Goal: Task Accomplishment & Management: Use online tool/utility

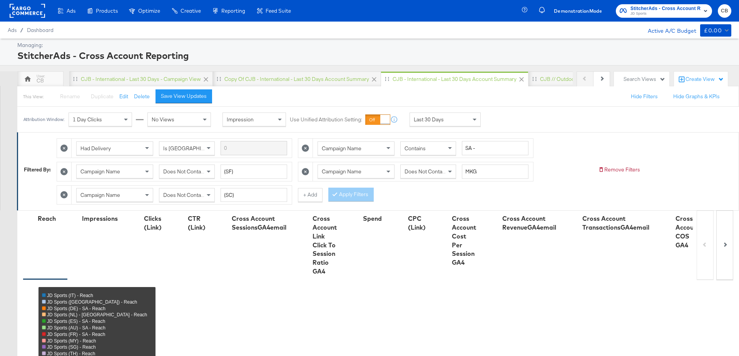
click at [482, 112] on div "Last 30 Days" at bounding box center [450, 119] width 81 height 14
click at [464, 118] on div "Last 30 Days" at bounding box center [445, 119] width 70 height 13
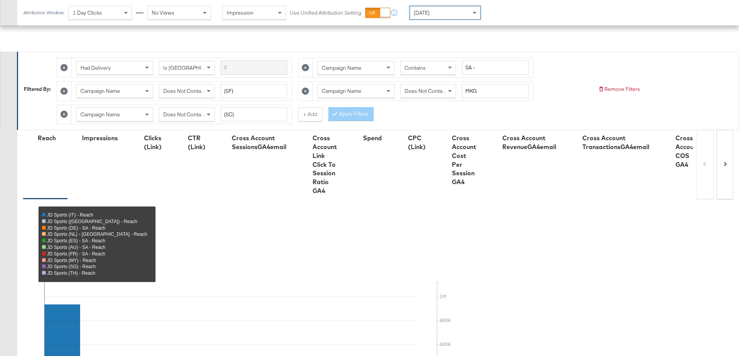
scroll to position [293, 0]
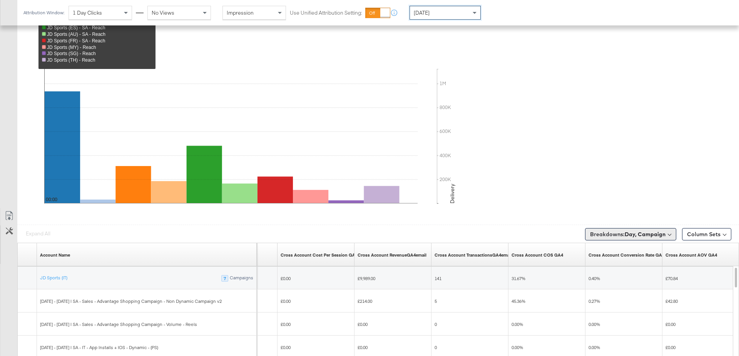
click at [645, 230] on span "Breakdowns: Day, Campaign" at bounding box center [627, 234] width 75 height 8
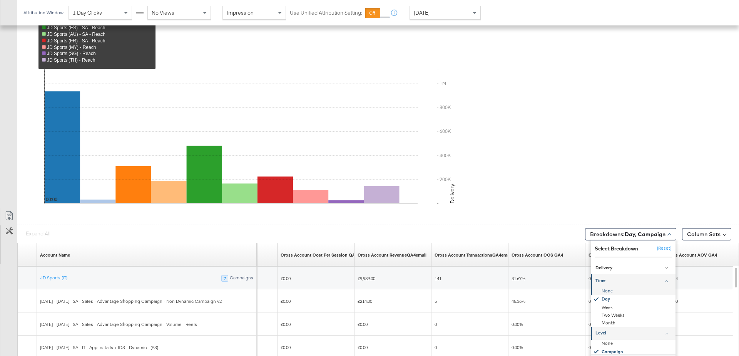
click at [614, 287] on div "None" at bounding box center [634, 291] width 84 height 8
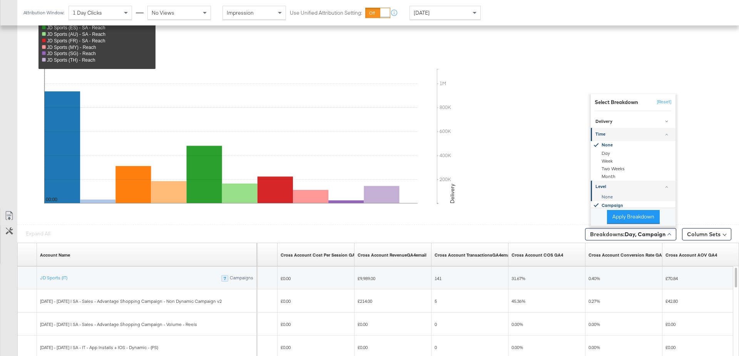
click at [606, 196] on div "None" at bounding box center [634, 197] width 84 height 8
click at [619, 211] on button "Apply Breakdown" at bounding box center [633, 217] width 53 height 14
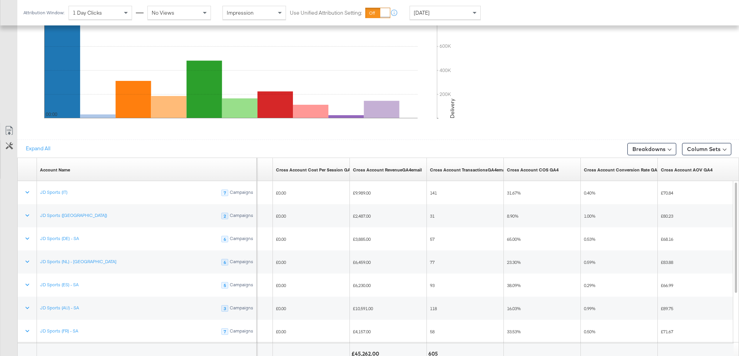
scroll to position [368, 0]
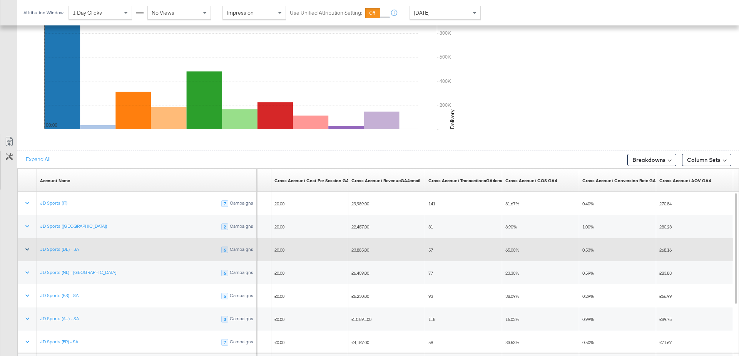
click at [26, 248] on icon at bounding box center [27, 249] width 8 height 8
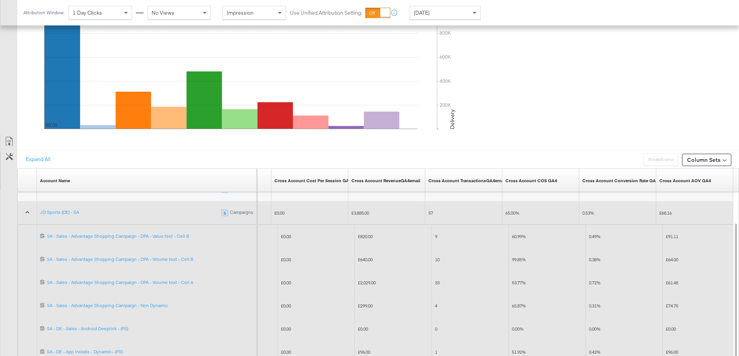
click at [25, 212] on icon at bounding box center [27, 212] width 8 height 8
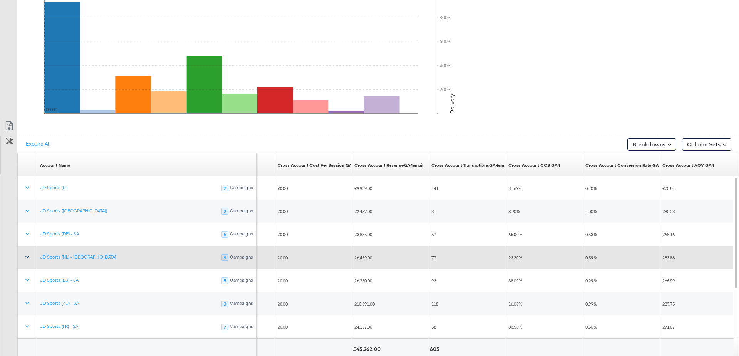
scroll to position [0, 0]
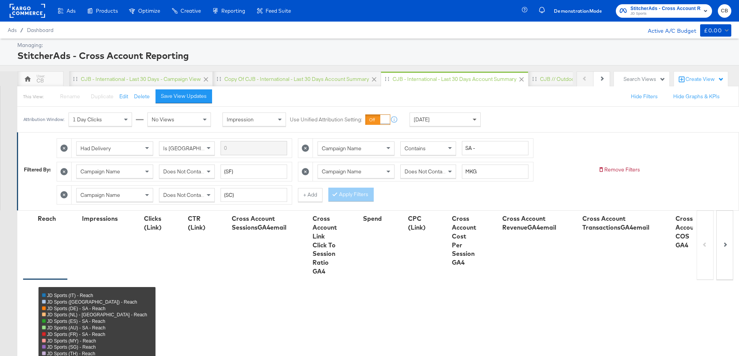
click at [477, 116] on span at bounding box center [476, 119] width 10 height 13
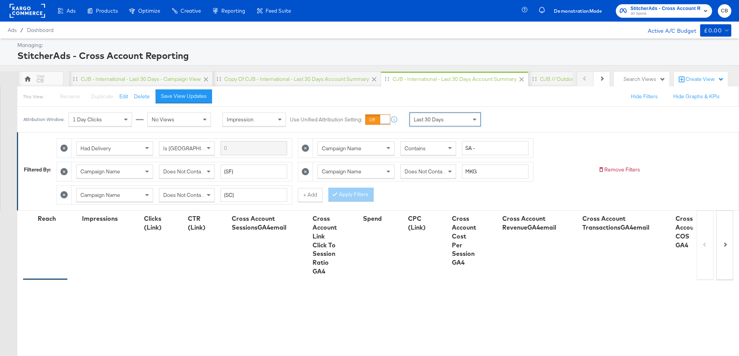
click at [561, 138] on div "Had Delivery Is Greater Than Campaign Name Contains SA - Campaign Name Does Not…" at bounding box center [325, 169] width 536 height 70
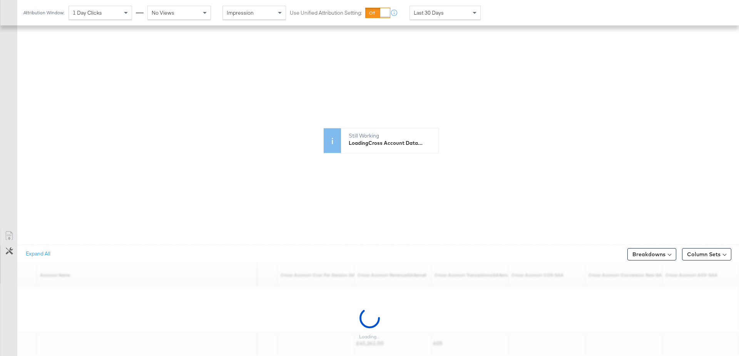
scroll to position [293, 0]
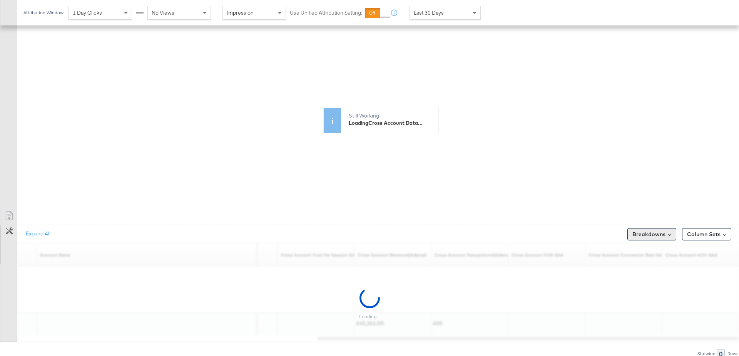
click at [652, 233] on button "Breakdowns" at bounding box center [652, 234] width 49 height 12
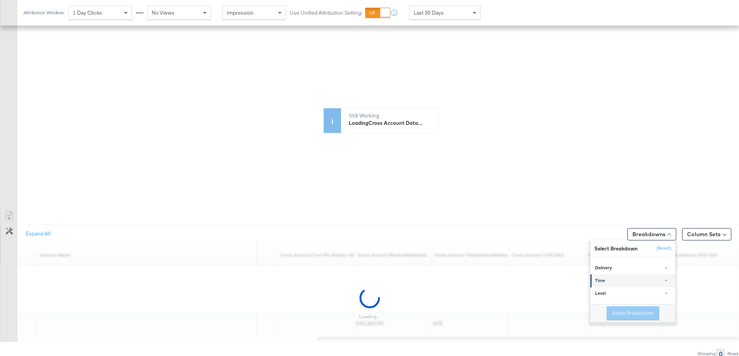
click at [609, 278] on div "Time" at bounding box center [633, 281] width 77 height 6
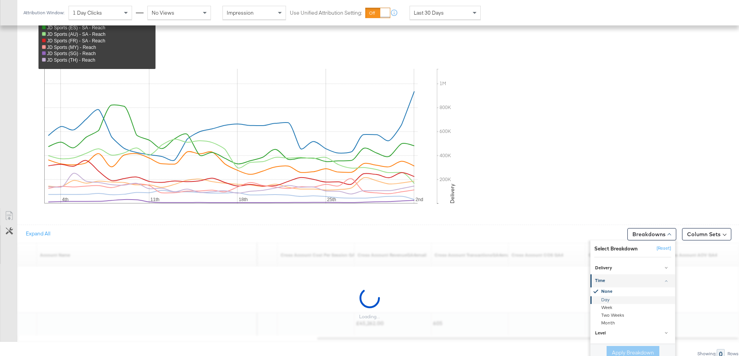
click at [610, 296] on div "Day" at bounding box center [634, 300] width 84 height 8
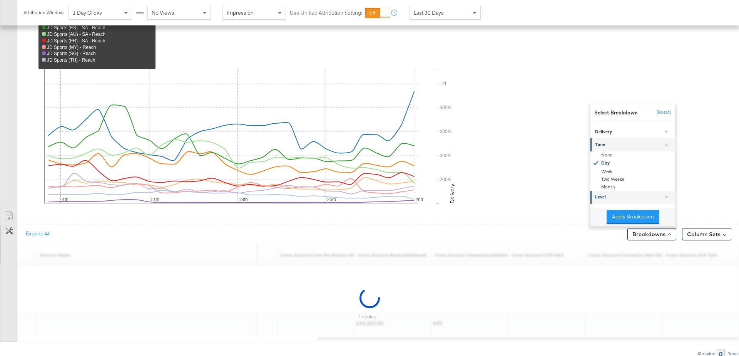
click at [613, 191] on link "Level" at bounding box center [633, 197] width 85 height 13
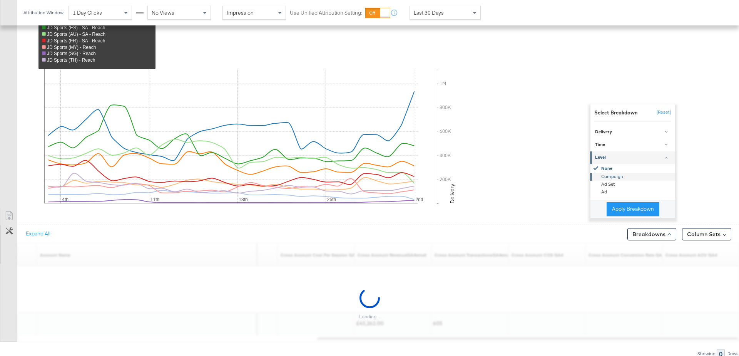
click at [612, 175] on div "Campaign" at bounding box center [634, 177] width 84 height 8
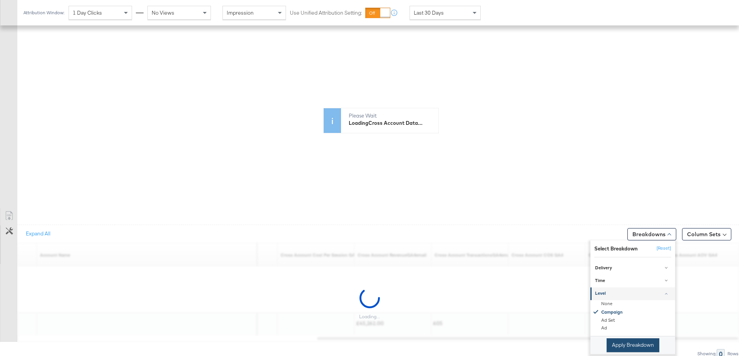
click at [613, 340] on button "Apply Breakdown" at bounding box center [633, 345] width 53 height 14
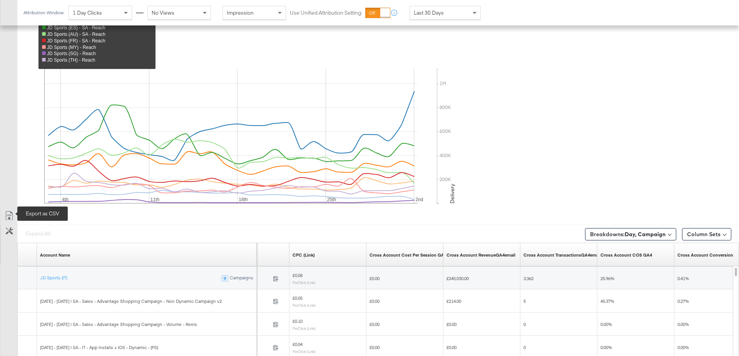
click at [4, 214] on link "Export as CSV" at bounding box center [8, 216] width 17 height 17
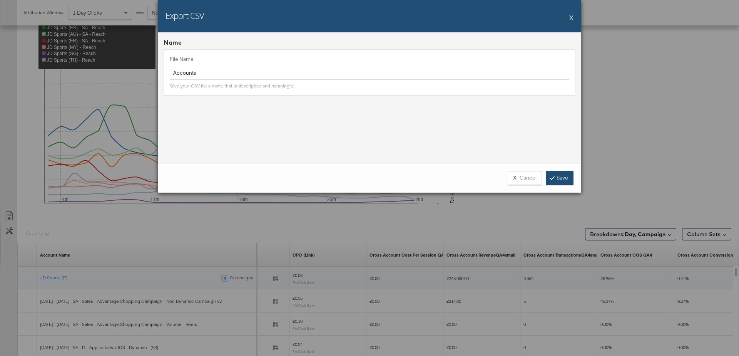
click at [566, 179] on link "Save" at bounding box center [560, 178] width 28 height 14
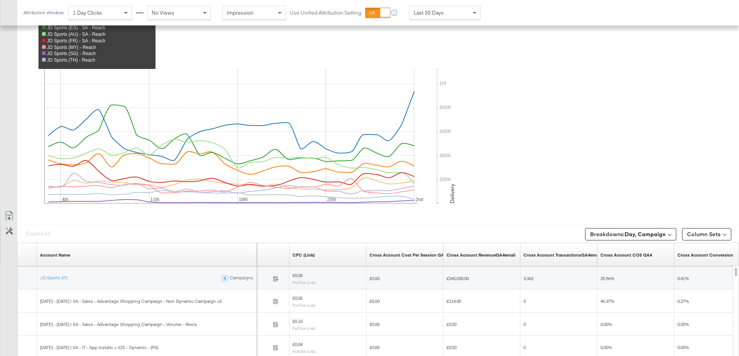
scroll to position [0, 0]
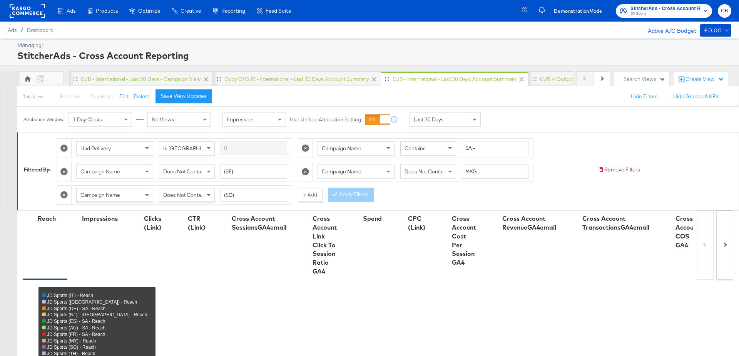
click at [467, 122] on div "Last 30 Days" at bounding box center [445, 119] width 70 height 13
click at [508, 122] on div "Oct 3rd 2025" at bounding box center [502, 122] width 13 height 6
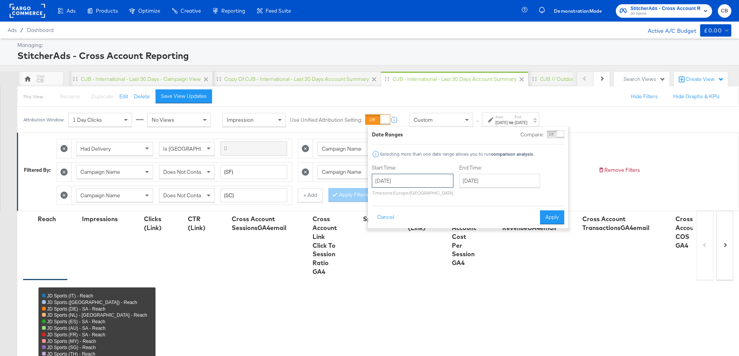
click at [394, 185] on input "October 3rd 2025" at bounding box center [413, 181] width 82 height 14
click at [380, 197] on span "‹" at bounding box center [381, 197] width 12 height 12
click at [391, 230] on td "4" at bounding box center [393, 230] width 13 height 11
type input "August 4th 2025"
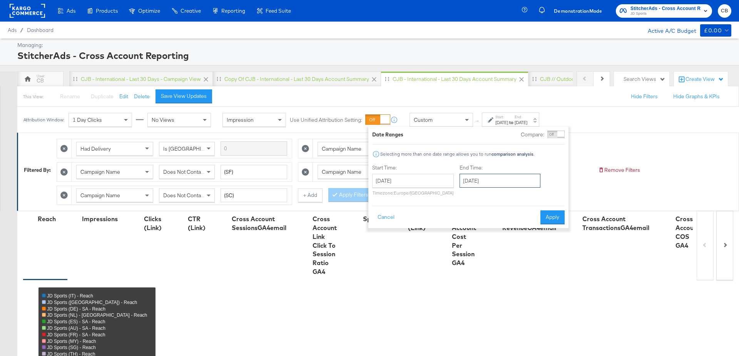
click at [484, 179] on input "October 3rd 2025" at bounding box center [500, 181] width 81 height 14
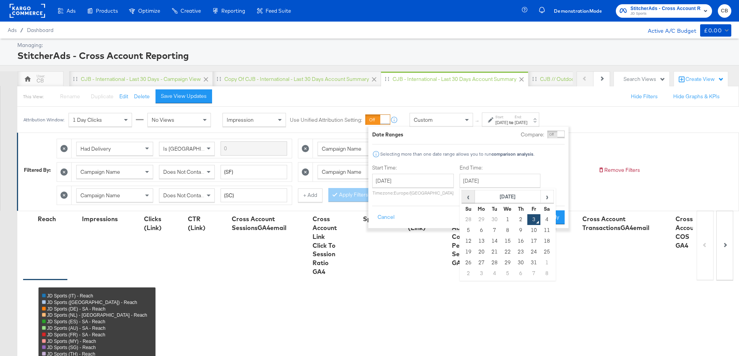
click at [466, 198] on span "‹" at bounding box center [468, 197] width 12 height 12
click at [492, 218] on td "2" at bounding box center [494, 219] width 13 height 11
type input "September 2nd 2025"
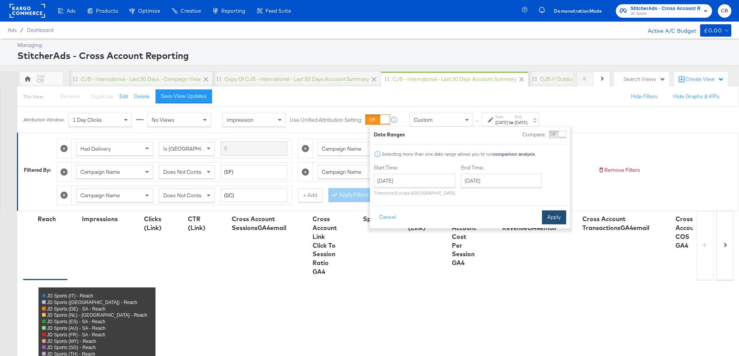
click at [550, 219] on button "Apply" at bounding box center [554, 217] width 24 height 14
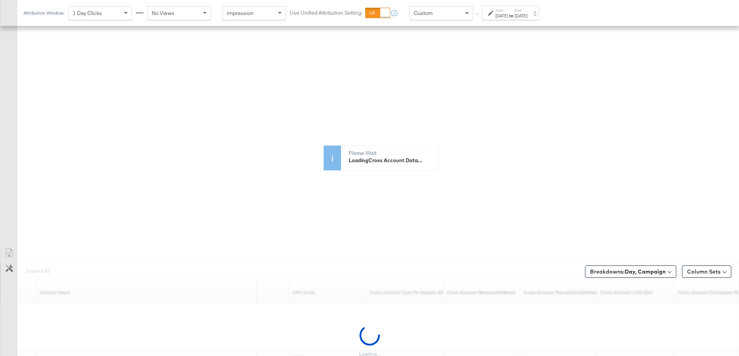
scroll to position [293, 0]
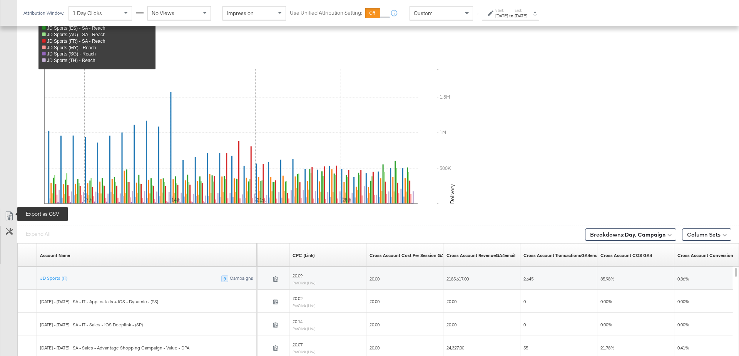
click at [11, 213] on icon at bounding box center [9, 215] width 9 height 9
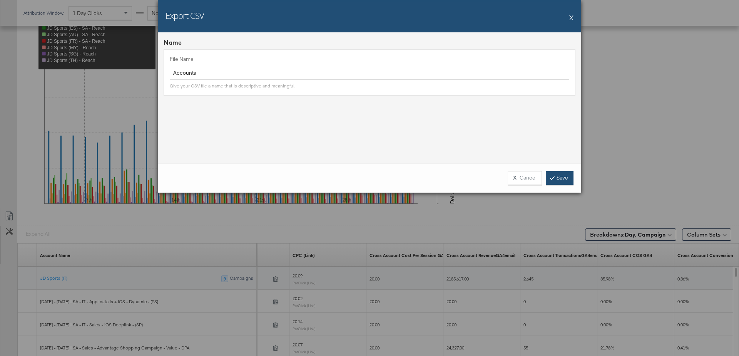
click at [560, 182] on link "Save" at bounding box center [560, 178] width 28 height 14
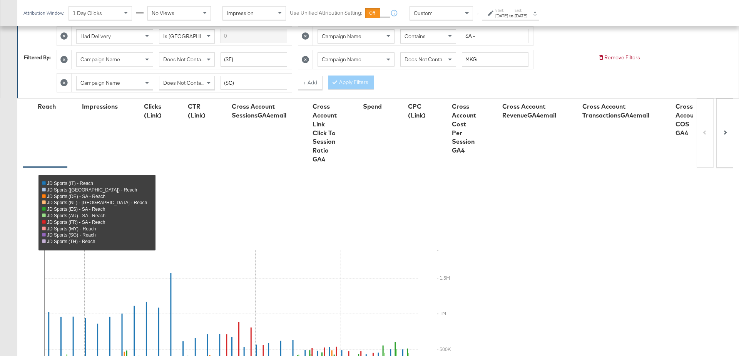
scroll to position [0, 0]
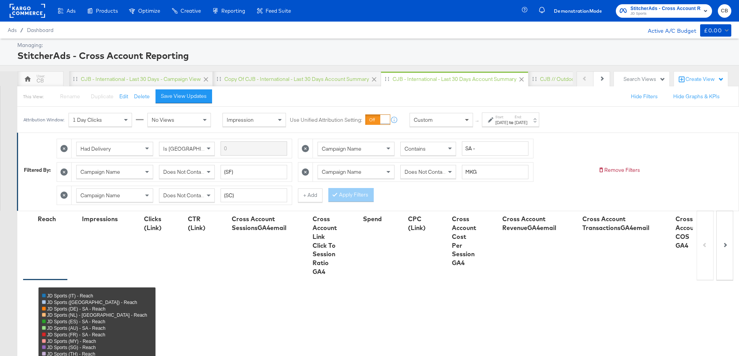
click at [465, 125] on span at bounding box center [468, 119] width 10 height 13
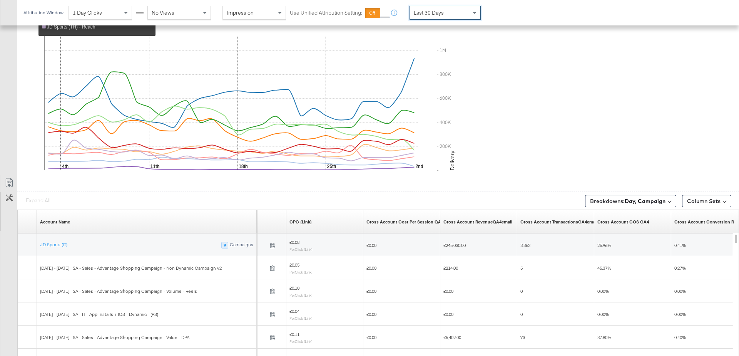
scroll to position [409, 0]
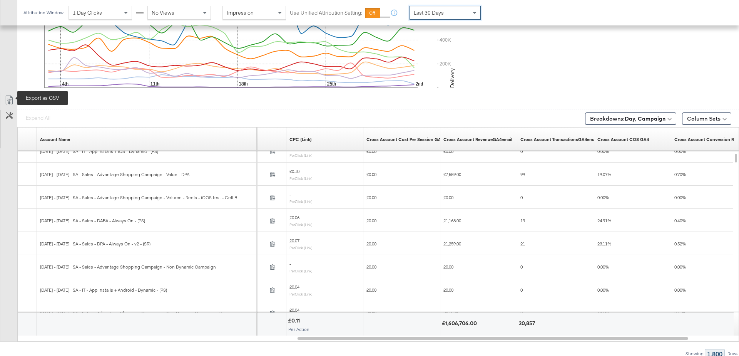
click at [9, 98] on icon at bounding box center [9, 99] width 9 height 9
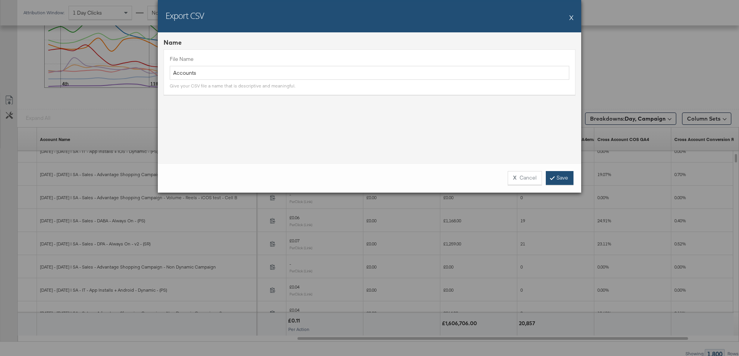
click at [556, 178] on link "Save" at bounding box center [560, 178] width 28 height 14
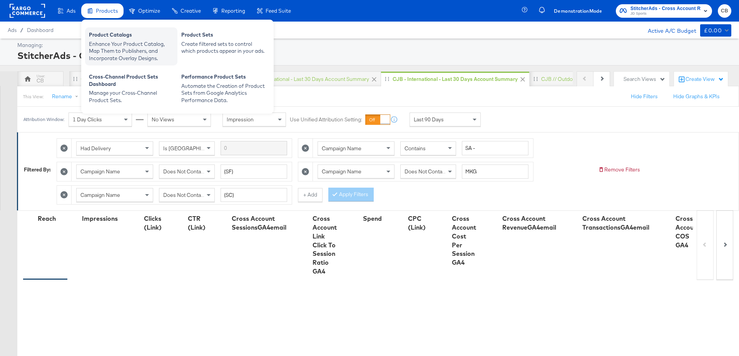
click at [115, 50] on div "Enhance Your Product Catalog, Map Them to Publishers, and Incorporate Overlay D…" at bounding box center [131, 51] width 85 height 22
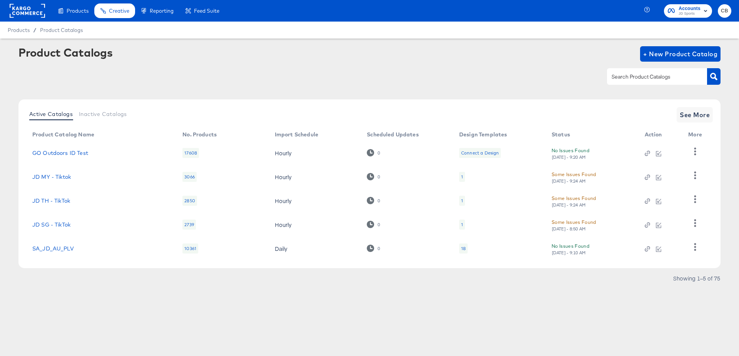
click at [643, 80] on input "text" at bounding box center [651, 76] width 82 height 9
type input "AU"
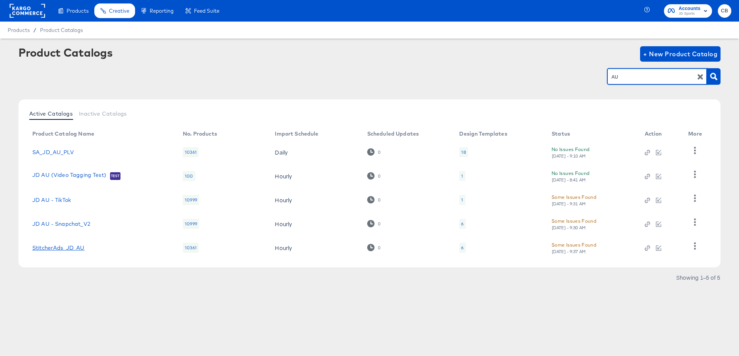
click at [79, 248] on link "StitcherAds_JD_AU" at bounding box center [58, 248] width 52 height 6
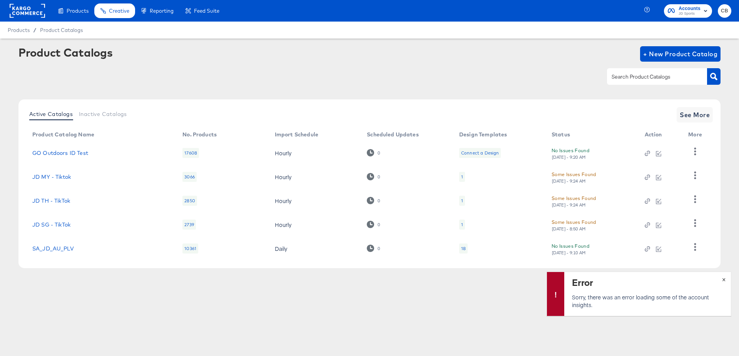
click at [725, 278] on span "×" at bounding box center [723, 278] width 3 height 9
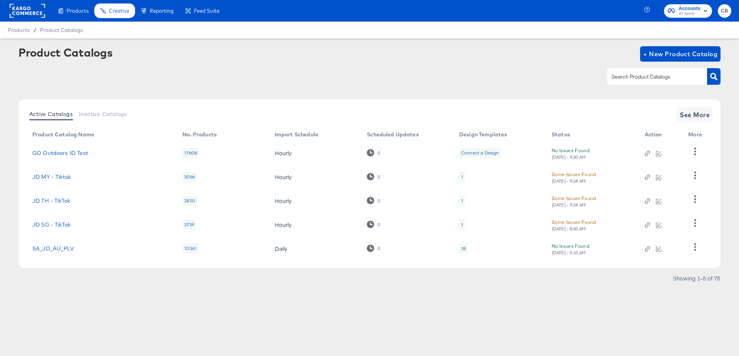
click at [630, 80] on input "text" at bounding box center [651, 76] width 82 height 9
type input "AU"
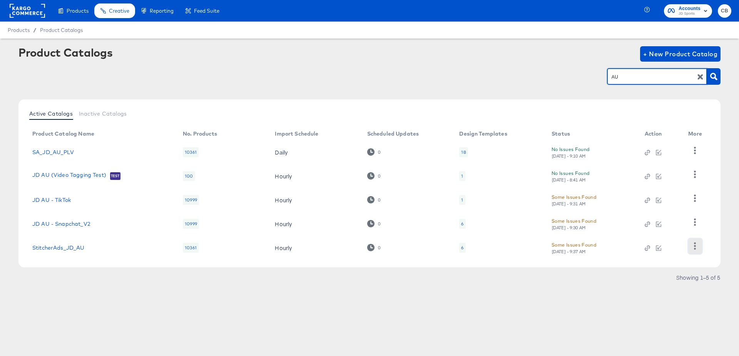
click at [695, 245] on icon "button" at bounding box center [696, 245] width 2 height 7
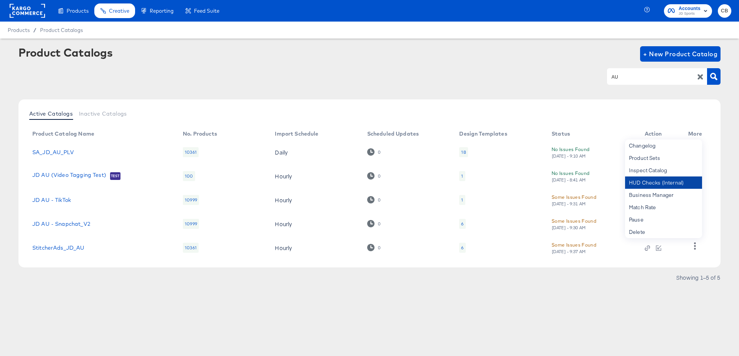
click at [648, 181] on div "HUD Checks (Internal)" at bounding box center [663, 182] width 77 height 12
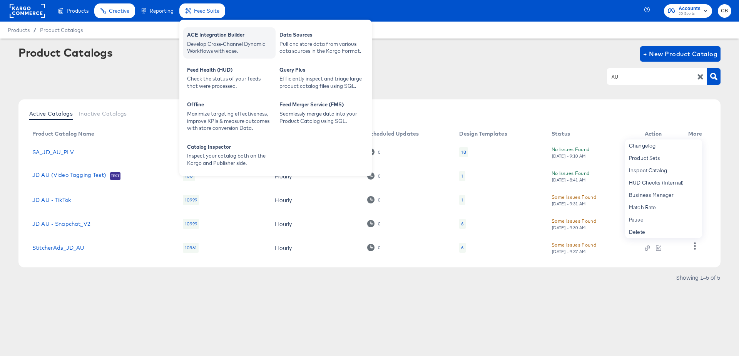
click at [221, 44] on div "Develop Cross-Channel Dynamic Workflows with ease." at bounding box center [229, 47] width 85 height 14
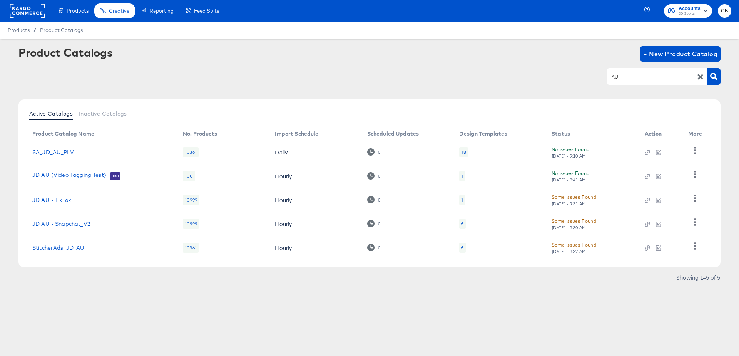
click at [61, 246] on link "StitcherAds_JD_AU" at bounding box center [58, 248] width 52 height 6
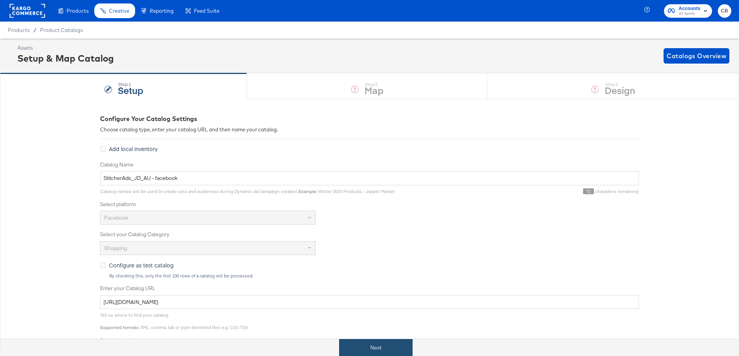
click at [368, 341] on button "Next" at bounding box center [376, 347] width 74 height 17
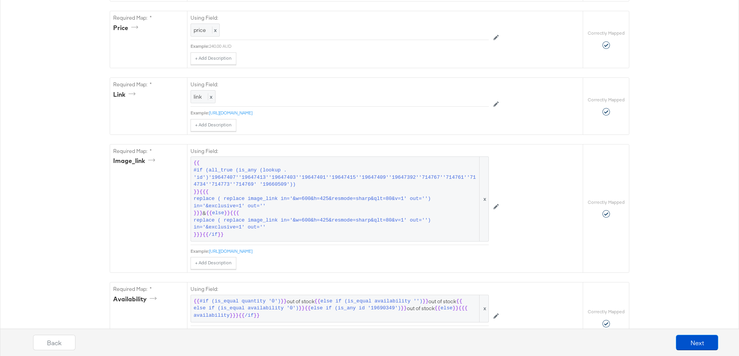
scroll to position [389, 0]
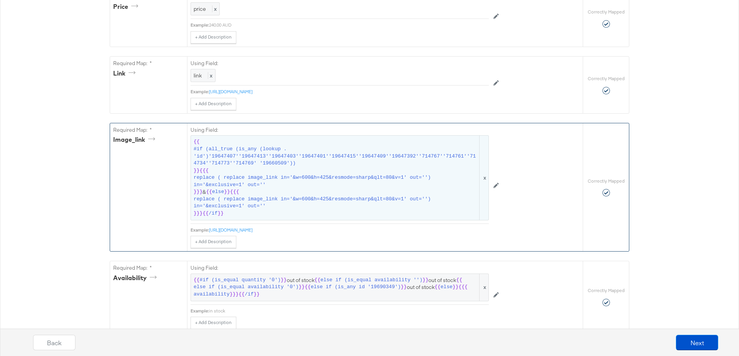
click at [288, 159] on span "#if (all_true (is_any (lookup . 'id')'19647407''19647413''19647403''19647401''1…" at bounding box center [336, 157] width 285 height 22
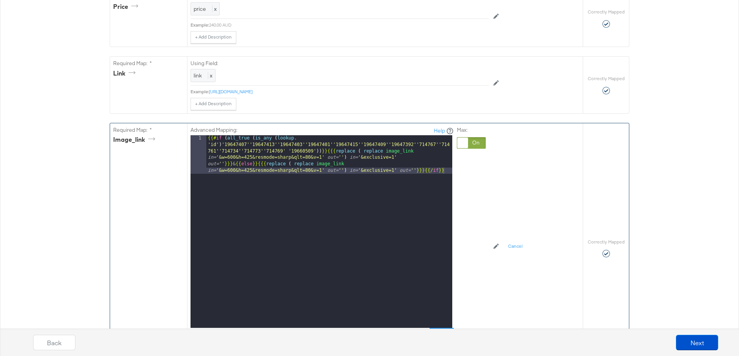
click at [316, 147] on div "{{# if ( all_true ( is_any ( lookup . 'id' ) '19647407''19647413''19647403''196…" at bounding box center [329, 270] width 246 height 270
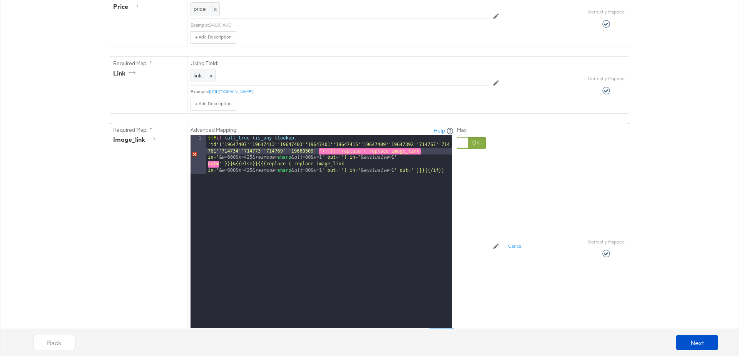
paste textarea
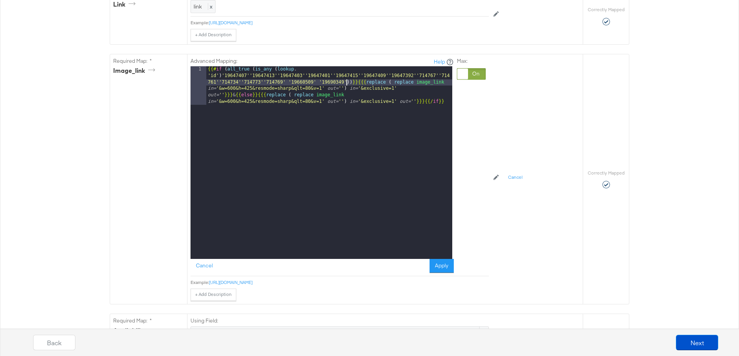
scroll to position [468, 0]
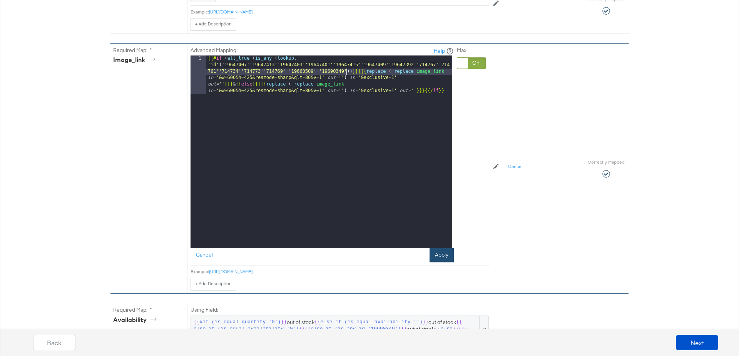
click at [448, 252] on button "Apply" at bounding box center [442, 255] width 24 height 14
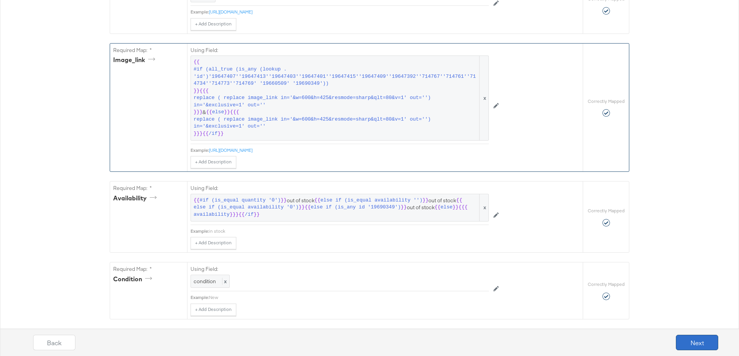
click at [702, 335] on button "Next" at bounding box center [697, 342] width 42 height 15
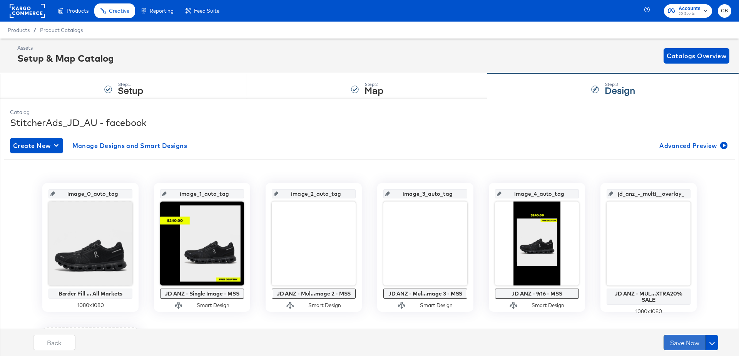
click at [685, 335] on button "Save Now" at bounding box center [685, 342] width 42 height 15
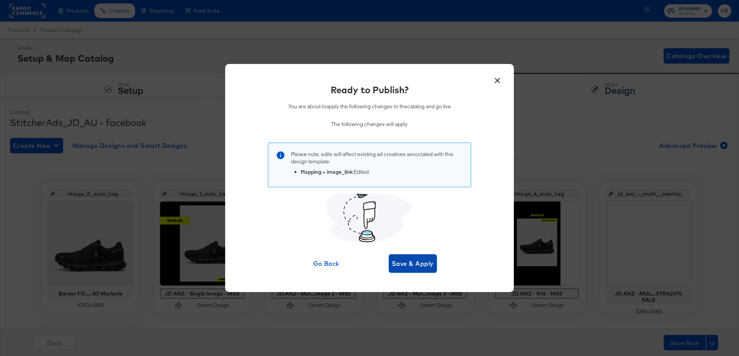
click at [420, 262] on span "Save & Apply" at bounding box center [413, 263] width 42 height 11
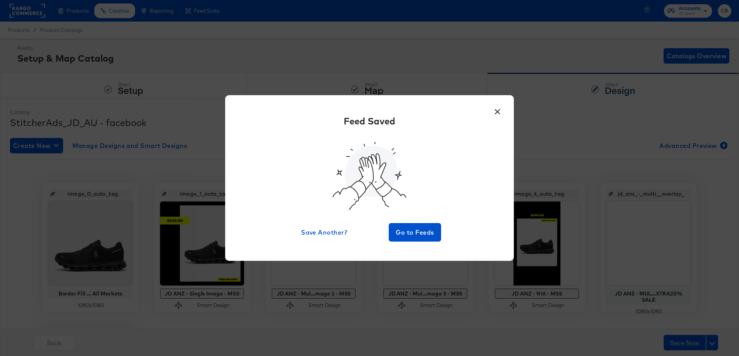
click at [497, 114] on button "×" at bounding box center [498, 110] width 14 height 14
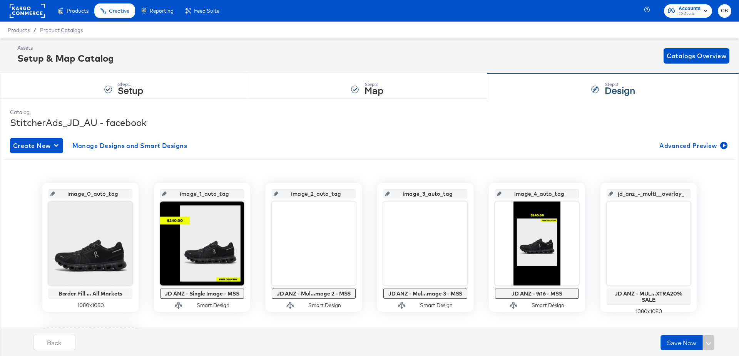
click at [28, 12] on rect at bounding box center [27, 11] width 35 height 14
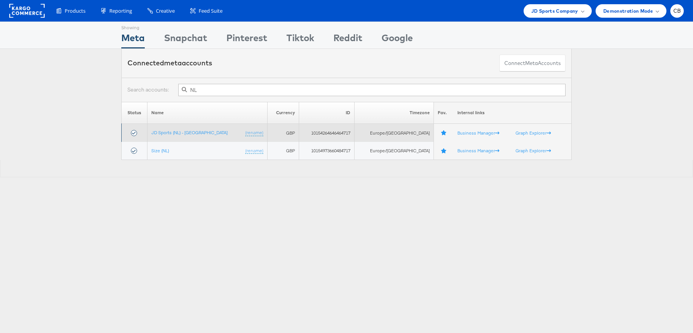
type input "NL"
click at [178, 127] on td "JD Sports (NL) - [GEOGRAPHIC_DATA] (rename)" at bounding box center [207, 133] width 120 height 18
click at [180, 133] on link "JD Sports (NL) - [GEOGRAPHIC_DATA]" at bounding box center [189, 133] width 76 height 6
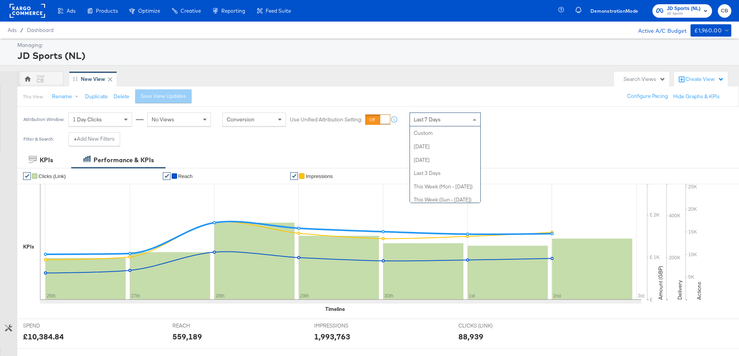
click at [472, 117] on span at bounding box center [476, 119] width 10 height 13
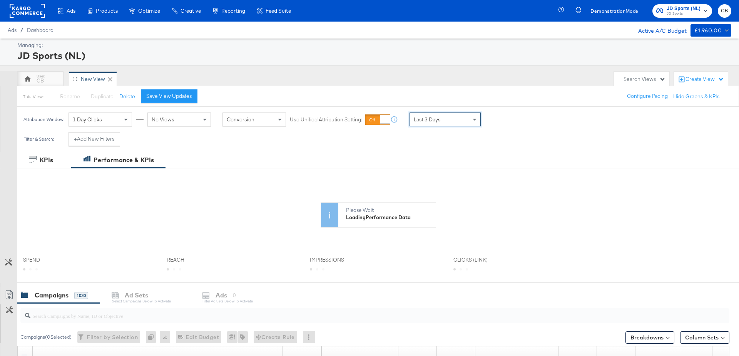
click at [534, 125] on div "Attribution Window: 1 Day Clicks No Views Conversion Use Unified Attribution Se…" at bounding box center [369, 119] width 739 height 25
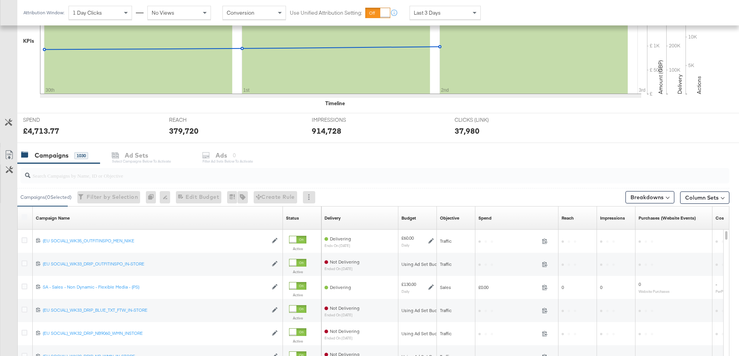
scroll to position [319, 0]
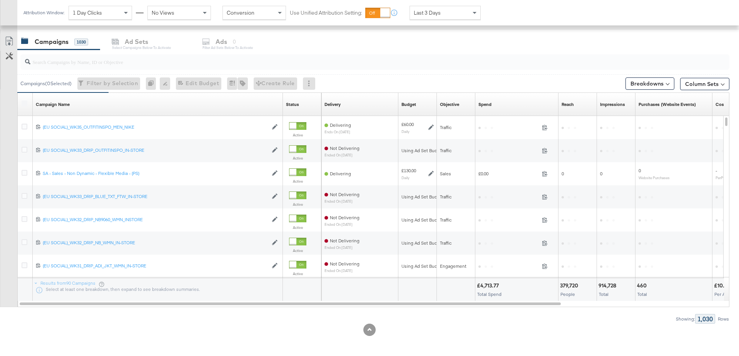
click at [72, 67] on div at bounding box center [374, 61] width 709 height 15
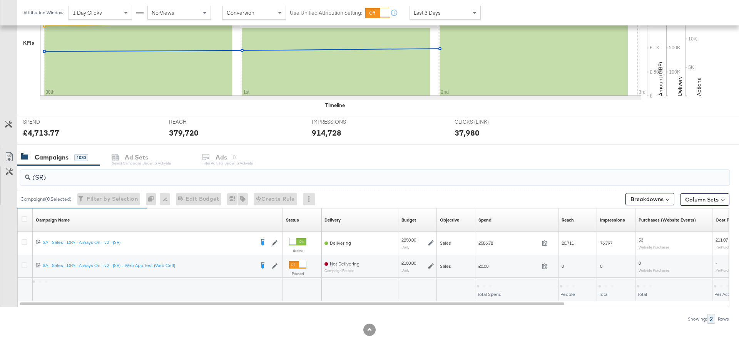
scroll to position [296, 0]
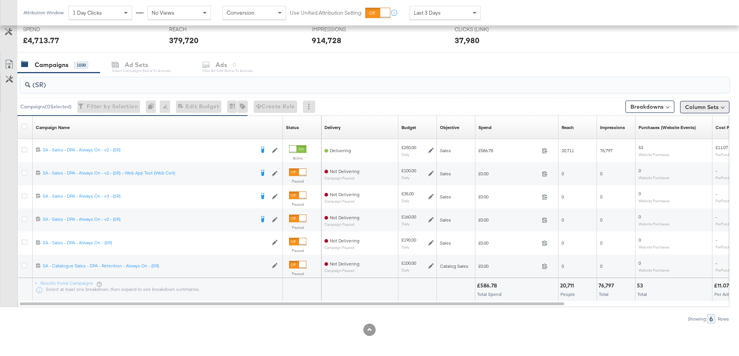
type input "(SR)"
click at [716, 101] on button "Column Sets" at bounding box center [704, 107] width 49 height 12
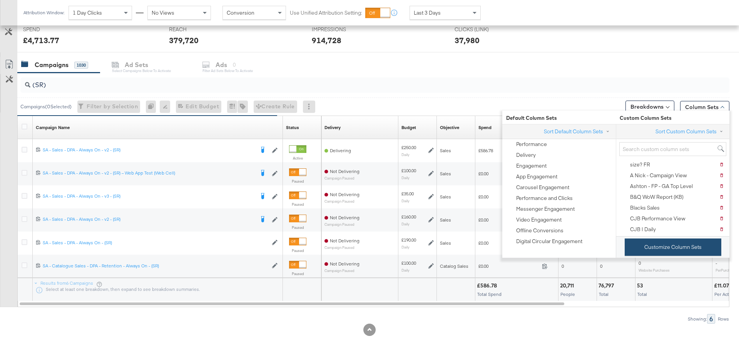
click at [655, 243] on button "Customize Column Sets" at bounding box center [673, 246] width 97 height 17
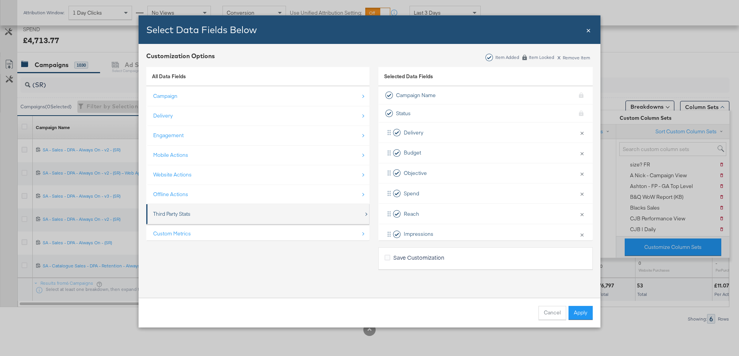
click at [216, 212] on div "Third Party Stats" at bounding box center [258, 214] width 211 height 16
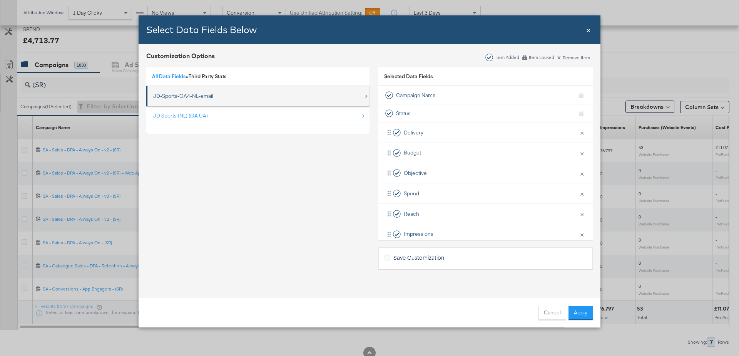
click at [226, 99] on div "JD-Sports-GA4-NL-email" at bounding box center [258, 96] width 211 height 16
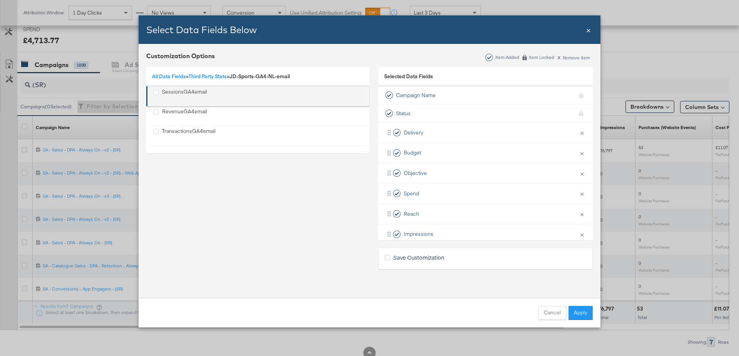
click at [186, 95] on div "SessionsGA4email" at bounding box center [184, 96] width 45 height 16
click at [184, 111] on div "RevenueGA4email" at bounding box center [184, 116] width 45 height 16
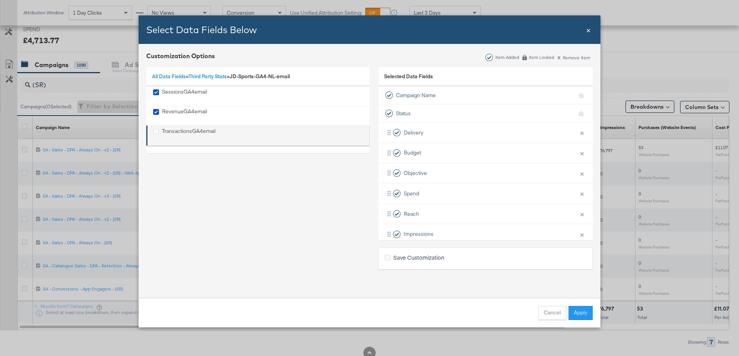
click at [184, 135] on div "TransactionsGA4email" at bounding box center [189, 135] width 54 height 16
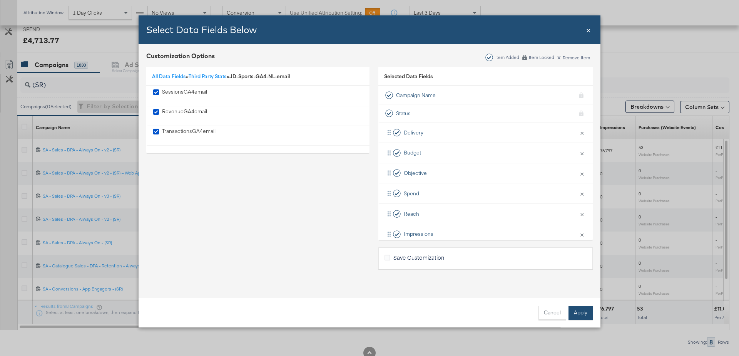
click at [577, 312] on button "Apply" at bounding box center [581, 313] width 24 height 14
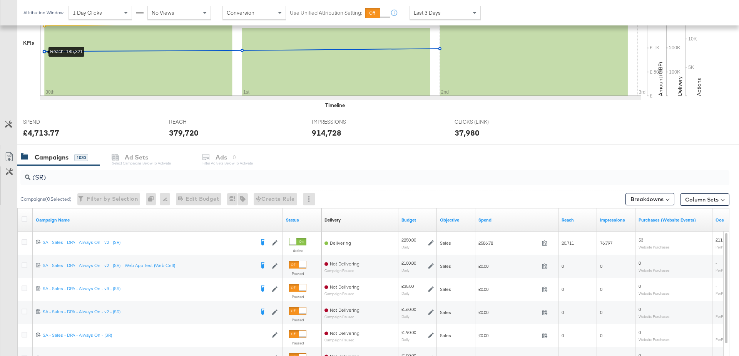
scroll to position [0, 0]
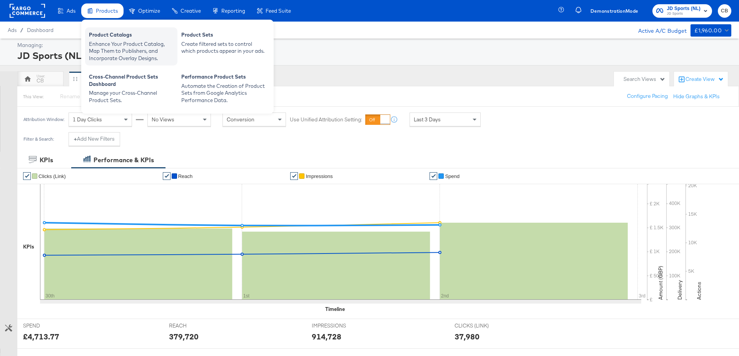
click at [112, 52] on div "Enhance Your Product Catalog, Map Them to Publishers, and Incorporate Overlay D…" at bounding box center [131, 51] width 85 height 22
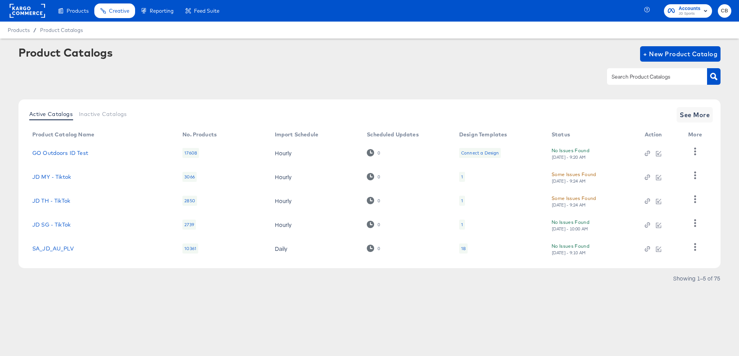
click at [628, 75] on input "text" at bounding box center [651, 76] width 82 height 9
type input "AU"
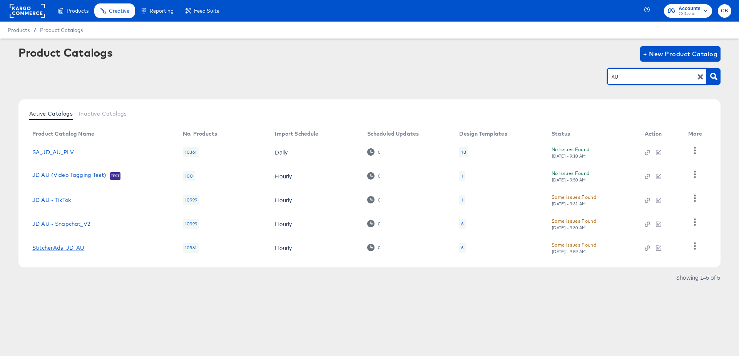
click at [72, 248] on link "StitcherAds_JD_AU" at bounding box center [58, 248] width 52 height 6
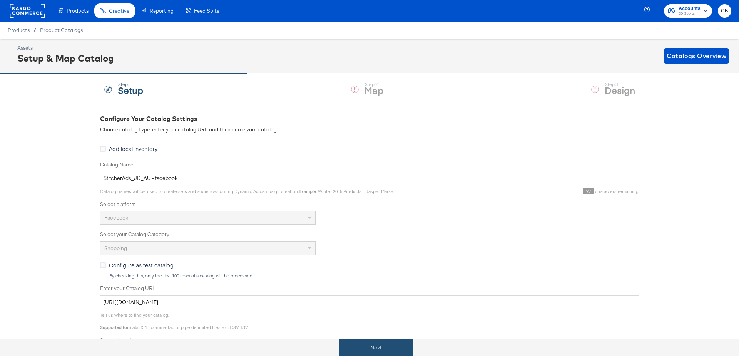
click at [384, 349] on button "Next" at bounding box center [376, 347] width 74 height 17
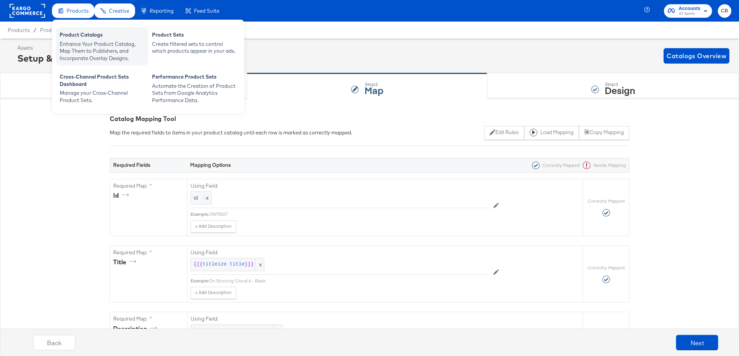
click at [83, 46] on div "Enhance Your Product Catalog, Map Them to Publishers, and Incorporate Overlay D…" at bounding box center [102, 51] width 85 height 22
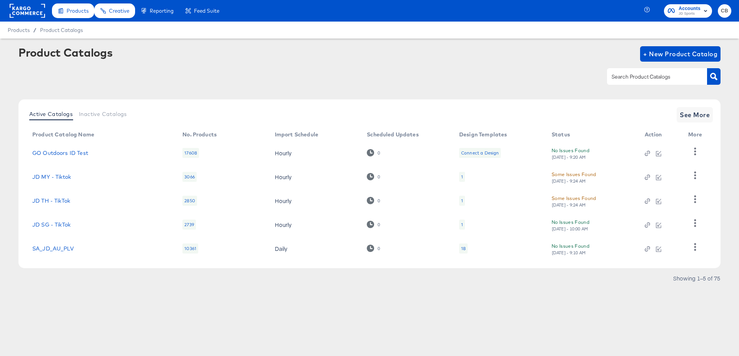
click at [632, 74] on input "text" at bounding box center [651, 76] width 82 height 9
type input "NZ"
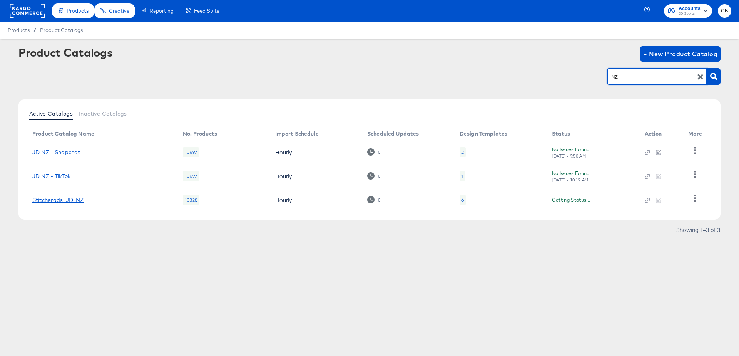
click at [73, 200] on link "Stitcherads_JD_NZ" at bounding box center [58, 200] width 52 height 6
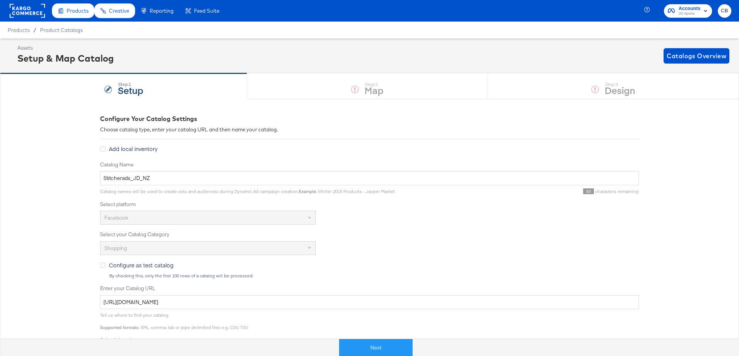
click at [373, 338] on div "Next" at bounding box center [375, 344] width 739 height 23
click at [371, 351] on button "Next" at bounding box center [376, 347] width 74 height 17
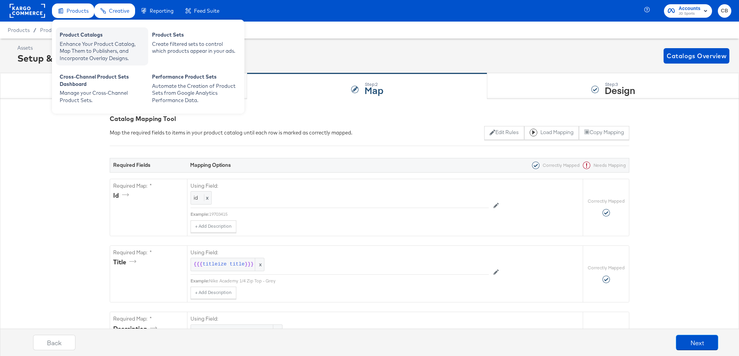
click at [78, 40] on div "Enhance Your Product Catalog, Map Them to Publishers, and Incorporate Overlay D…" at bounding box center [102, 51] width 85 height 22
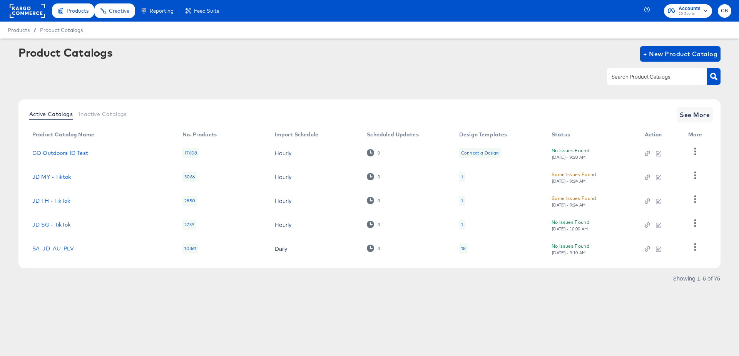
click at [628, 77] on input "text" at bounding box center [651, 76] width 82 height 9
type input "AU"
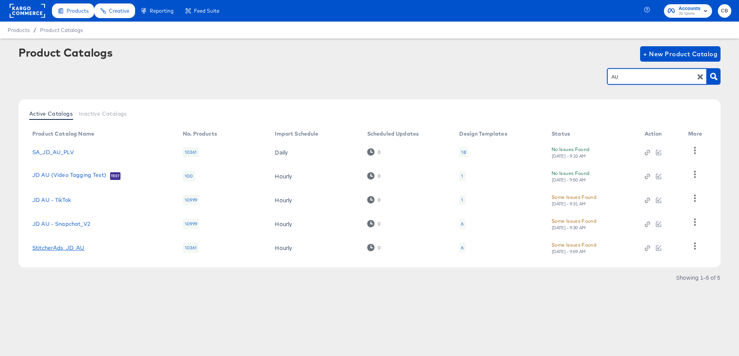
click at [51, 246] on link "StitcherAds_JD_AU" at bounding box center [58, 248] width 52 height 6
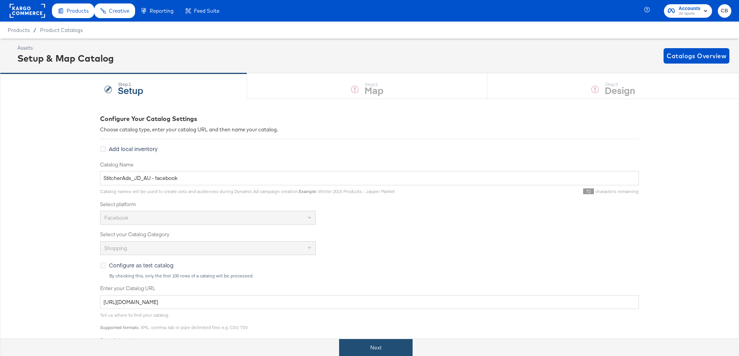
click at [374, 340] on button "Next" at bounding box center [376, 347] width 74 height 17
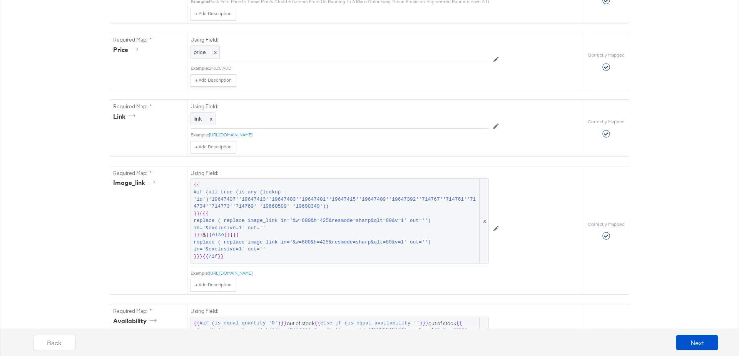
scroll to position [365, 0]
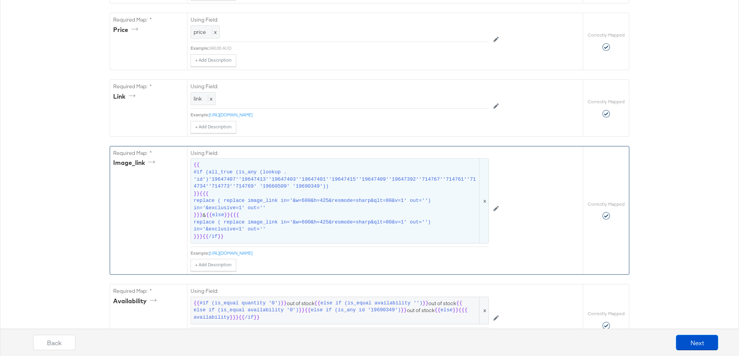
click at [241, 207] on span "replace ( replace image_link in='&w=600&h=425&resmode=sharp&qlt=80&v=1' out='')…" at bounding box center [336, 204] width 285 height 14
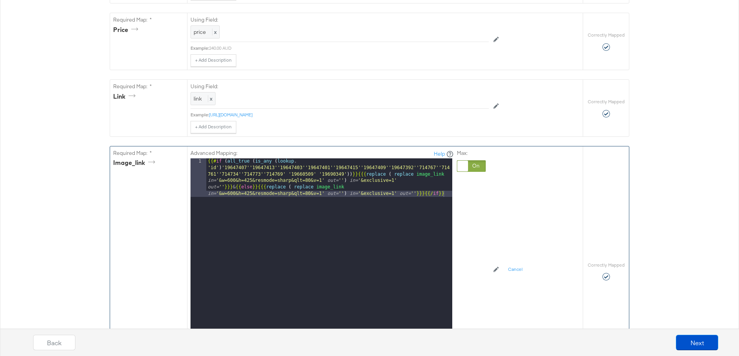
click at [307, 185] on div "{{# if ( all_true ( is_any ( lookup . 'id' ) '19647407''19647413''19647403''196…" at bounding box center [329, 293] width 246 height 270
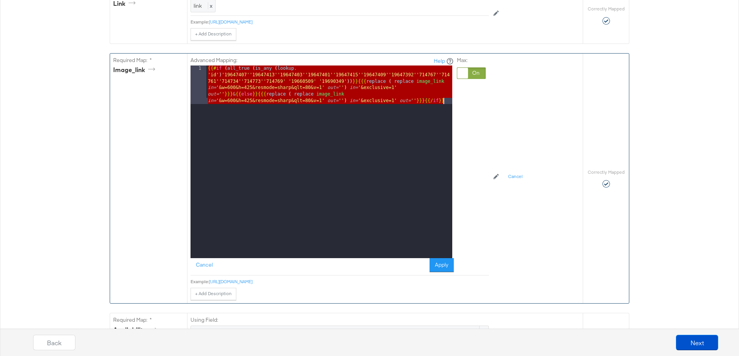
scroll to position [531, 0]
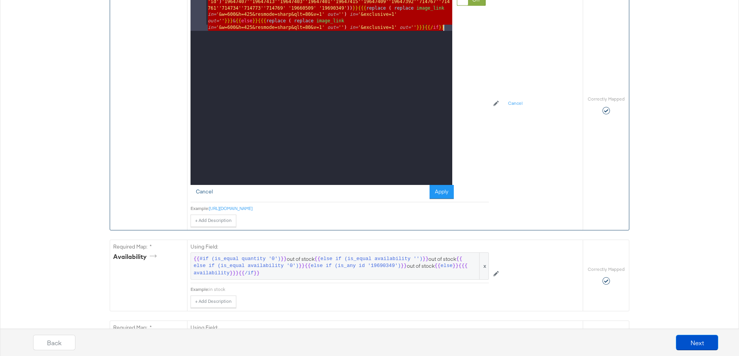
click at [203, 189] on button "Cancel" at bounding box center [205, 192] width 28 height 14
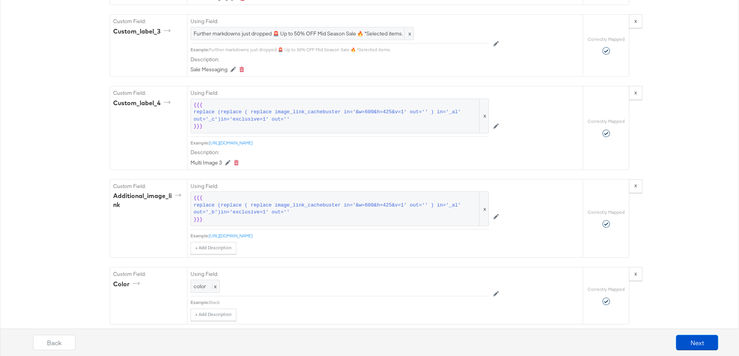
scroll to position [1088, 0]
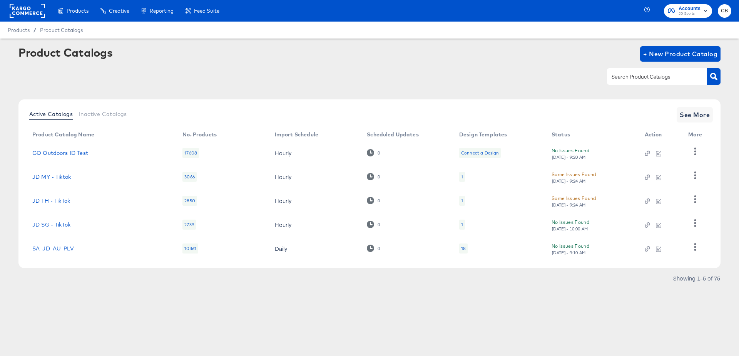
click at [616, 78] on input "text" at bounding box center [651, 76] width 82 height 9
type input "NZ"
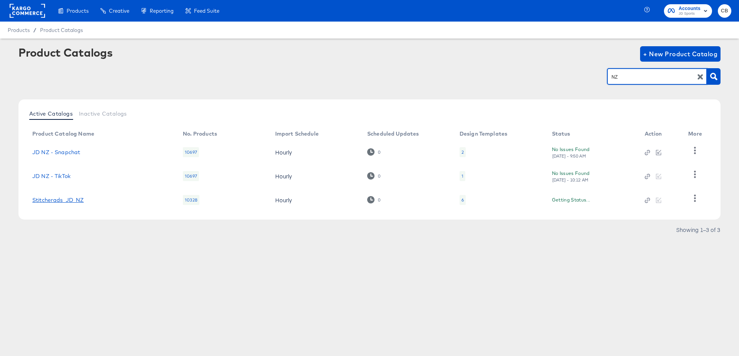
click at [61, 202] on link "Stitcherads_JD_NZ" at bounding box center [58, 200] width 52 height 6
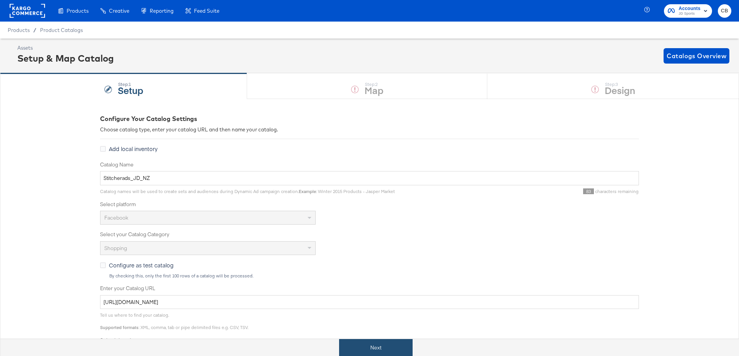
click at [350, 343] on button "Next" at bounding box center [376, 347] width 74 height 17
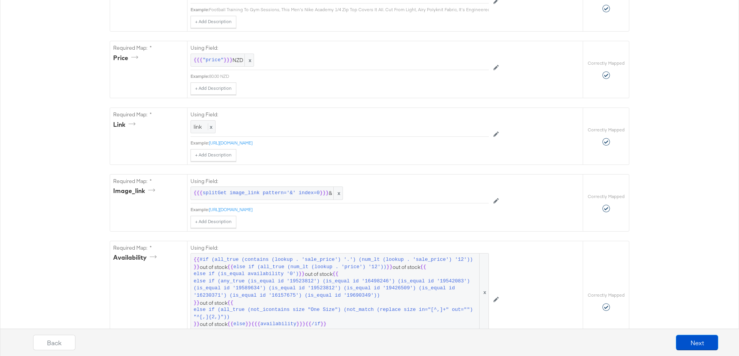
scroll to position [351, 0]
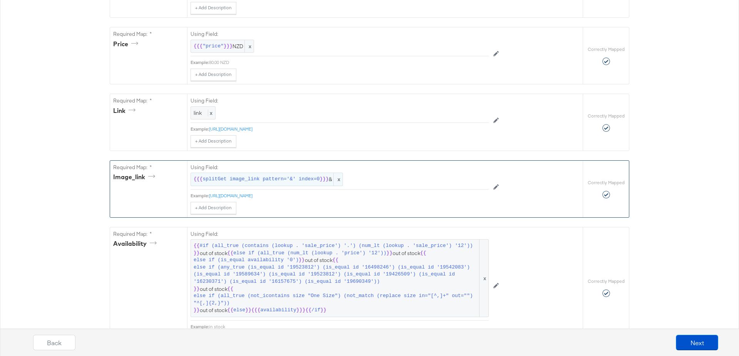
click at [263, 176] on span "splitGet image_link pattern='&' index=0" at bounding box center [261, 179] width 117 height 7
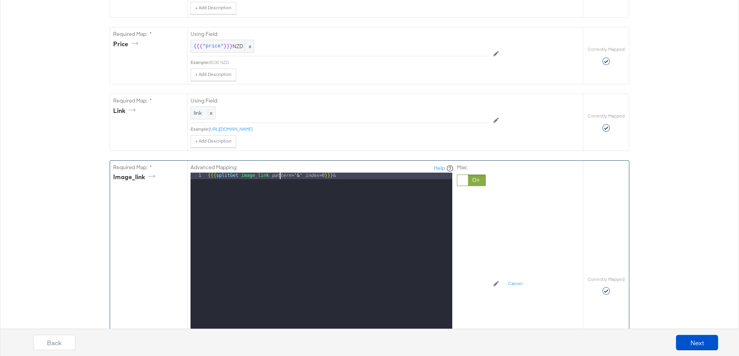
click at [281, 174] on div "{{{ splitGet image_link pattern= '&' index= 0 }}} &" at bounding box center [329, 275] width 246 height 205
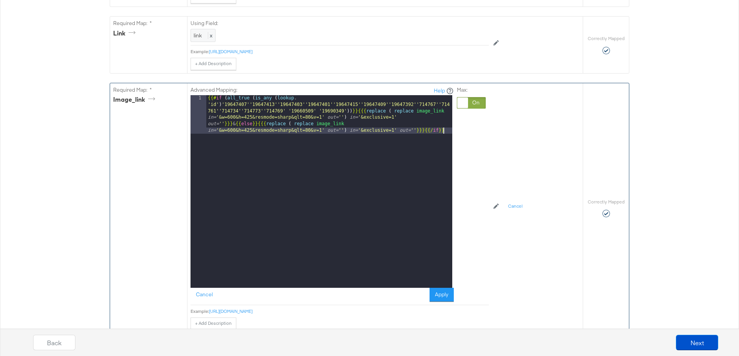
scroll to position [432, 0]
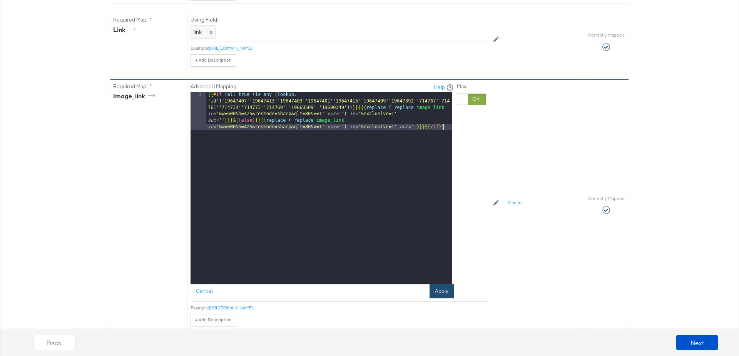
click at [446, 286] on button "Apply" at bounding box center [442, 291] width 24 height 14
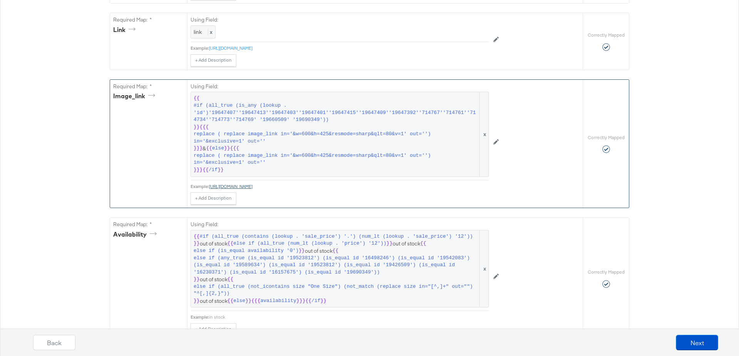
click at [253, 183] on link "[URL][DOMAIN_NAME]" at bounding box center [231, 186] width 44 height 6
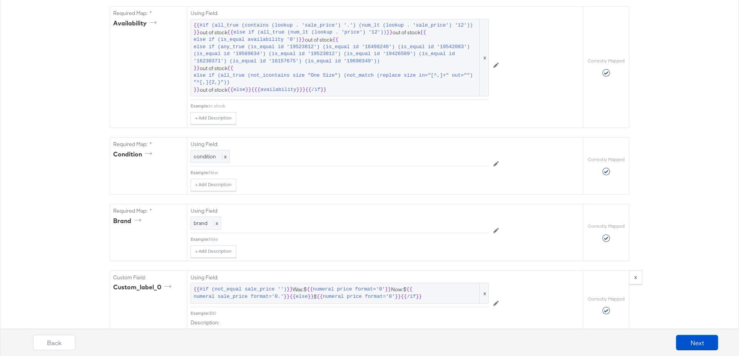
scroll to position [1786, 0]
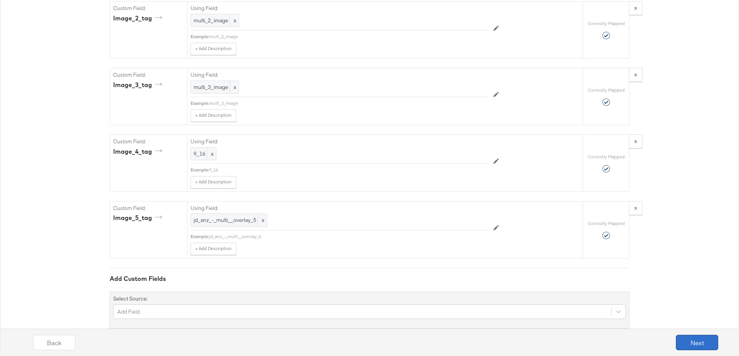
click at [695, 335] on button "Next" at bounding box center [697, 342] width 42 height 15
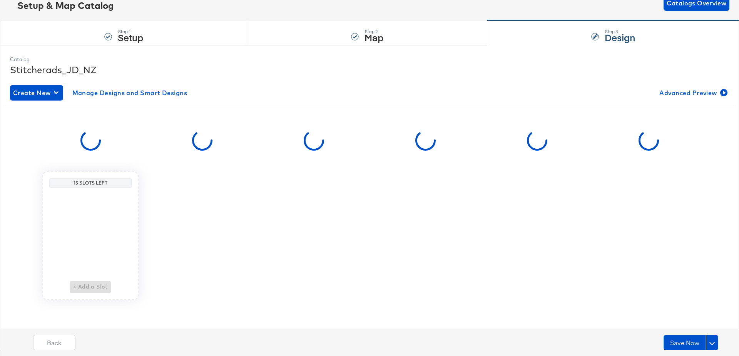
scroll to position [0, 0]
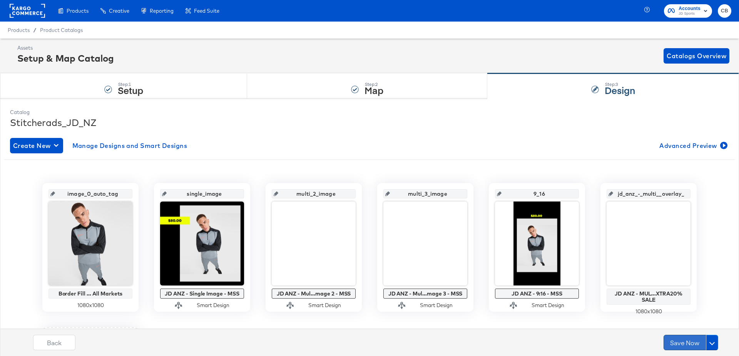
click at [679, 335] on button "Save Now" at bounding box center [685, 342] width 42 height 15
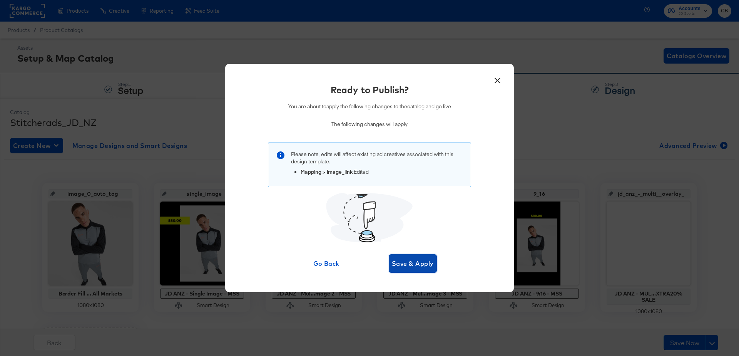
click at [417, 264] on span "Save & Apply" at bounding box center [413, 263] width 42 height 11
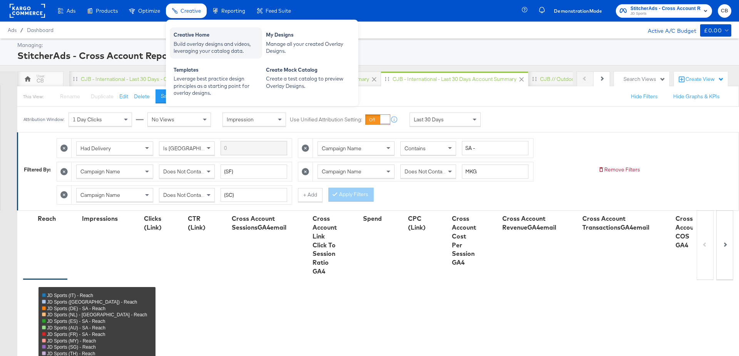
click at [194, 47] on div "Build overlay designs and videos, leveraging your catalog data." at bounding box center [216, 47] width 85 height 14
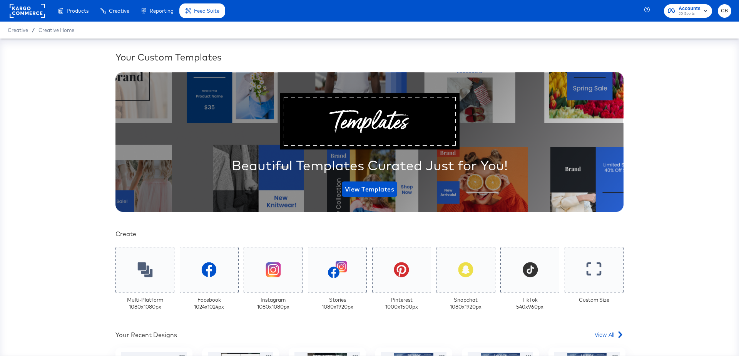
scroll to position [152, 0]
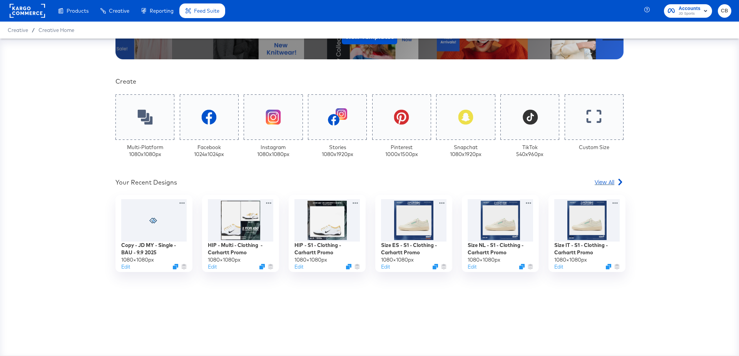
click at [611, 182] on span "View All" at bounding box center [605, 182] width 20 height 8
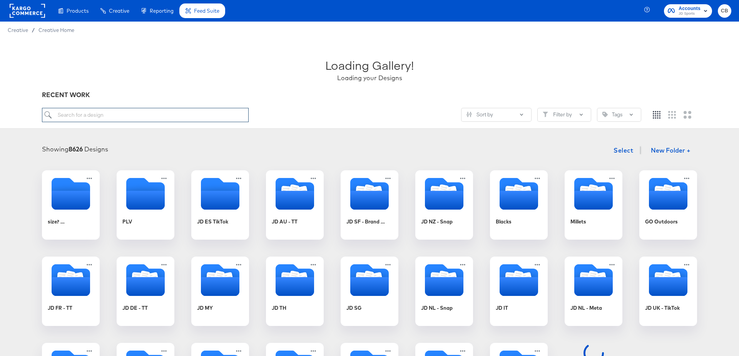
click at [65, 117] on input "search" at bounding box center [145, 115] width 207 height 14
type input "UK"
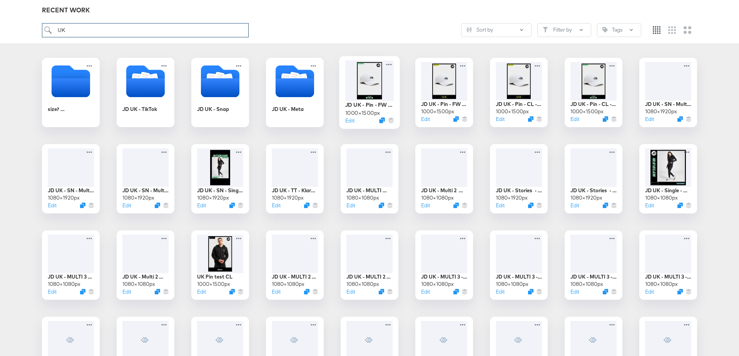
scroll to position [116, 0]
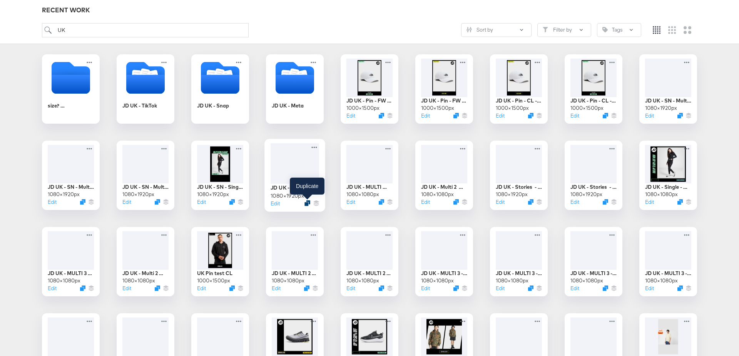
click at [308, 202] on icon "Duplicate" at bounding box center [308, 203] width 6 height 6
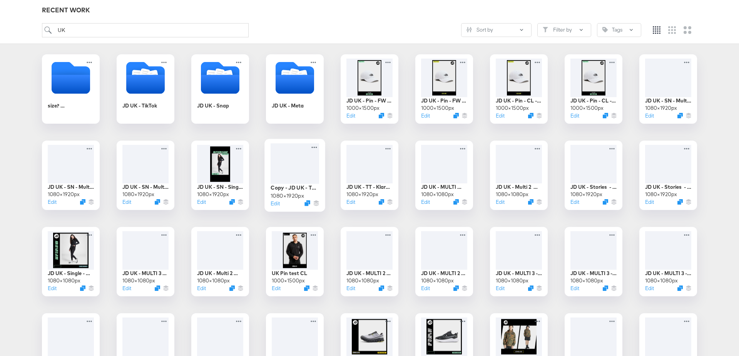
click at [298, 156] on div at bounding box center [295, 163] width 49 height 40
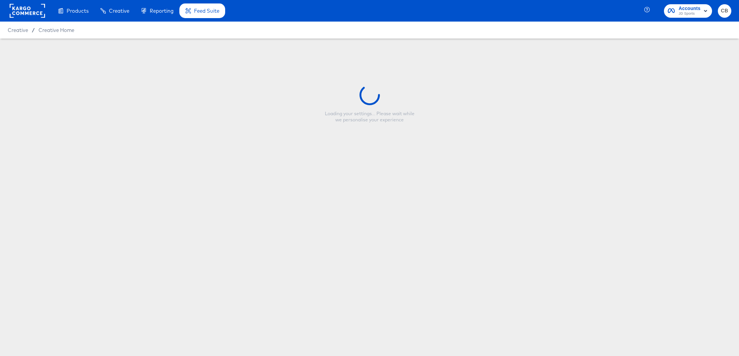
type input "Copy - JD UK - TT - Klarna - EOS Clearance"
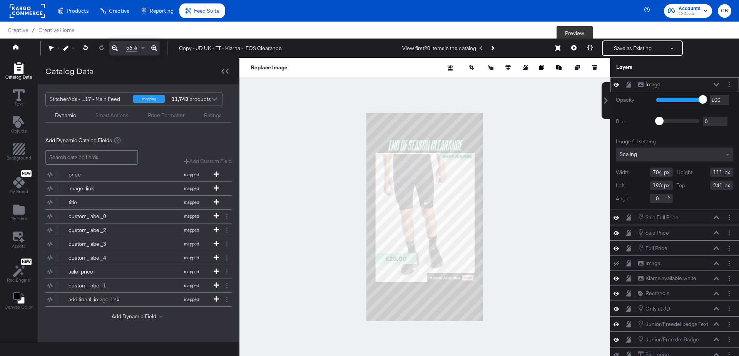
click at [576, 50] on icon at bounding box center [573, 47] width 5 height 5
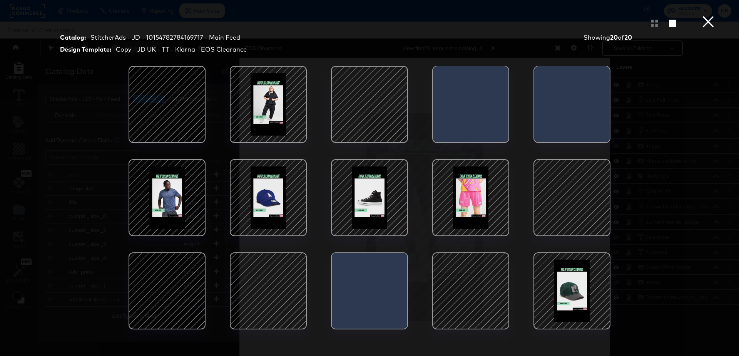
click at [556, 190] on div at bounding box center [571, 197] width 65 height 65
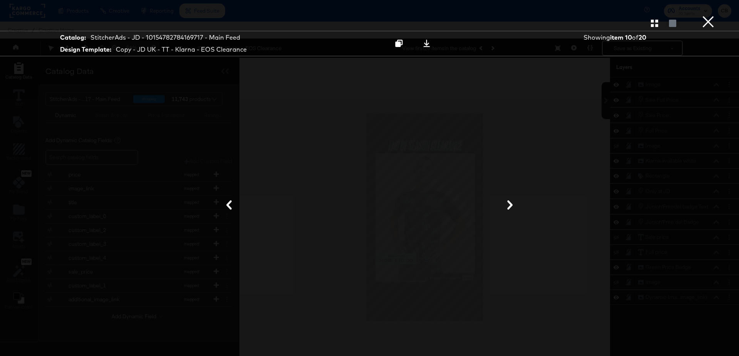
click at [710, 15] on button "×" at bounding box center [708, 7] width 15 height 15
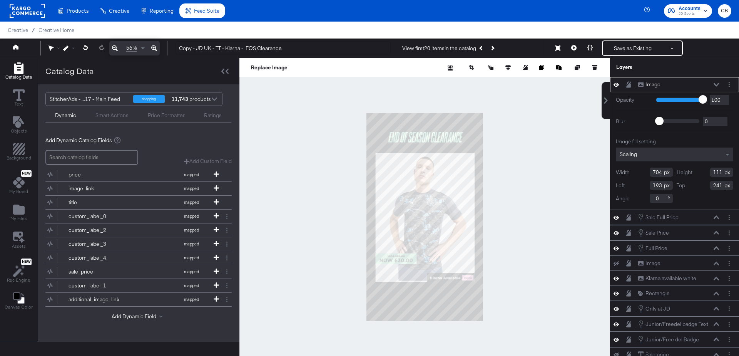
type input "178"
click at [17, 206] on icon "Add Files" at bounding box center [19, 209] width 12 height 10
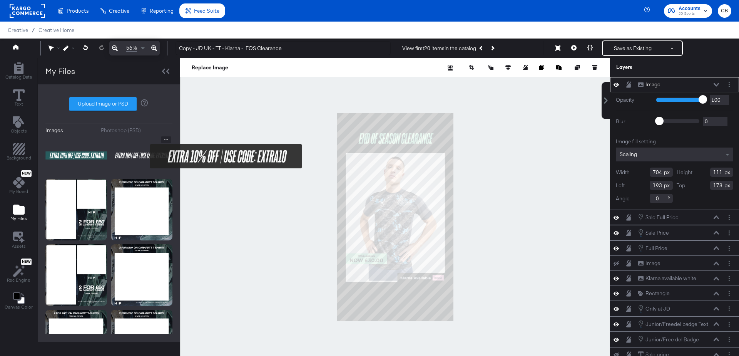
click at [145, 156] on img at bounding box center [142, 155] width 62 height 39
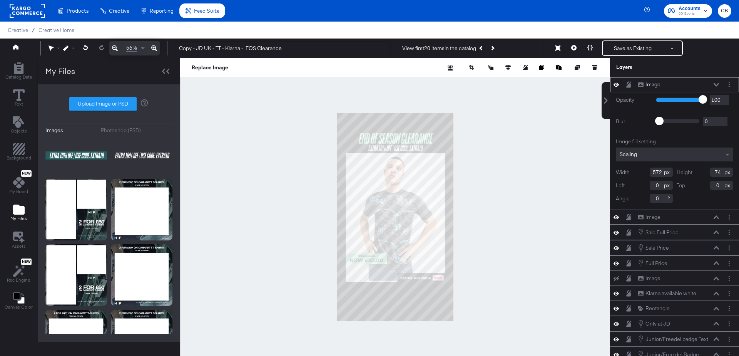
type input "252"
type input "289"
click at [511, 201] on div at bounding box center [395, 217] width 430 height 318
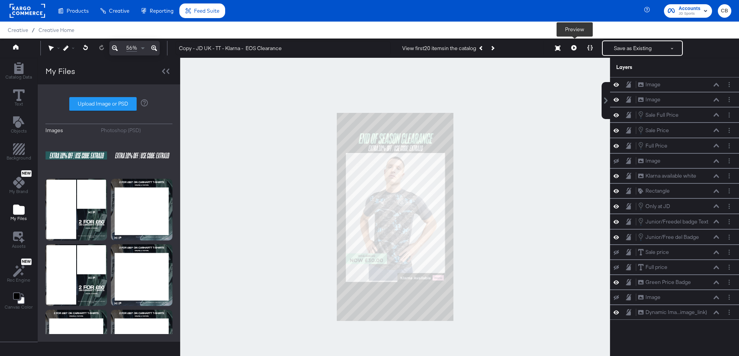
click at [576, 49] on icon at bounding box center [573, 47] width 5 height 5
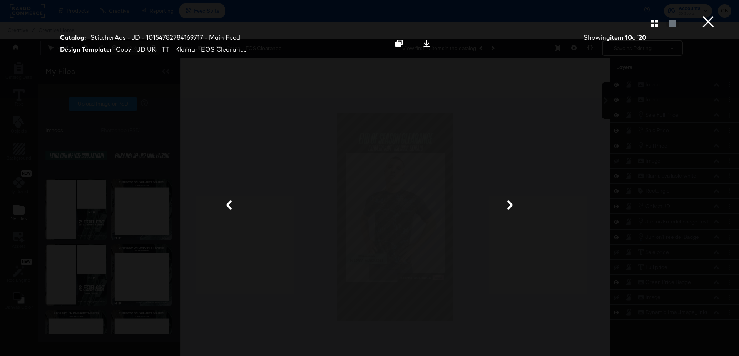
click at [709, 15] on button "×" at bounding box center [708, 7] width 15 height 15
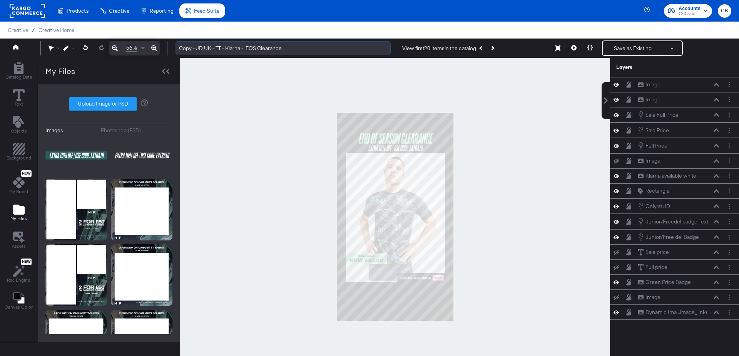
click at [195, 50] on input "Copy - JD UK - TT - Klarna - EOS Clearance" at bounding box center [283, 48] width 215 height 14
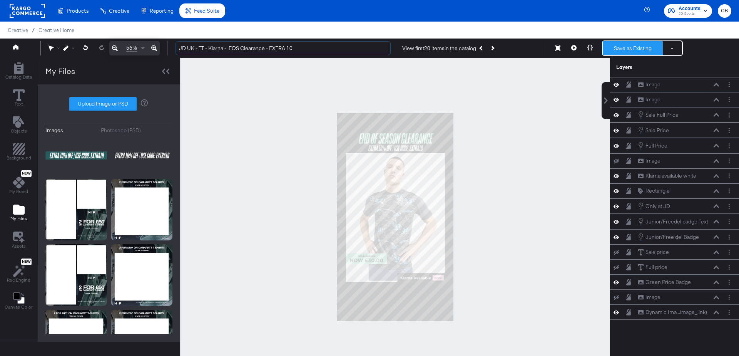
type input "JD UK - TT - Klarna - EOS Clearance - EXTRA 10"
click at [632, 45] on button "Save as Existing" at bounding box center [633, 48] width 60 height 14
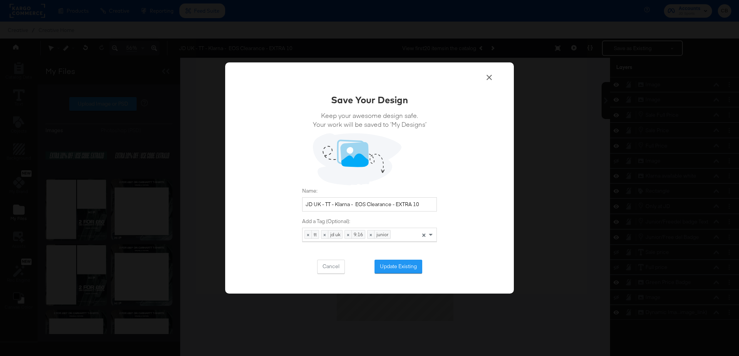
click at [392, 274] on div "Save Your Design Keep your awesome design safe. Your work will be saved to ‘My …" at bounding box center [369, 177] width 289 height 231
click at [400, 268] on button "Update Existing" at bounding box center [399, 267] width 48 height 14
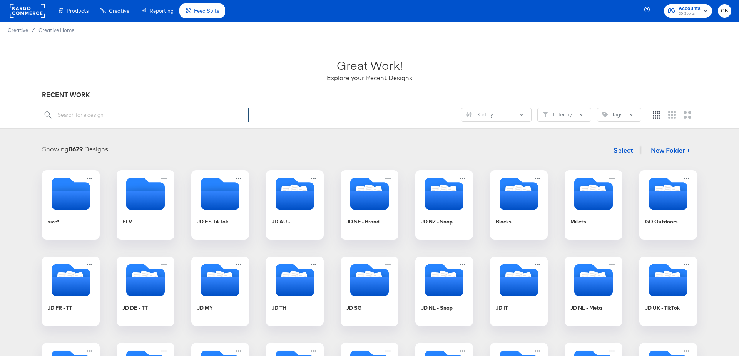
click at [107, 116] on input "search" at bounding box center [145, 115] width 207 height 14
type input "UK"
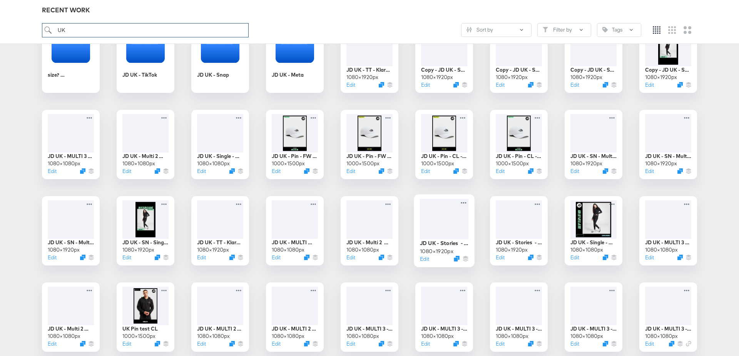
scroll to position [154, 0]
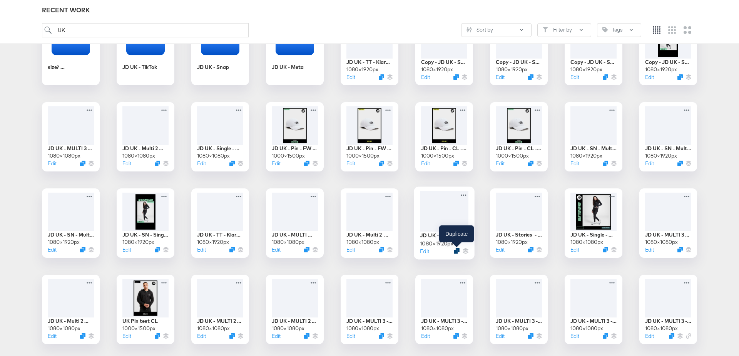
click at [456, 251] on icon "Duplicate" at bounding box center [457, 251] width 6 height 6
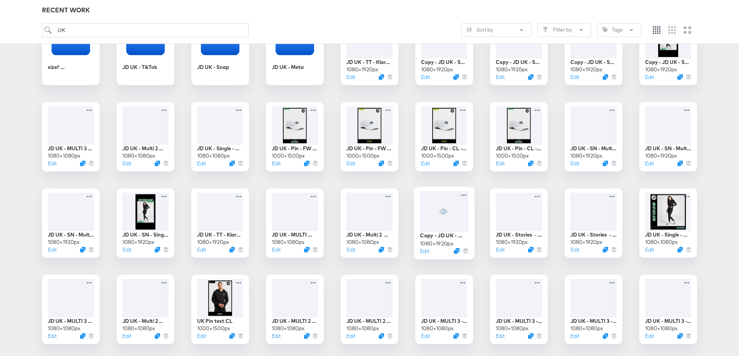
click at [437, 204] on div at bounding box center [444, 211] width 49 height 40
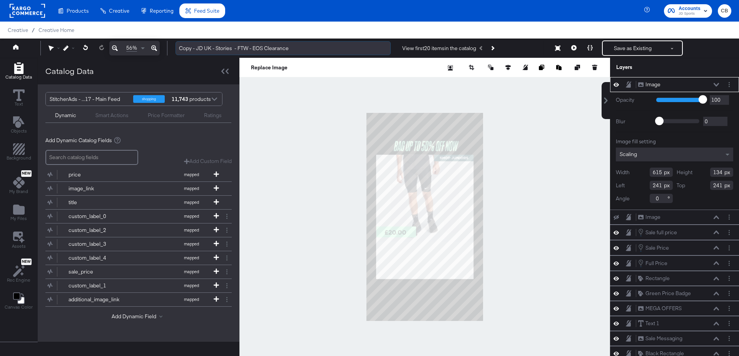
click at [197, 50] on input "Copy - JD UK - Stories - FTW - EOS Clearance" at bounding box center [283, 48] width 215 height 14
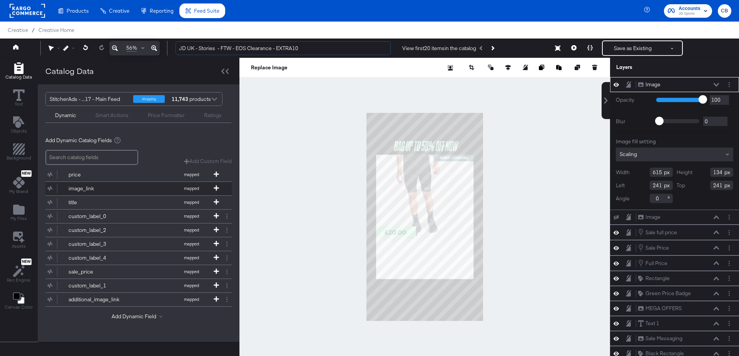
click at [227, 191] on div "image_link mapped" at bounding box center [138, 188] width 186 height 13
type input "JD UK - Stories - FTW - EOS Clearance - EXTRA10"
click at [303, 181] on div at bounding box center [425, 217] width 371 height 318
type input "210"
click at [518, 178] on div at bounding box center [425, 217] width 371 height 318
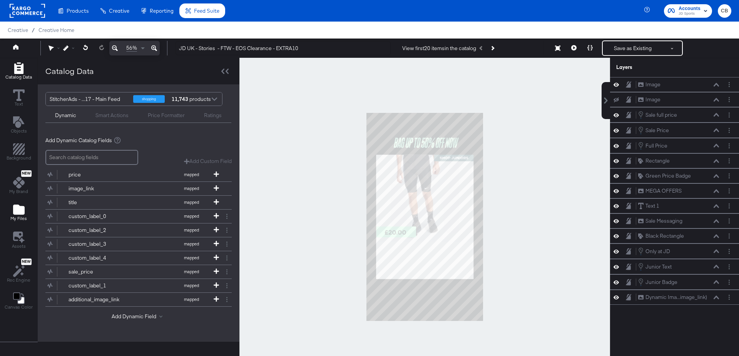
click at [15, 214] on div "My Files" at bounding box center [18, 213] width 17 height 18
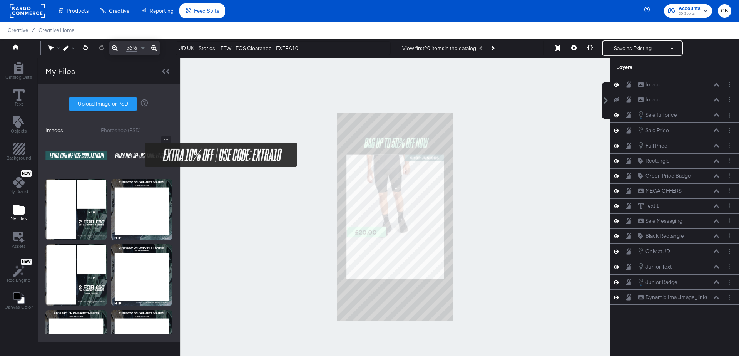
click at [140, 154] on img at bounding box center [142, 155] width 62 height 39
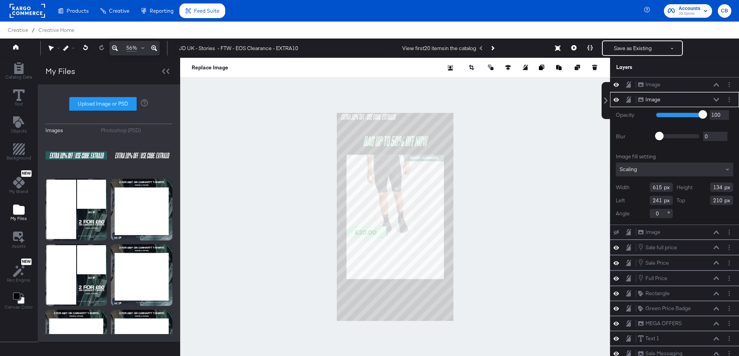
type input "236"
type input "195"
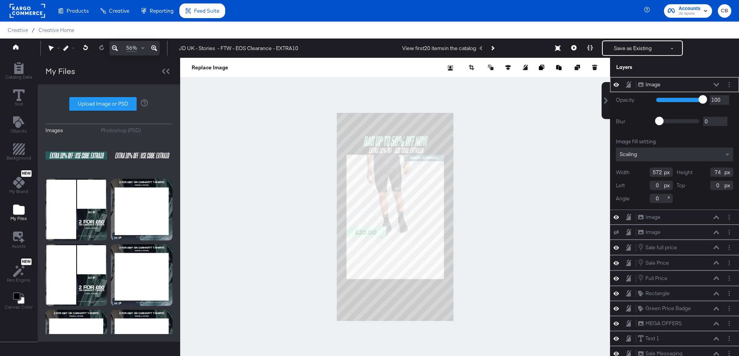
type input "258"
type input "309"
click at [501, 191] on div at bounding box center [395, 217] width 430 height 318
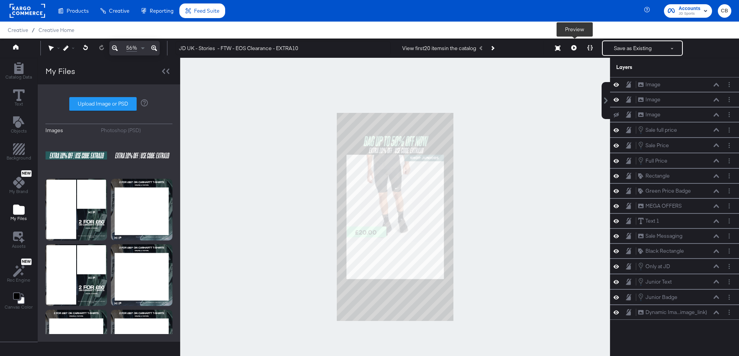
click at [575, 45] on icon at bounding box center [573, 47] width 5 height 5
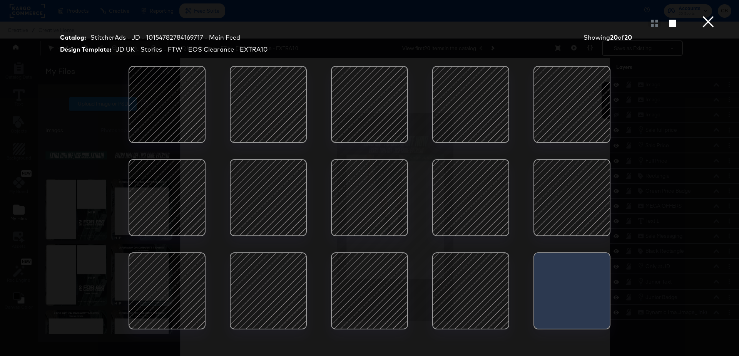
click at [555, 193] on div at bounding box center [571, 197] width 65 height 65
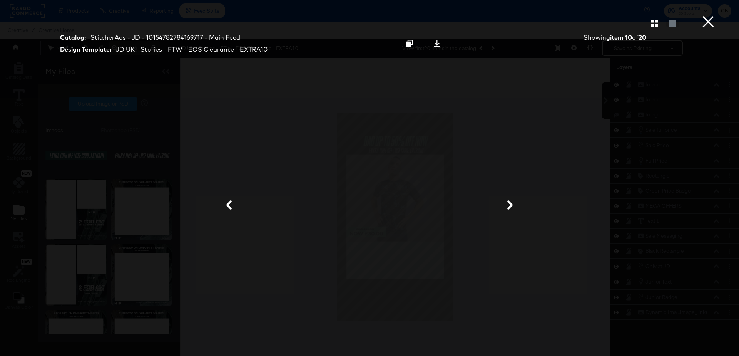
click at [707, 15] on button "×" at bounding box center [708, 7] width 15 height 15
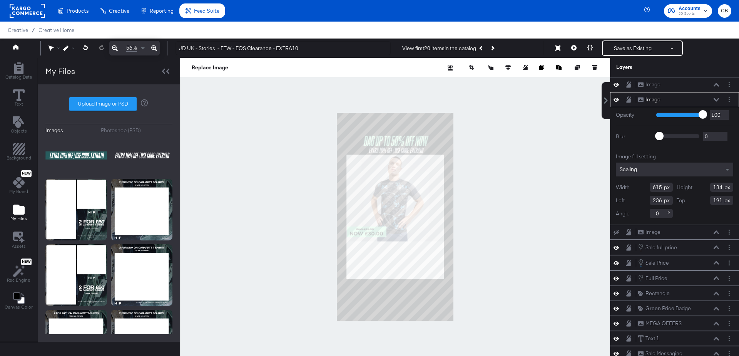
type input "190"
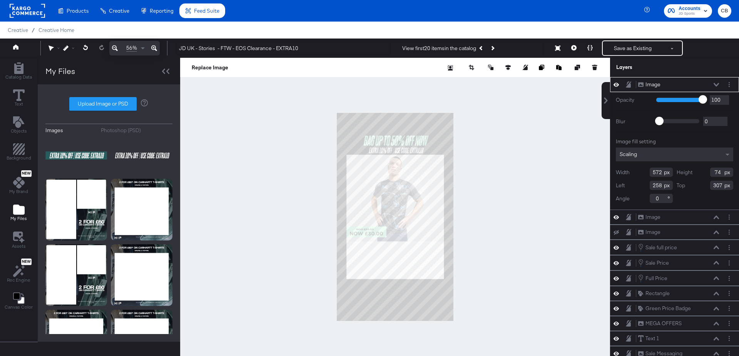
type input "306"
click at [533, 159] on div at bounding box center [395, 217] width 430 height 318
type input "252"
click at [525, 188] on div at bounding box center [395, 217] width 430 height 318
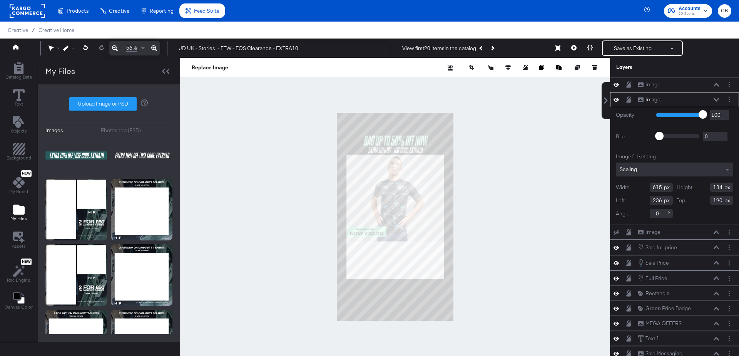
click at [506, 157] on div at bounding box center [395, 217] width 430 height 318
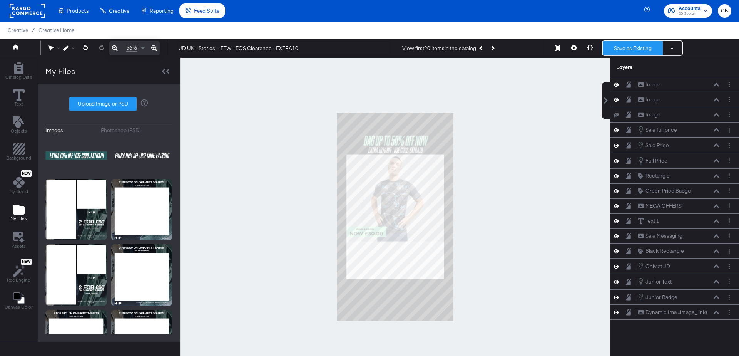
click at [616, 47] on button "Save as Existing" at bounding box center [633, 48] width 60 height 14
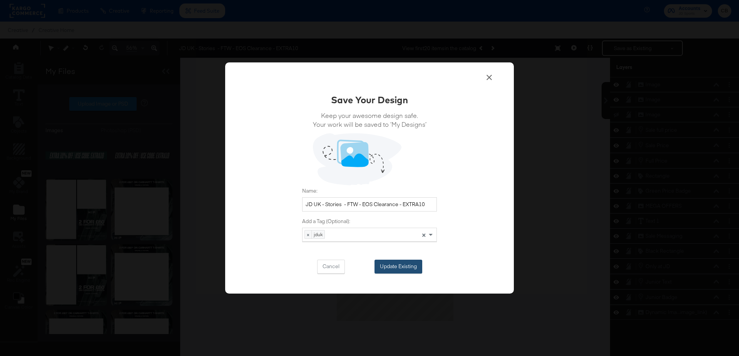
click at [407, 265] on button "Update Existing" at bounding box center [399, 267] width 48 height 14
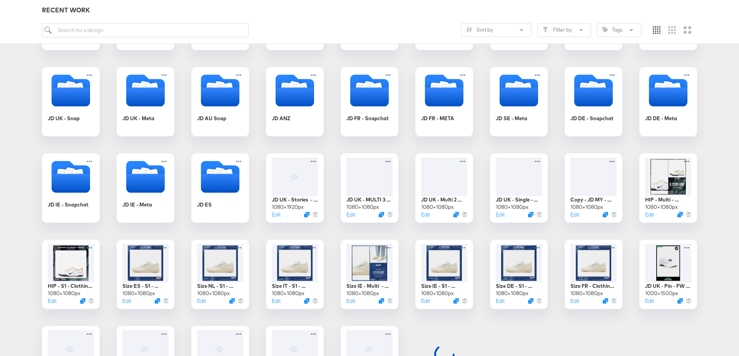
scroll to position [280, 0]
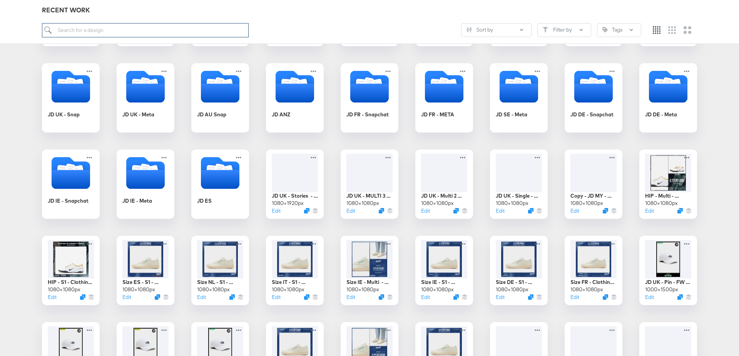
click at [135, 30] on input "search" at bounding box center [145, 30] width 207 height 14
type input "UK"
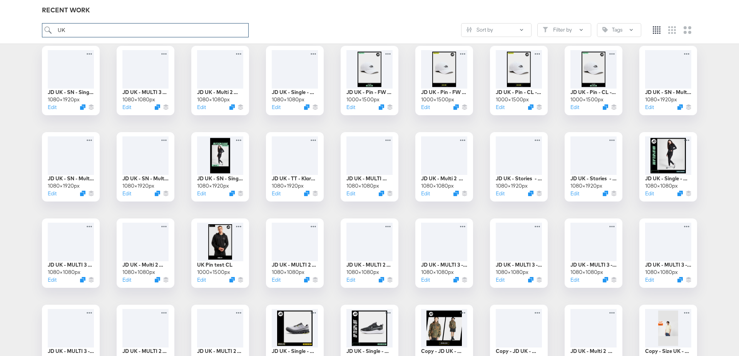
scroll to position [213, 0]
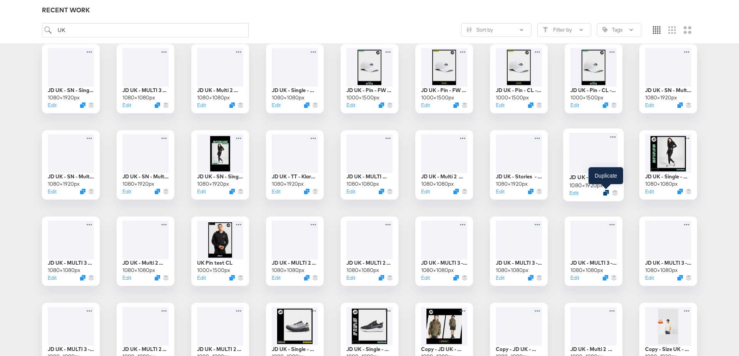
click at [606, 194] on icon "Duplicate" at bounding box center [606, 193] width 6 height 6
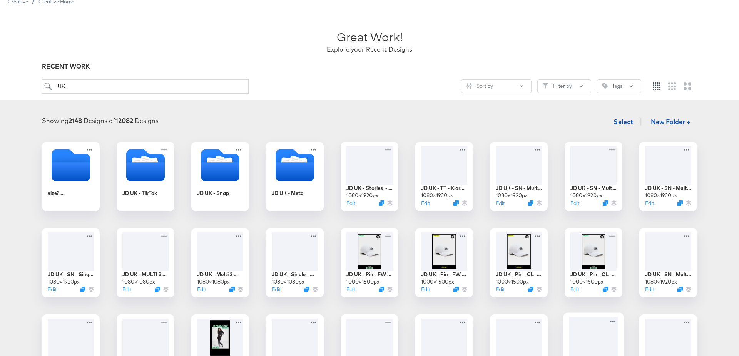
scroll to position [32, 0]
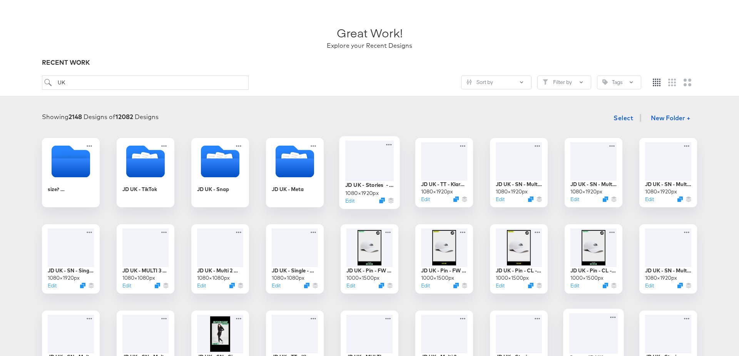
click at [373, 157] on div at bounding box center [369, 161] width 49 height 40
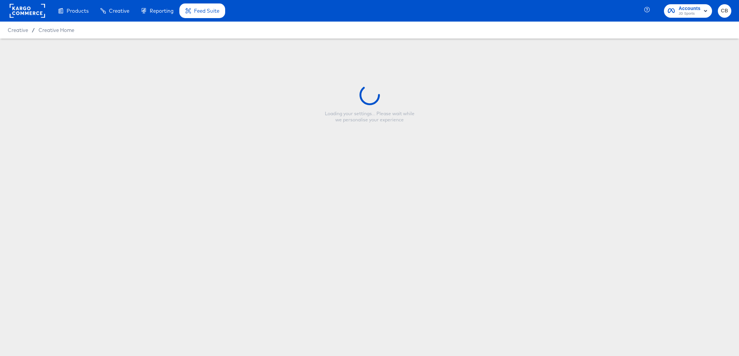
type input "JD UK - Stories - FTW - EOS Clearance - EXTRA10"
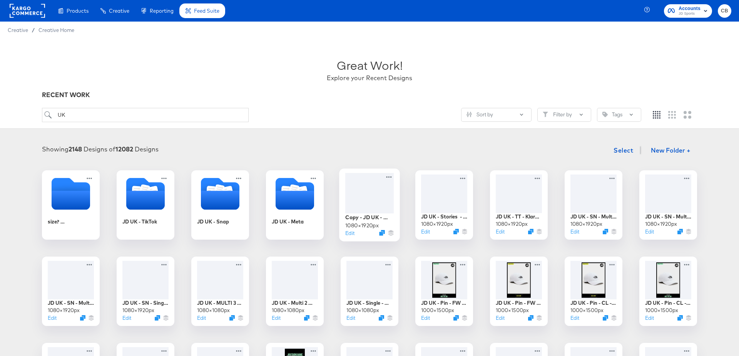
click at [371, 187] on div at bounding box center [369, 193] width 49 height 40
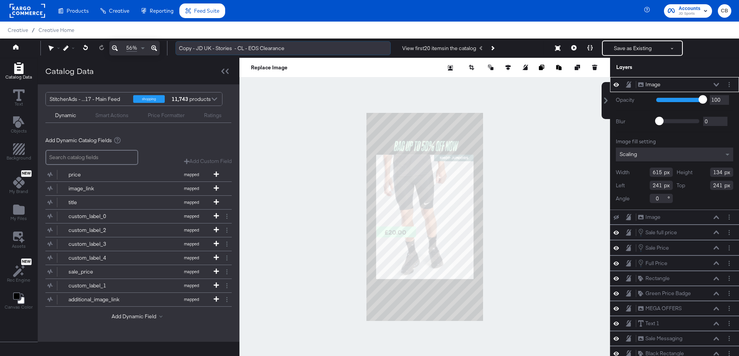
click at [195, 49] on input "Copy - JD UK - Stories - CL - EOS Clearance" at bounding box center [283, 48] width 215 height 14
type input "JD UK - Stories - CL - EOS Clearance - EXTRA 10"
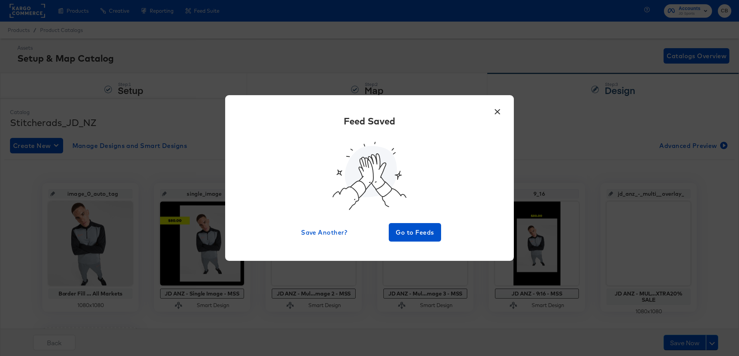
click at [497, 113] on button "×" at bounding box center [498, 110] width 14 height 14
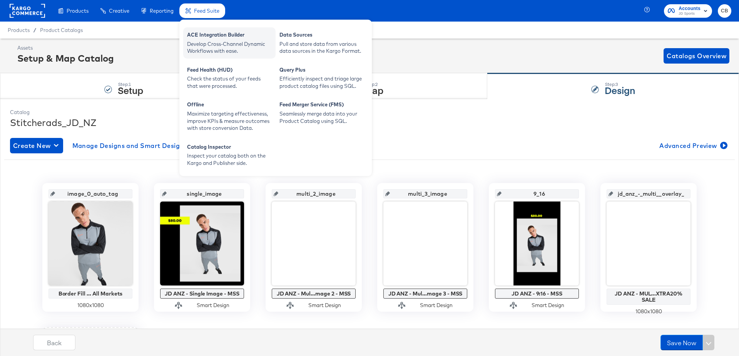
click at [199, 37] on div "ACE Integration Builder" at bounding box center [229, 35] width 85 height 9
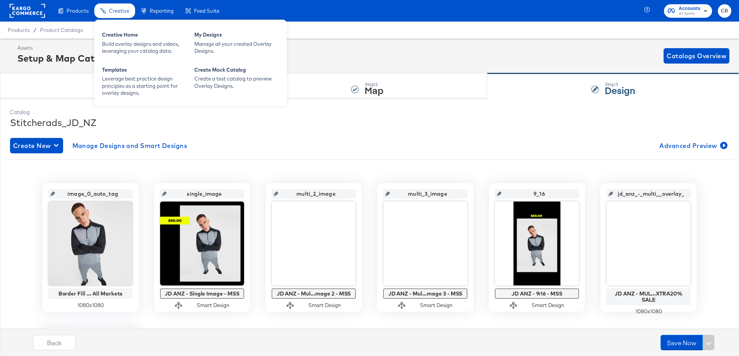
click at [114, 13] on span "Creative" at bounding box center [119, 11] width 20 height 6
click at [120, 37] on div "Creative Home" at bounding box center [144, 35] width 85 height 9
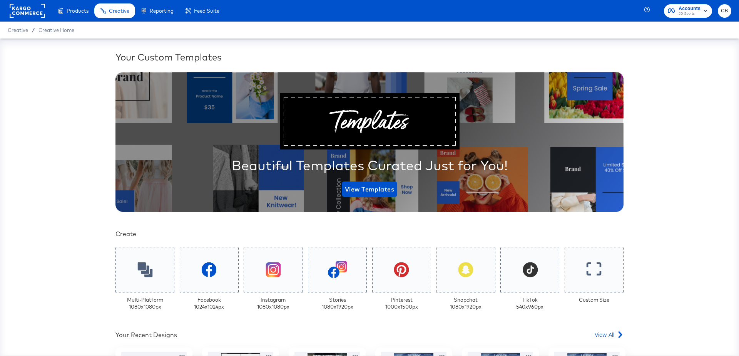
scroll to position [152, 0]
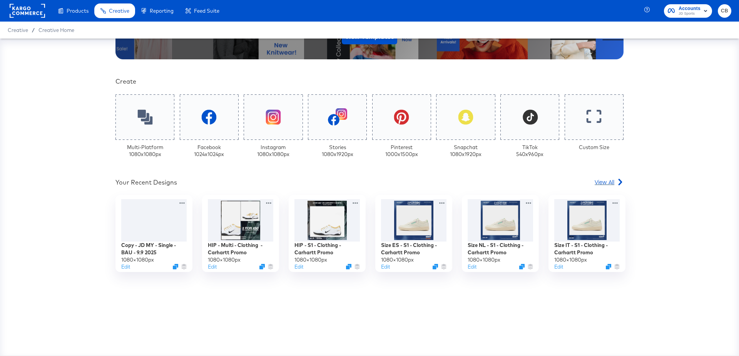
click at [611, 183] on span "View All" at bounding box center [605, 182] width 20 height 8
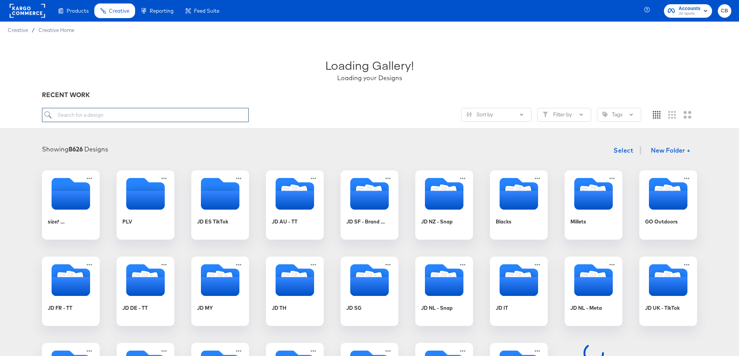
click at [72, 113] on input "search" at bounding box center [145, 115] width 207 height 14
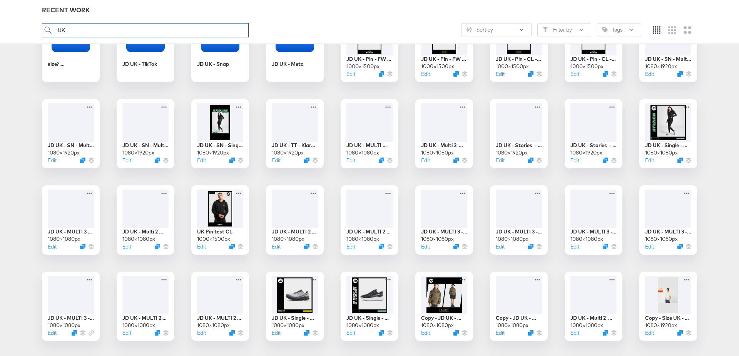
scroll to position [158, 0]
type input "UK"
click at [682, 162] on icon "Duplicate" at bounding box center [681, 161] width 6 height 6
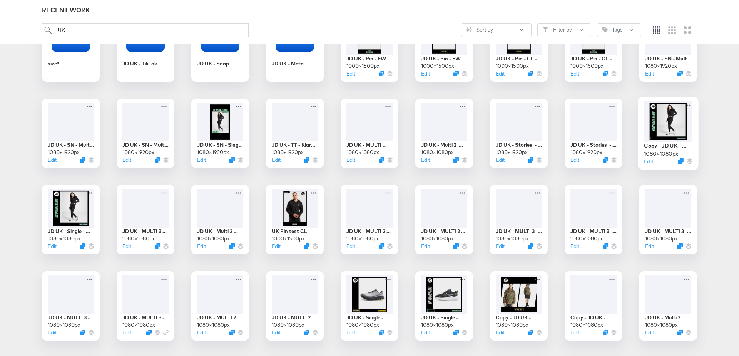
click at [648, 127] on div at bounding box center [668, 121] width 49 height 40
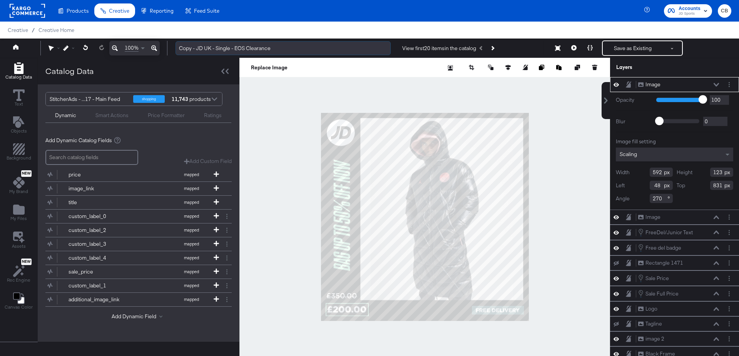
click at [197, 49] on input "Copy - JD UK - Single - EOS Clearance" at bounding box center [283, 48] width 215 height 14
type input "JD UK - Single - EOS Clearance - EXTRA 10"
click at [249, 135] on div at bounding box center [425, 217] width 371 height 318
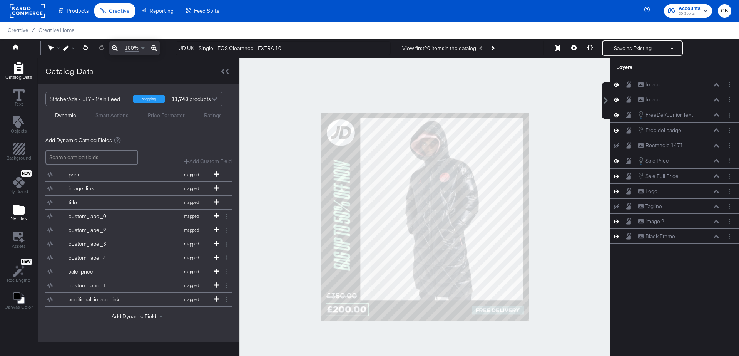
click at [15, 212] on icon "Add Files" at bounding box center [19, 209] width 12 height 10
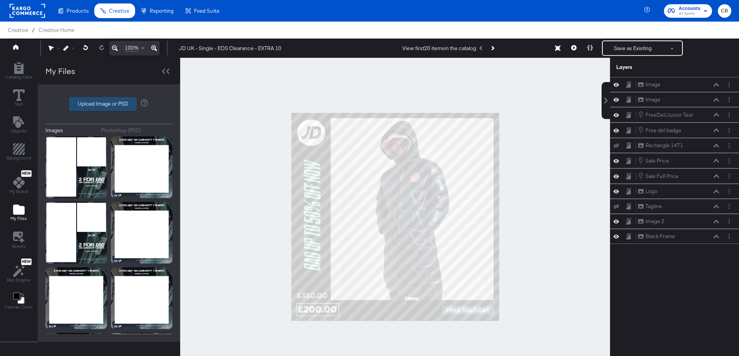
click at [99, 105] on label "Upload Image or PSD" at bounding box center [103, 103] width 67 height 13
click at [109, 104] on input "Upload Image or PSD" at bounding box center [109, 104] width 0 height 0
type input "C:\fakepath\extra 10-Photoroom.png"
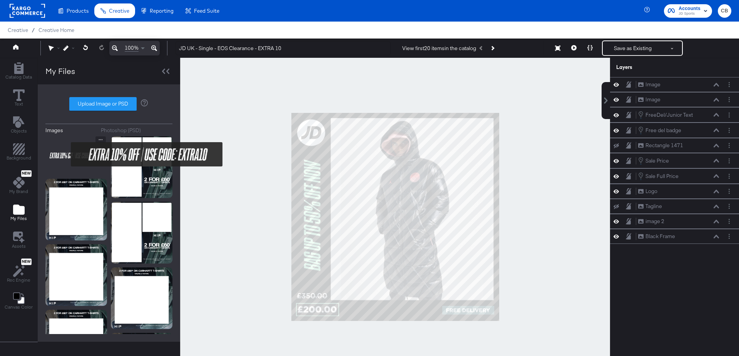
click at [66, 154] on img at bounding box center [76, 155] width 62 height 39
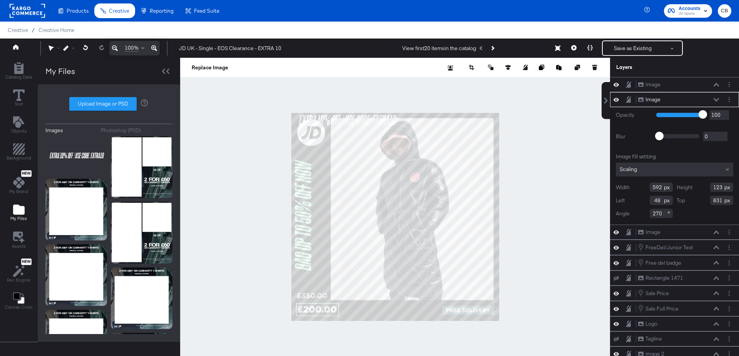
type input "0"
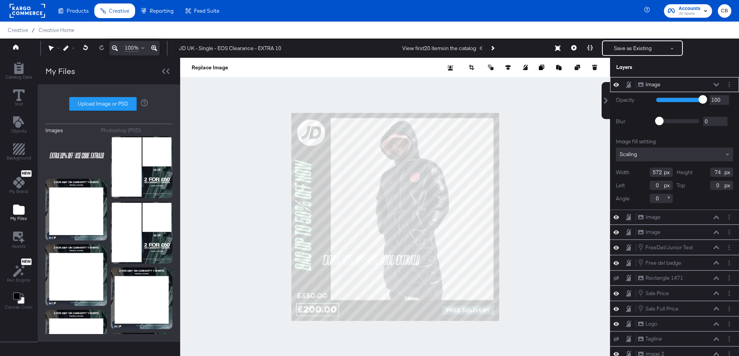
type input "123"
type input "726"
type input "375"
type input "1049"
type input "269"
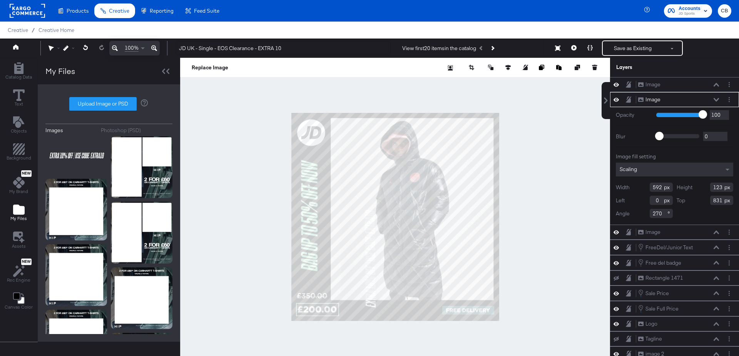
type input "33"
type input "833"
type input "37"
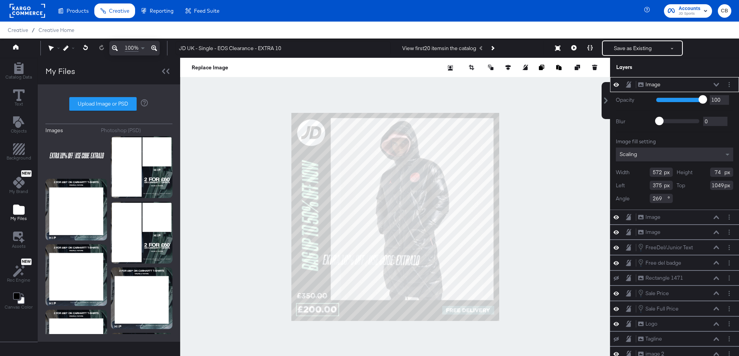
type input "124"
type input "724"
type input "0"
type input "342"
type input "894"
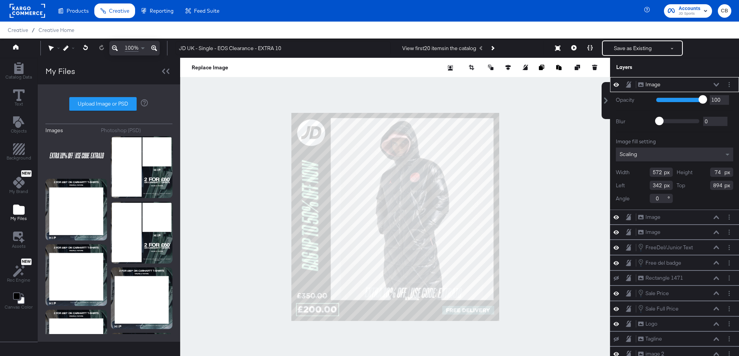
click at [543, 280] on div at bounding box center [395, 217] width 430 height 318
click at [559, 263] on div at bounding box center [395, 217] width 430 height 318
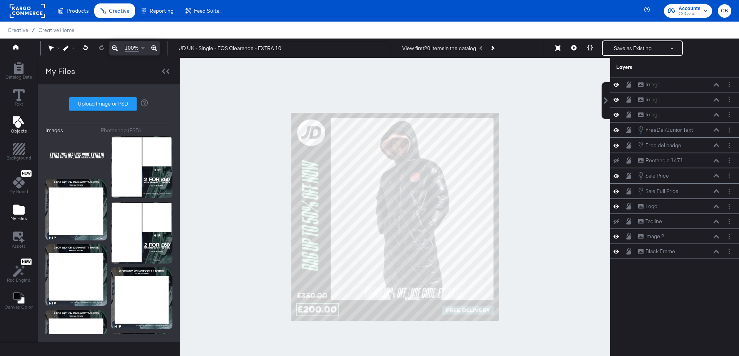
click at [18, 125] on icon "Add Text" at bounding box center [18, 122] width 11 height 12
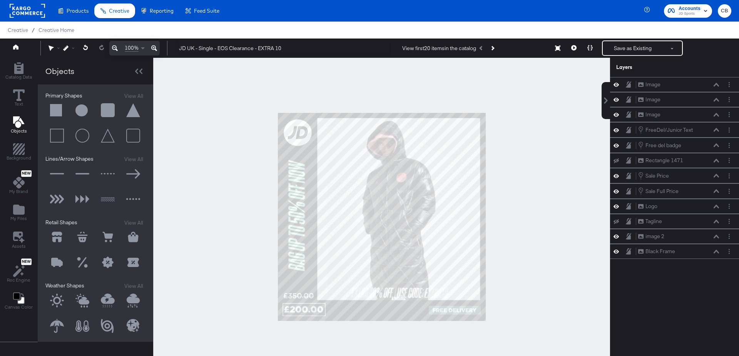
click at [54, 108] on button at bounding box center [56, 110] width 23 height 23
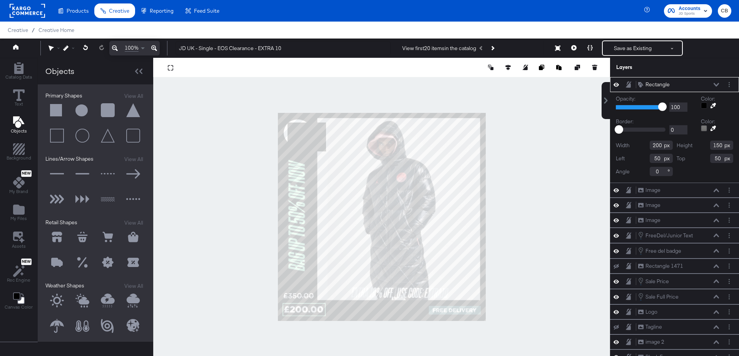
type input "24"
type input "131"
type input "224"
type input "69"
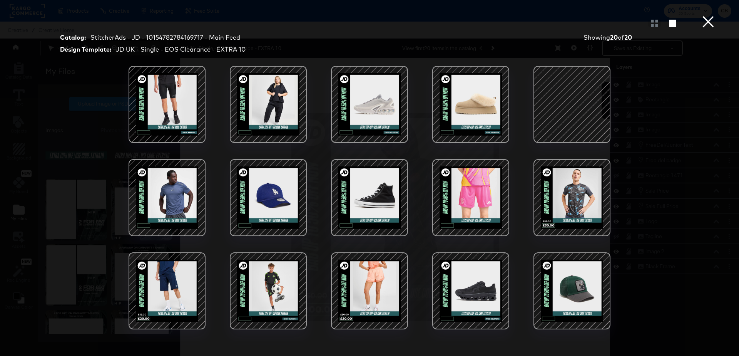
click at [571, 109] on div at bounding box center [571, 104] width 65 height 65
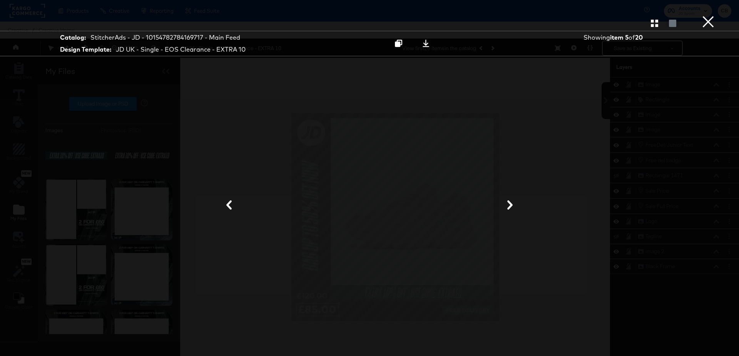
click at [711, 15] on button "×" at bounding box center [708, 7] width 15 height 15
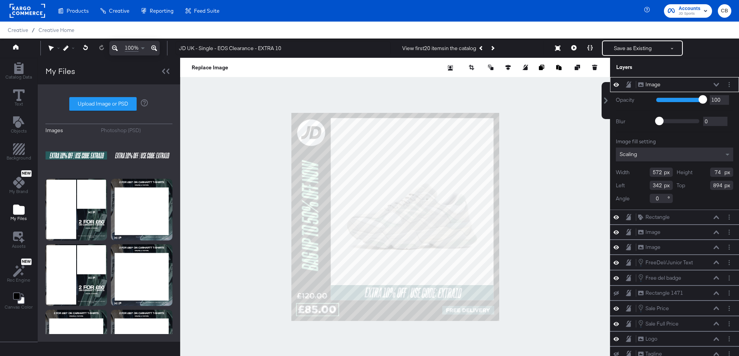
type input "895"
click at [514, 265] on div at bounding box center [395, 217] width 430 height 318
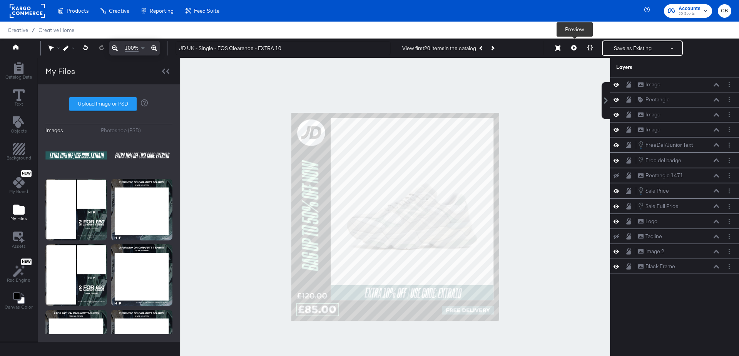
click at [575, 45] on icon at bounding box center [573, 47] width 5 height 5
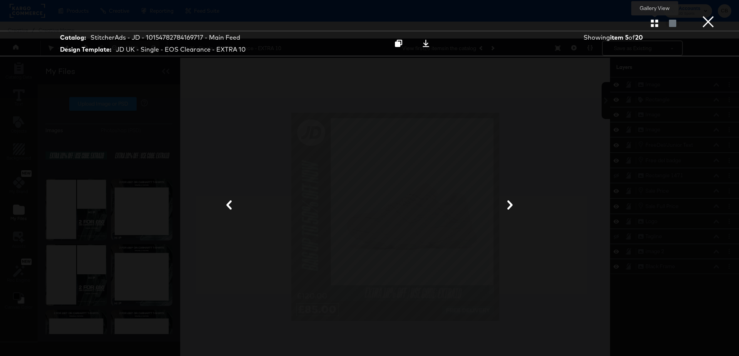
click at [658, 25] on button "button" at bounding box center [654, 23] width 13 height 7
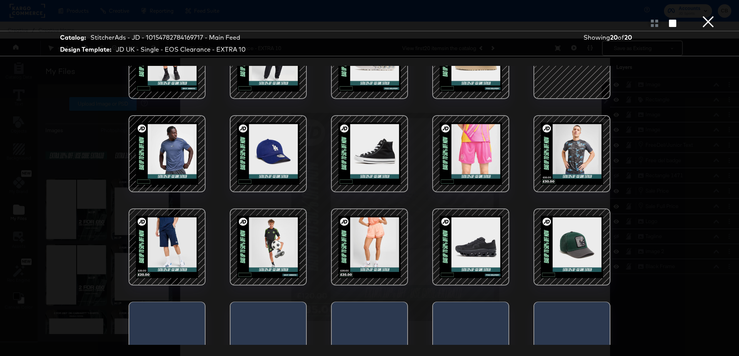
scroll to position [78, 0]
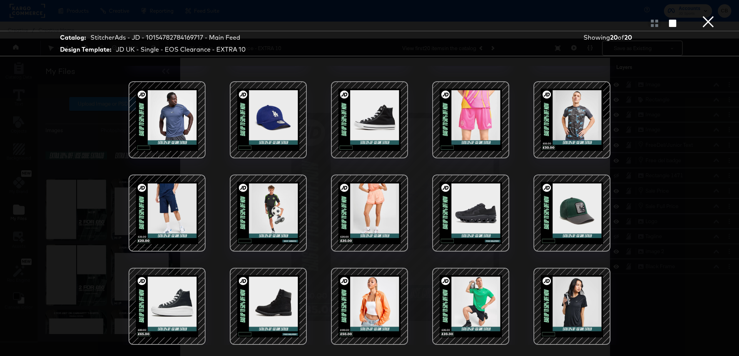
click at [369, 202] on div at bounding box center [369, 212] width 65 height 65
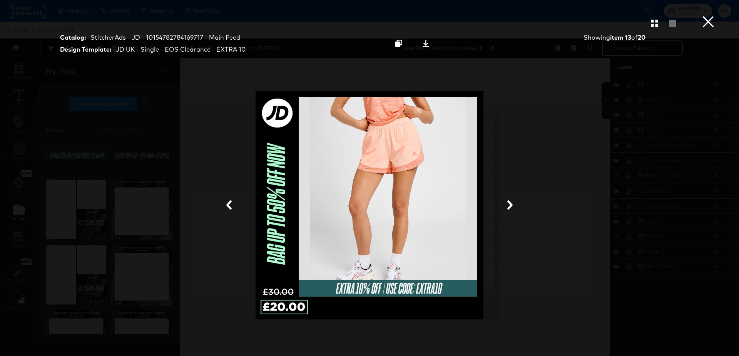
click at [715, 15] on button "×" at bounding box center [708, 7] width 15 height 15
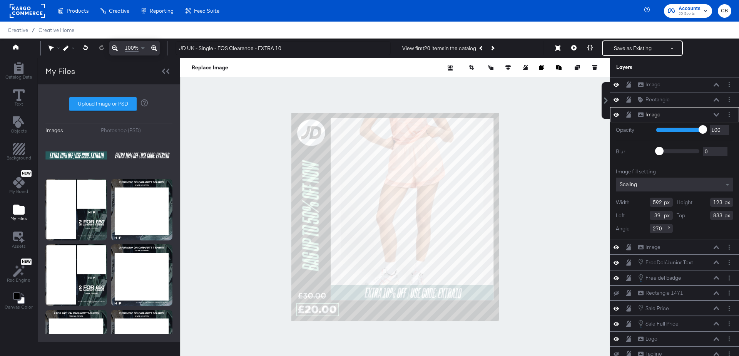
type input "40"
click at [543, 222] on div at bounding box center [395, 217] width 430 height 318
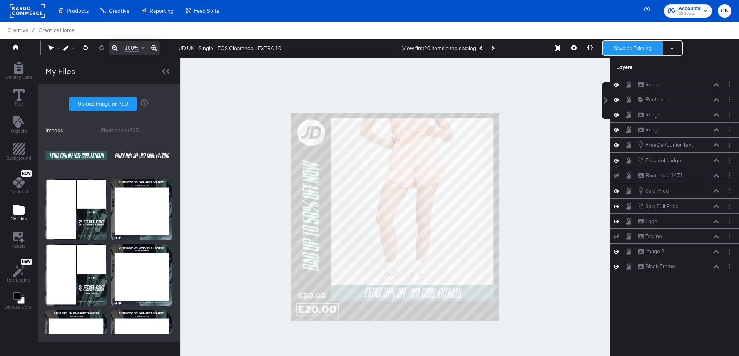
click at [616, 50] on button "Save as Existing" at bounding box center [633, 48] width 60 height 14
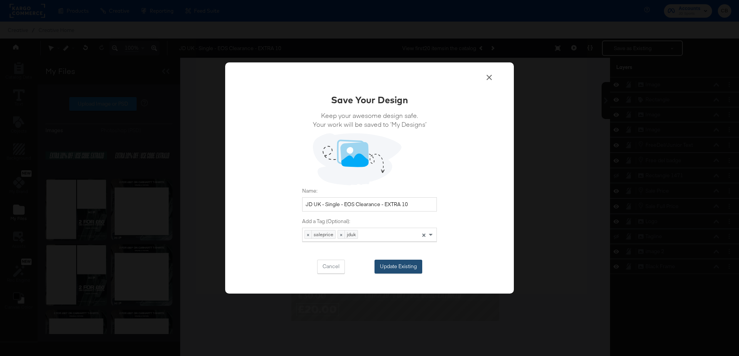
click at [387, 267] on button "Update Existing" at bounding box center [399, 267] width 48 height 14
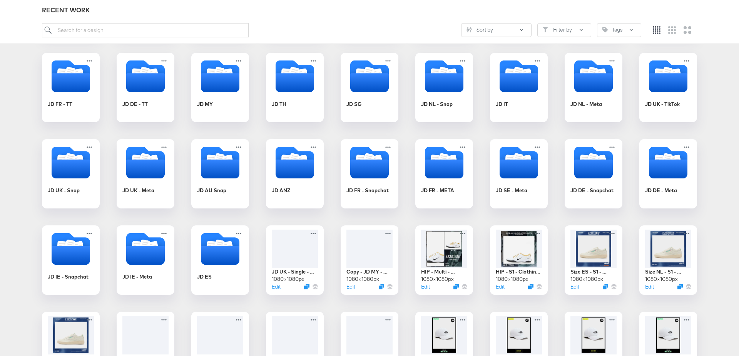
scroll to position [207, 0]
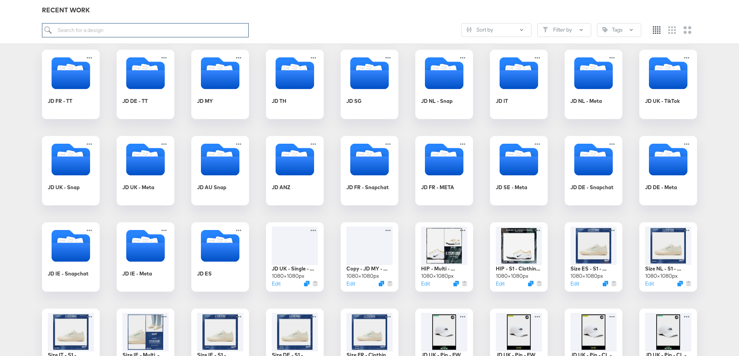
click at [107, 33] on input "search" at bounding box center [145, 30] width 207 height 14
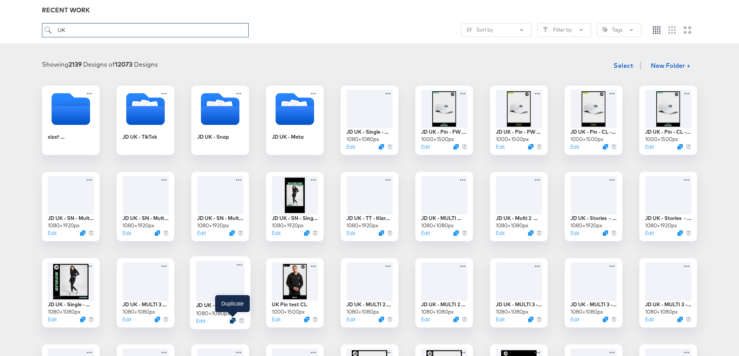
type input "UK"
click at [232, 320] on icon "Duplicate" at bounding box center [233, 321] width 6 height 6
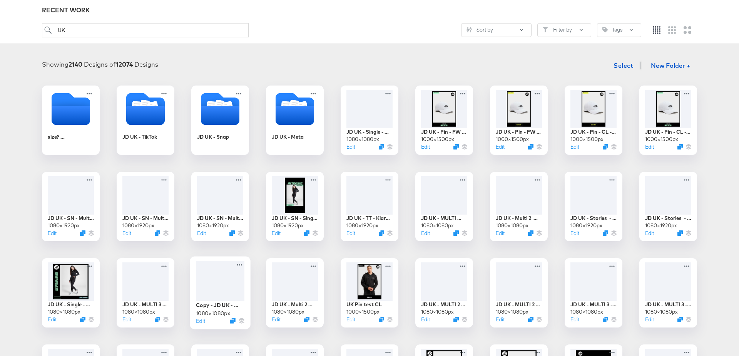
click at [226, 283] on div at bounding box center [220, 281] width 49 height 40
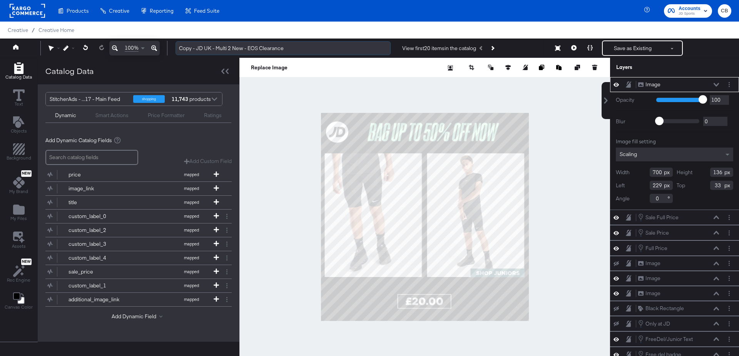
click at [199, 47] on input "Copy - JD UK - Multi 2 New - EOS Clearance" at bounding box center [283, 48] width 215 height 14
type input "JD UK - Multi 2 New - EOS Clearance - EXTRA 10"
click at [267, 171] on div at bounding box center [425, 217] width 371 height 318
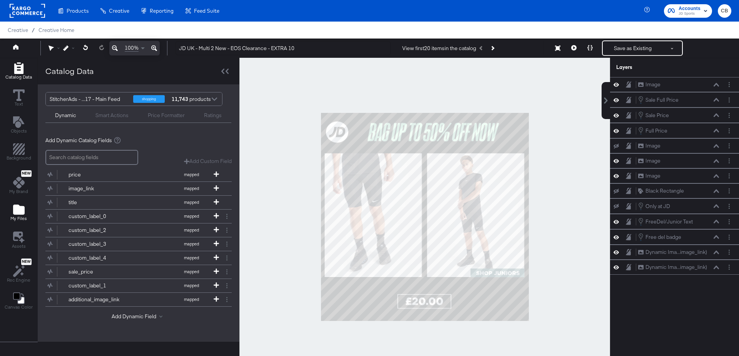
click at [19, 211] on icon "Add Files" at bounding box center [19, 209] width 12 height 10
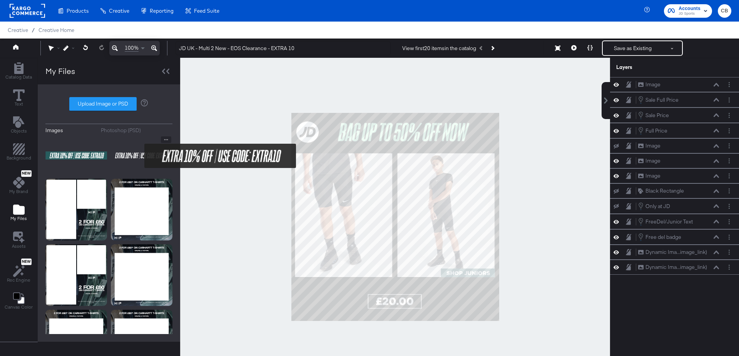
click at [139, 156] on img at bounding box center [142, 155] width 62 height 39
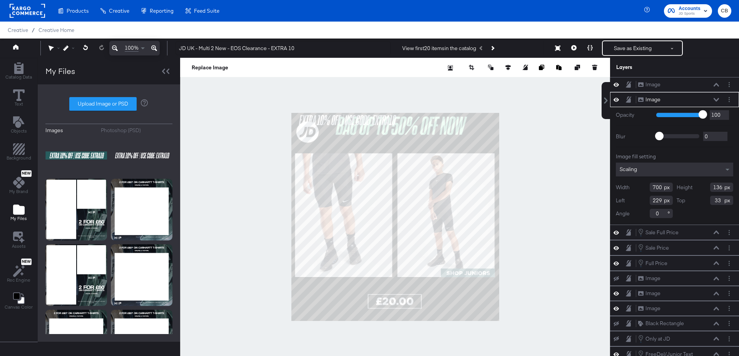
type input "217"
type input "0"
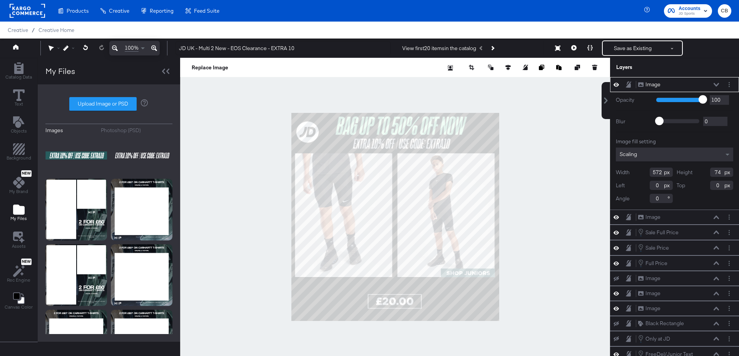
type input "281"
type input "122"
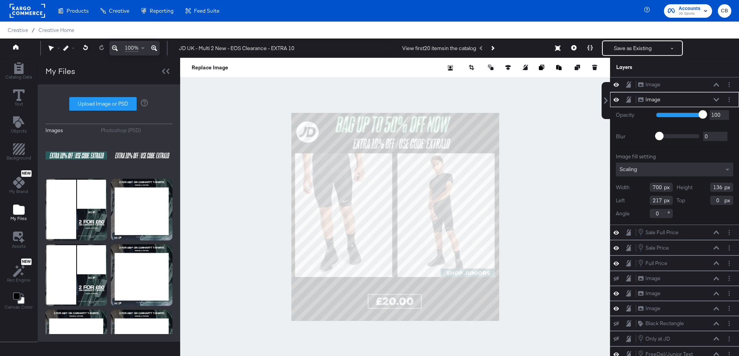
type input "615"
type input "122"
type input "281"
type input "8"
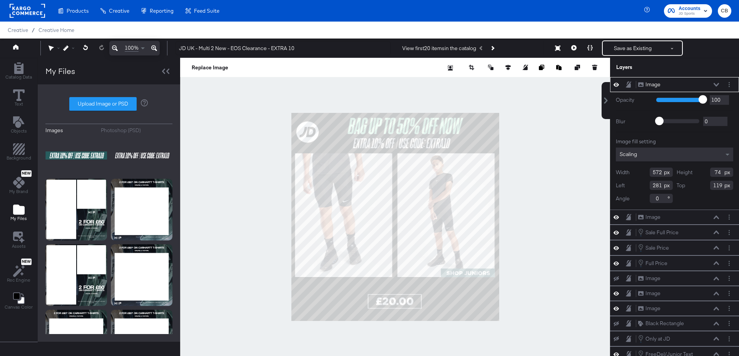
type input "118"
click at [534, 165] on div at bounding box center [395, 217] width 430 height 318
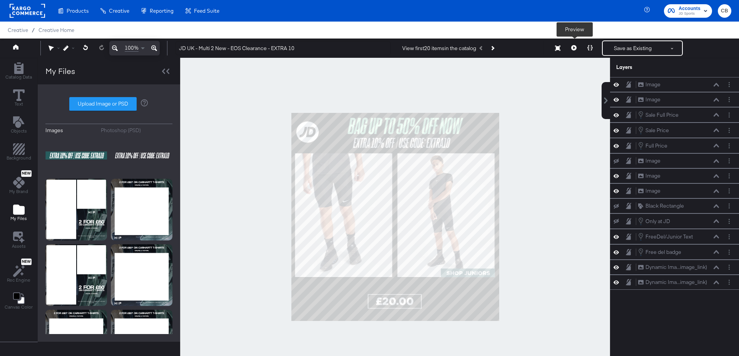
click at [572, 50] on icon at bounding box center [573, 47] width 5 height 5
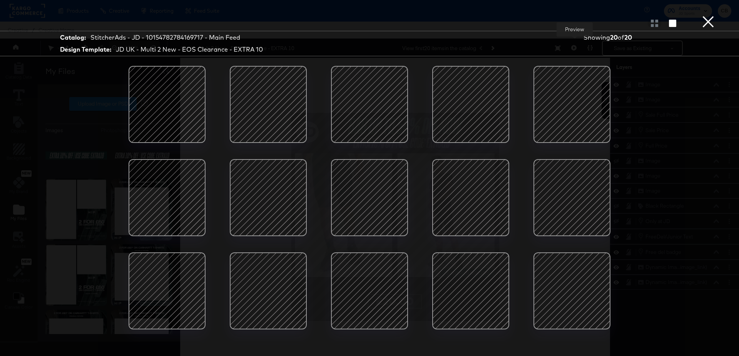
scroll to position [78, 0]
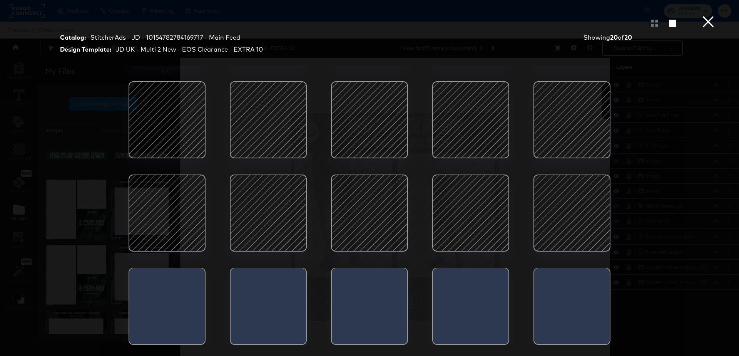
click at [157, 209] on div at bounding box center [166, 212] width 65 height 65
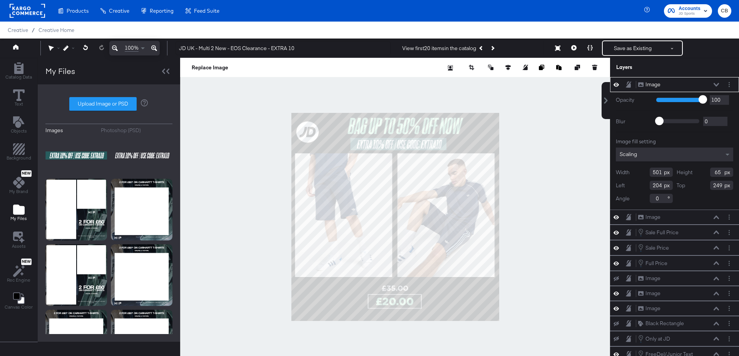
type input "306"
type input "130"
click at [534, 155] on div at bounding box center [395, 217] width 430 height 318
type input "312"
type input "129"
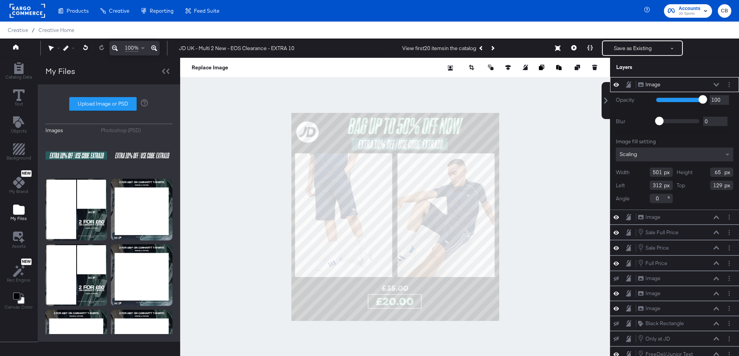
type input "313"
click at [567, 210] on div at bounding box center [395, 217] width 430 height 318
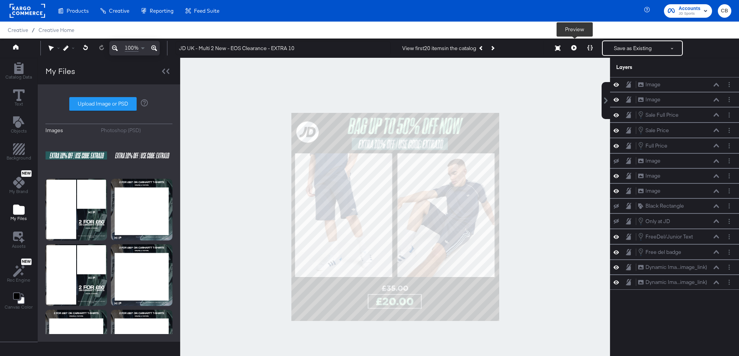
click at [578, 49] on button at bounding box center [574, 47] width 16 height 15
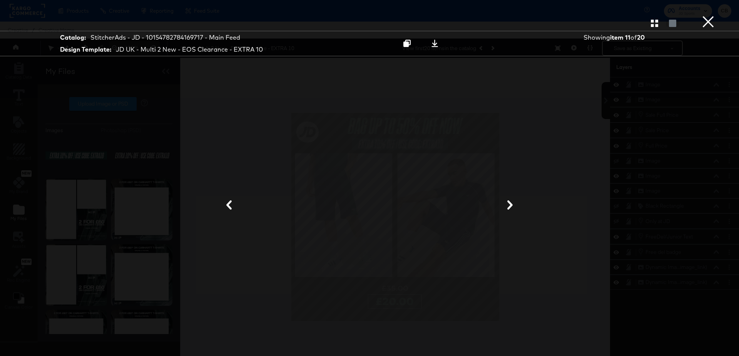
click at [711, 15] on button "×" at bounding box center [708, 7] width 15 height 15
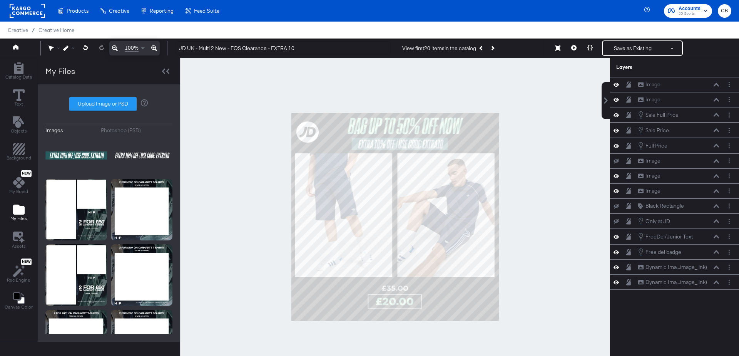
click at [580, 176] on div at bounding box center [395, 217] width 430 height 318
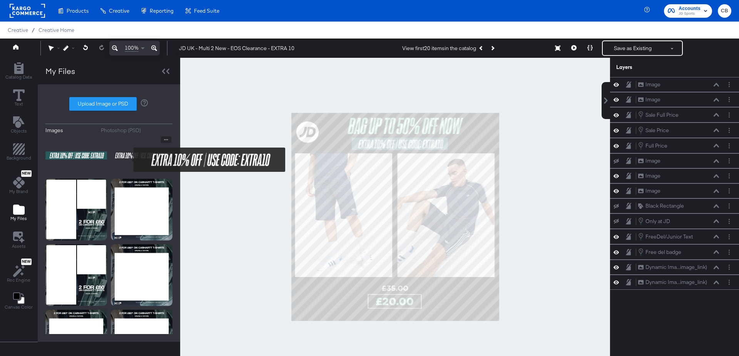
click at [129, 159] on img at bounding box center [142, 155] width 62 height 39
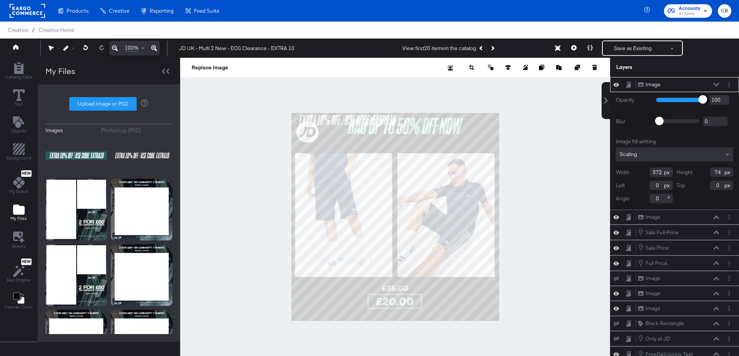
type input "505"
type input "65"
type input "320"
type input "124"
click at [530, 189] on div at bounding box center [395, 217] width 430 height 318
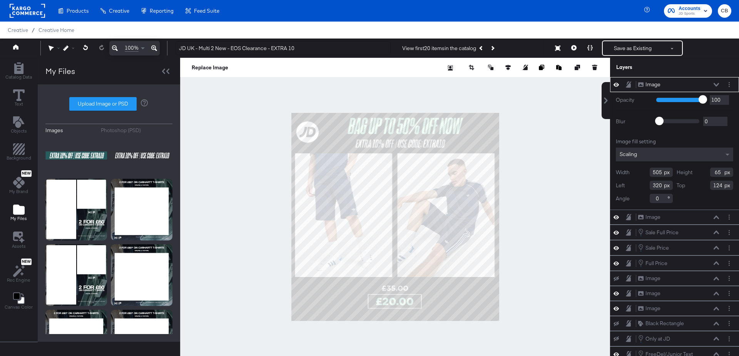
type input "530"
type input "60"
type input "295"
type input "129"
click at [534, 150] on div at bounding box center [395, 217] width 430 height 318
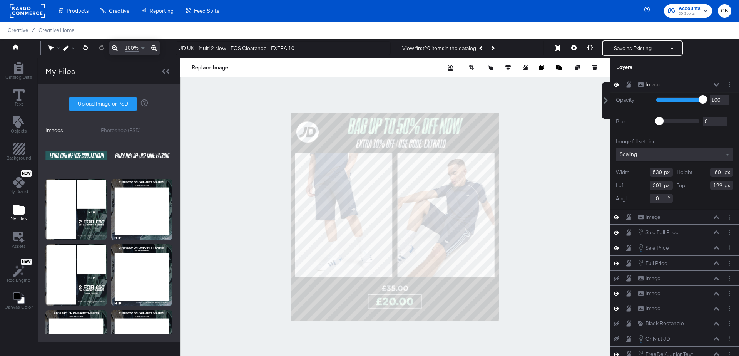
type input "302"
click at [526, 172] on div at bounding box center [395, 217] width 430 height 318
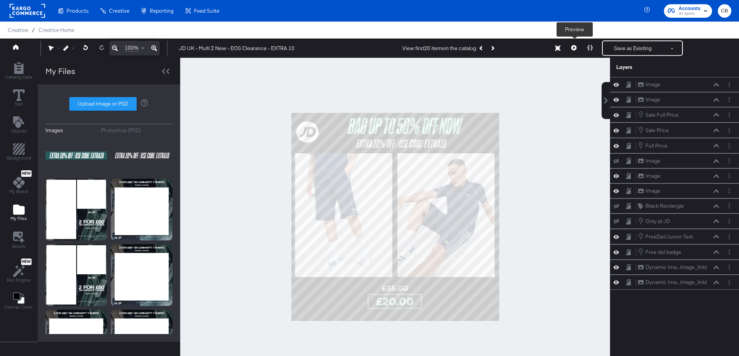
click at [574, 46] on icon at bounding box center [573, 47] width 5 height 5
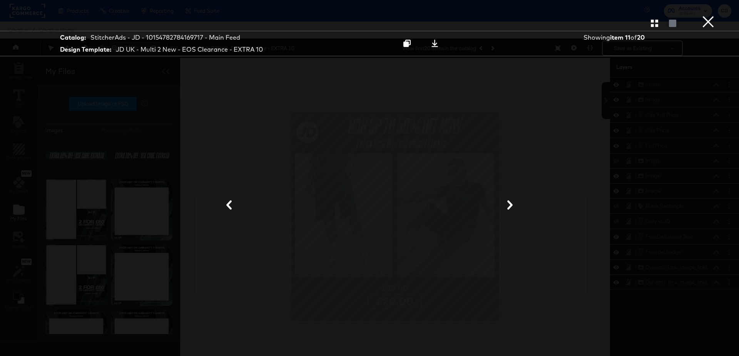
click at [565, 168] on div at bounding box center [370, 205] width 578 height 279
click at [711, 15] on button "×" at bounding box center [708, 7] width 15 height 15
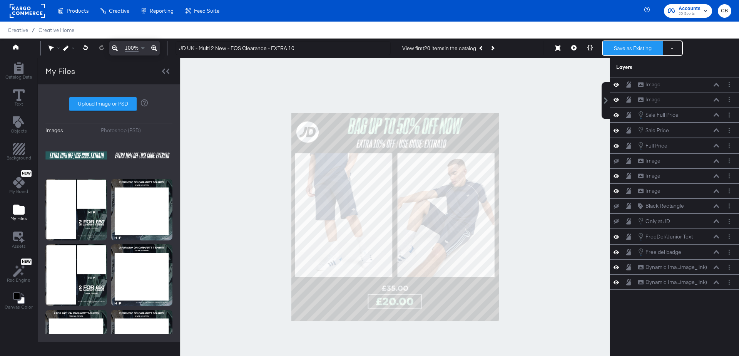
click at [618, 46] on button "Save as Existing" at bounding box center [633, 48] width 60 height 14
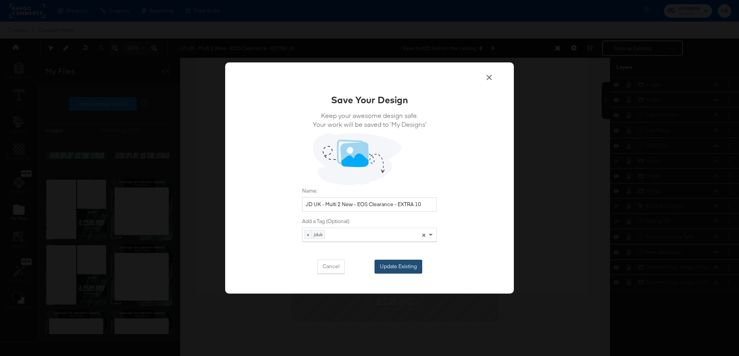
click at [392, 270] on button "Update Existing" at bounding box center [399, 267] width 48 height 14
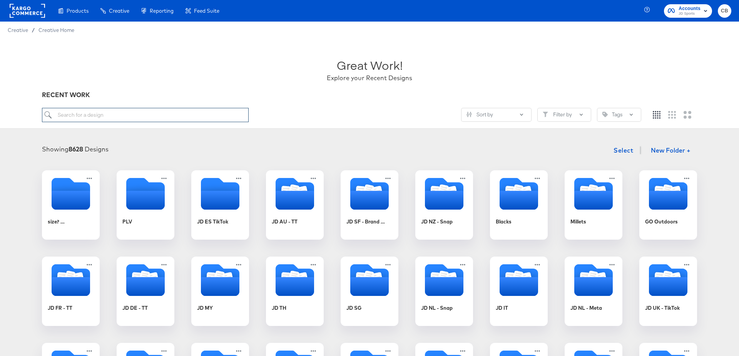
click at [116, 116] on input "search" at bounding box center [145, 115] width 207 height 14
type input "UK"
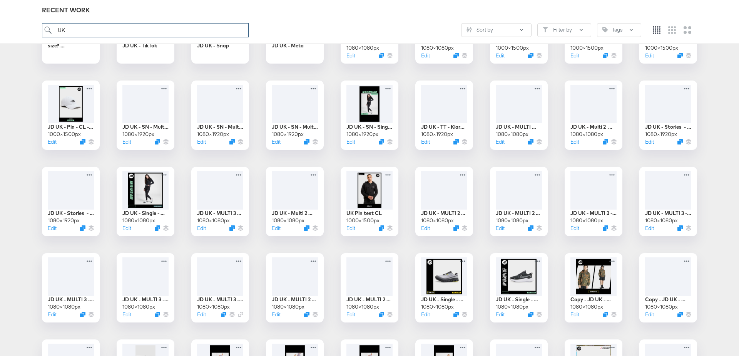
scroll to position [178, 0]
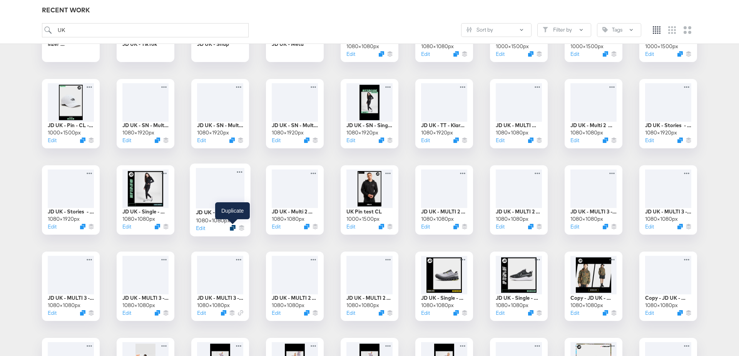
click at [234, 226] on icon "Duplicate" at bounding box center [233, 228] width 6 height 6
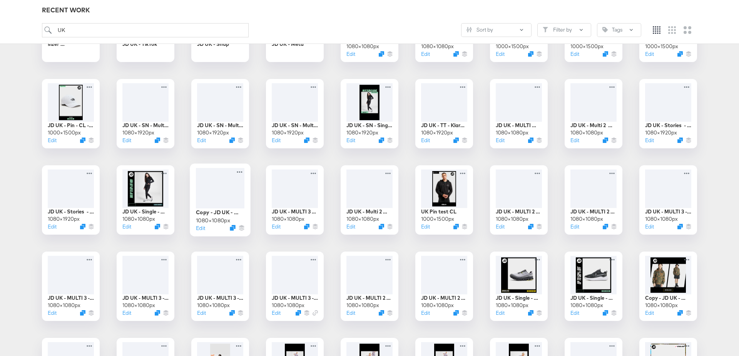
click at [218, 174] on div at bounding box center [220, 188] width 49 height 40
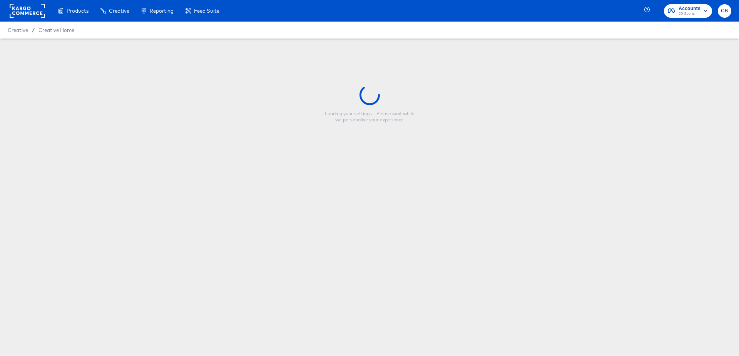
type input "Copy - JD UK - MULTI 3 New - EOS Clearance"
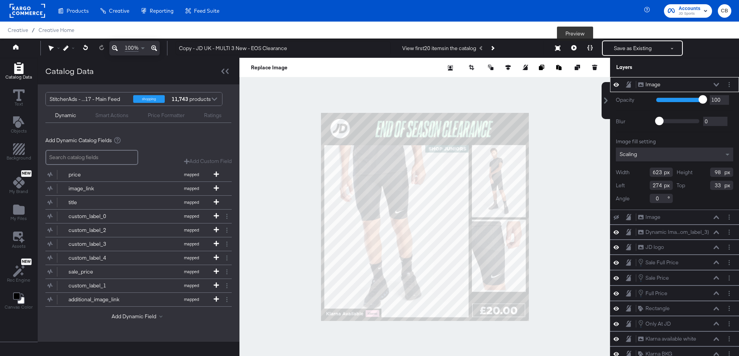
click at [575, 47] on icon at bounding box center [573, 47] width 5 height 5
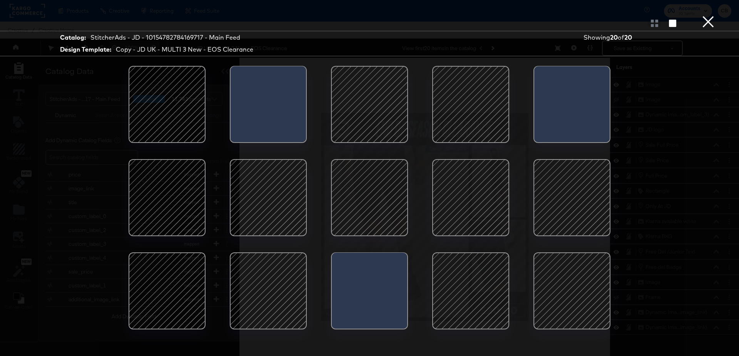
click at [186, 292] on div at bounding box center [166, 290] width 65 height 65
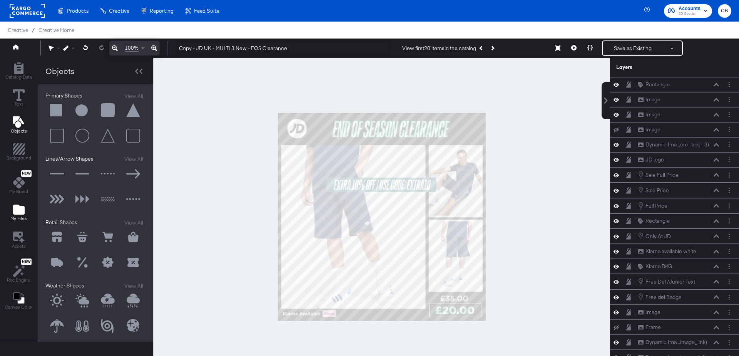
click at [17, 204] on icon "Add Files" at bounding box center [19, 209] width 12 height 10
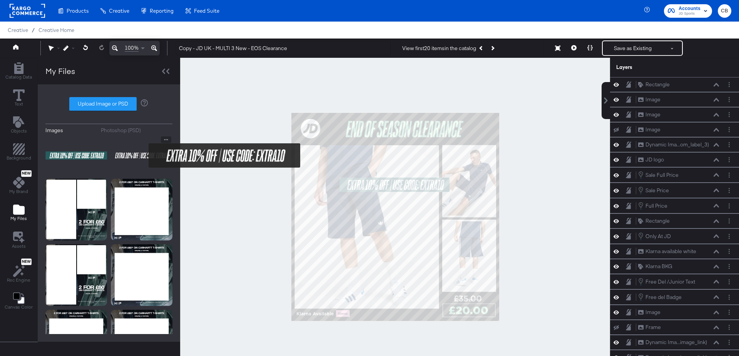
click at [144, 155] on img at bounding box center [142, 155] width 62 height 39
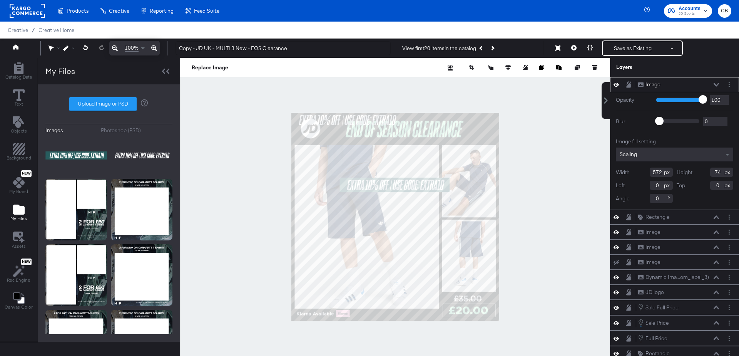
type input "186"
type input "336"
type input "384"
type input "51"
type input "190"
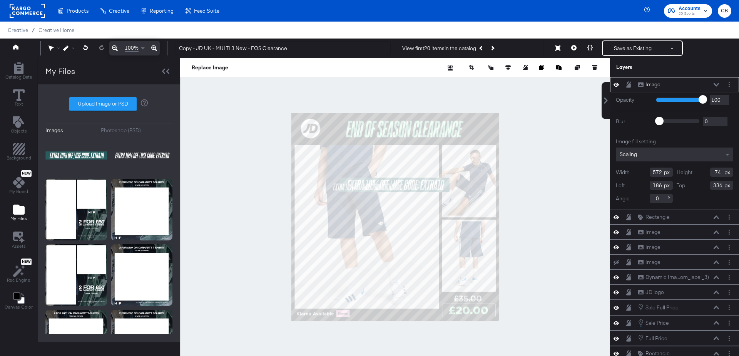
type input "359"
type input "350"
type input "1016"
click at [544, 251] on div at bounding box center [395, 217] width 430 height 318
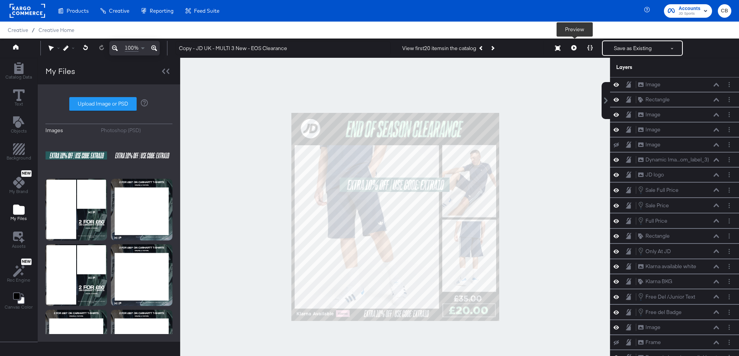
click at [578, 48] on button at bounding box center [574, 47] width 16 height 15
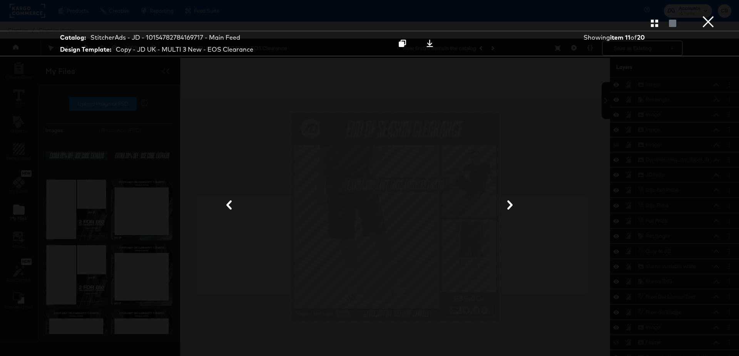
click at [709, 15] on button "×" at bounding box center [708, 7] width 15 height 15
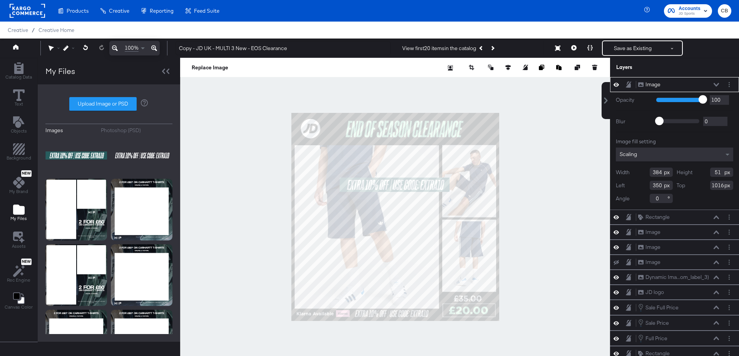
type input "434"
type input "323"
type input "1018"
type input "326"
click at [585, 271] on div at bounding box center [395, 217] width 430 height 318
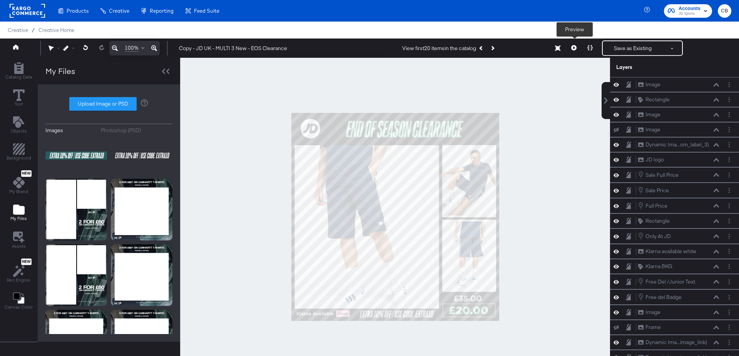
click at [576, 49] on icon at bounding box center [573, 47] width 5 height 5
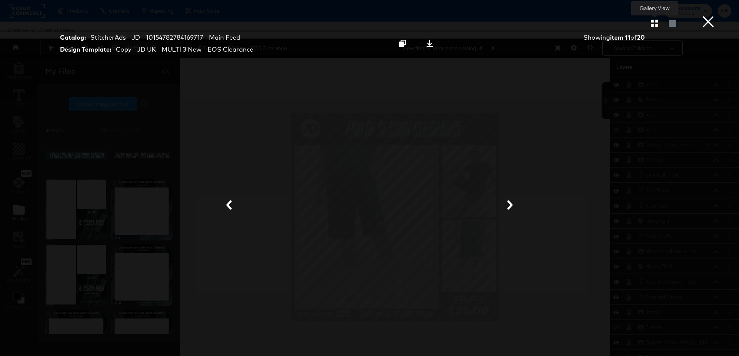
click at [650, 24] on button "button" at bounding box center [654, 23] width 13 height 7
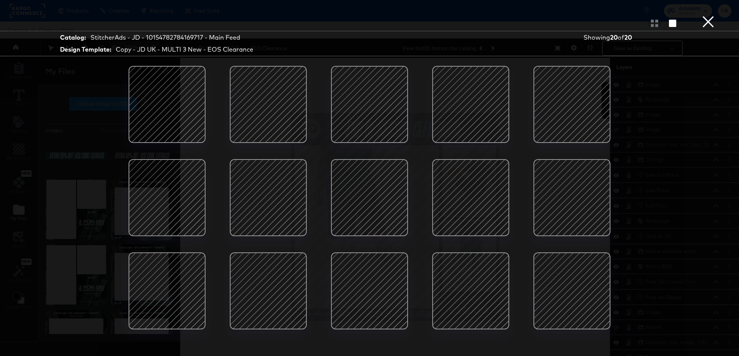
click at [574, 191] on div at bounding box center [571, 197] width 65 height 65
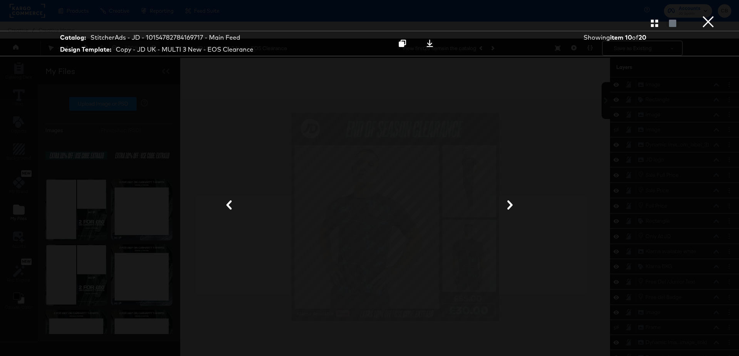
click at [709, 15] on button "×" at bounding box center [708, 7] width 15 height 15
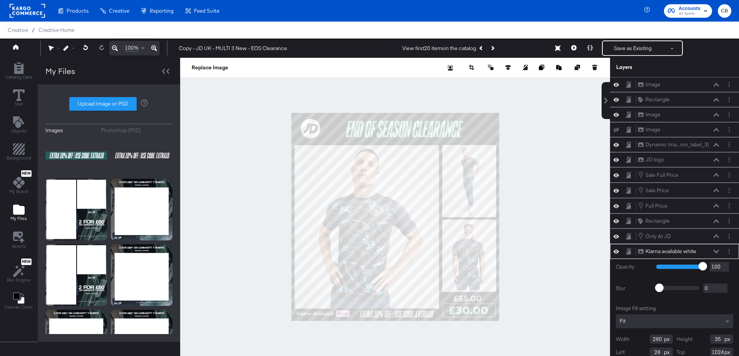
scroll to position [8, 0]
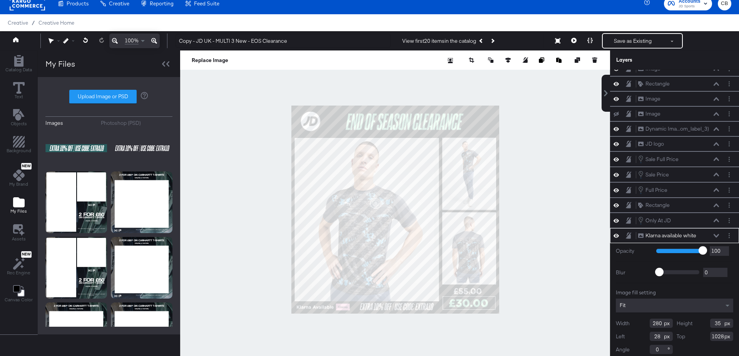
type input "1027"
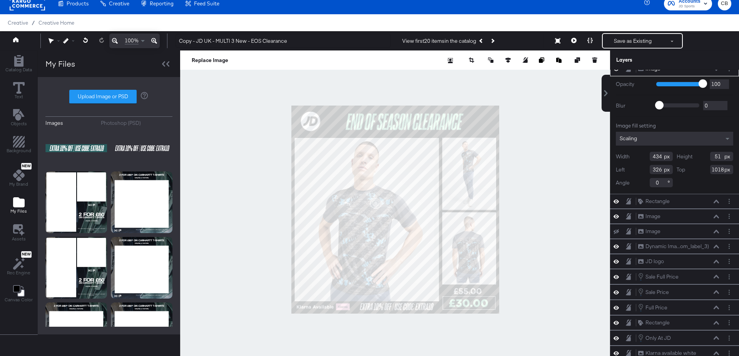
scroll to position [0, 0]
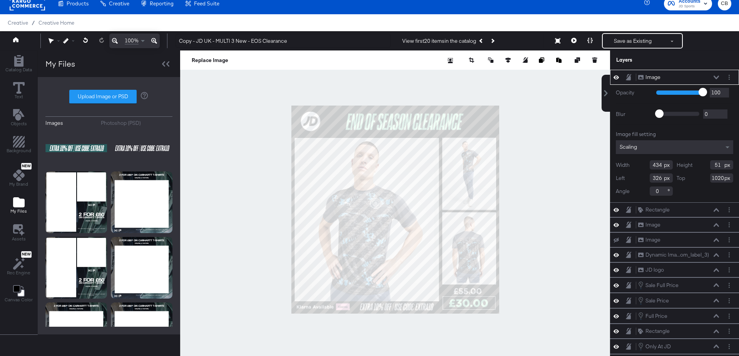
type input "1021"
click at [538, 275] on div at bounding box center [395, 209] width 430 height 318
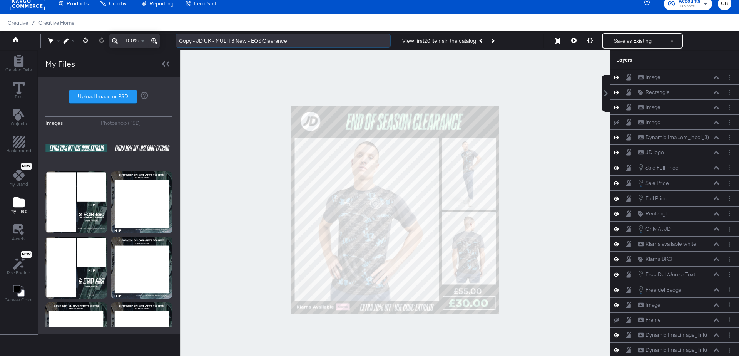
click at [198, 42] on input "Copy - JD UK - MULTI 3 New - EOS Clearance" at bounding box center [283, 41] width 215 height 14
type input "JD UK - MULTI 3 New - EOS Clearance - EXTRA 10"
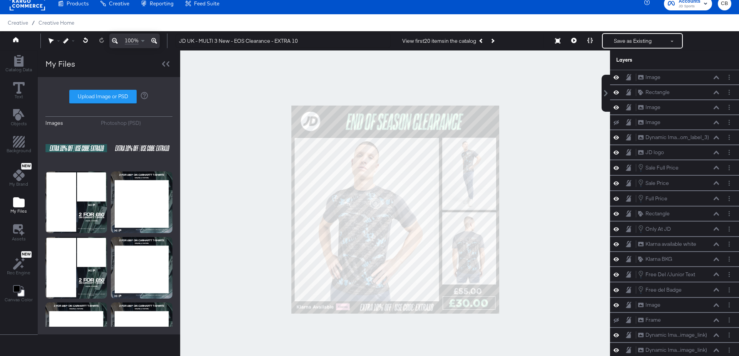
click at [540, 151] on div at bounding box center [395, 209] width 430 height 318
click at [620, 44] on button "Save as Existing" at bounding box center [633, 41] width 60 height 14
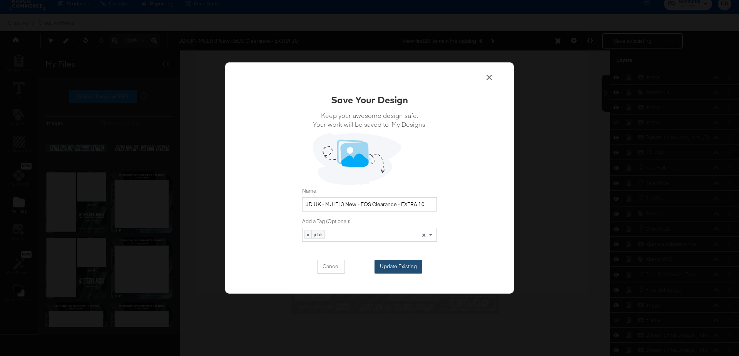
click at [382, 266] on button "Update Existing" at bounding box center [399, 267] width 48 height 14
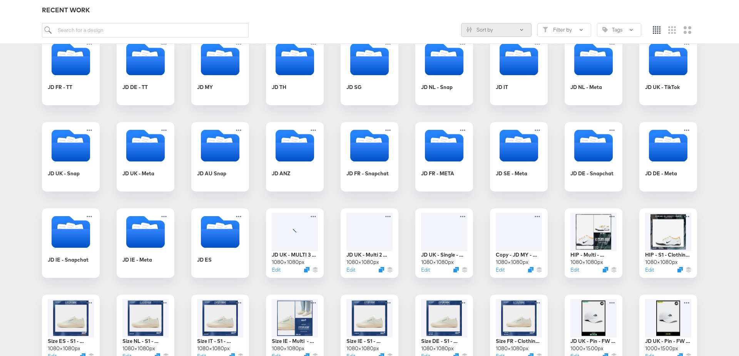
scroll to position [253, 0]
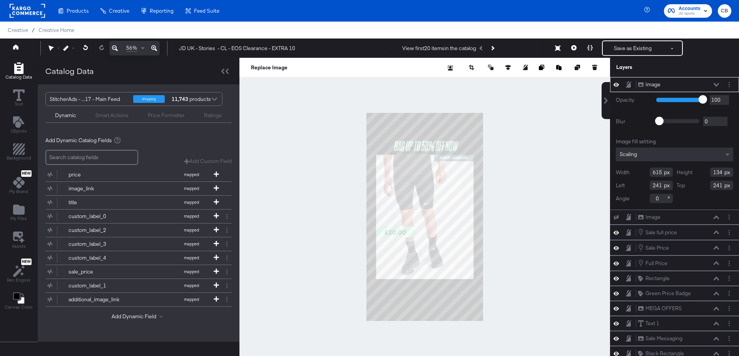
type input "JD UK - Stories - CL - EOS Clearance - EXTRA 10"
click at [536, 188] on div at bounding box center [425, 217] width 371 height 318
click at [654, 184] on input "241" at bounding box center [661, 185] width 23 height 9
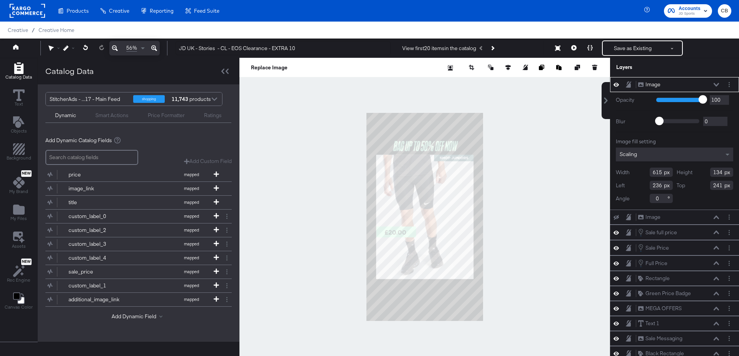
type input "236"
click at [715, 184] on input "241" at bounding box center [721, 185] width 23 height 9
type input "190"
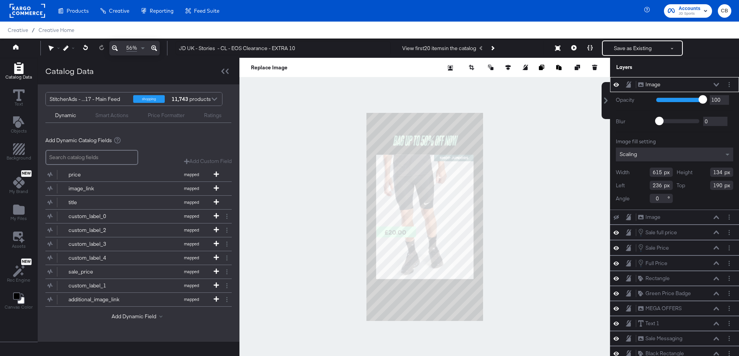
click at [556, 181] on div at bounding box center [425, 217] width 371 height 318
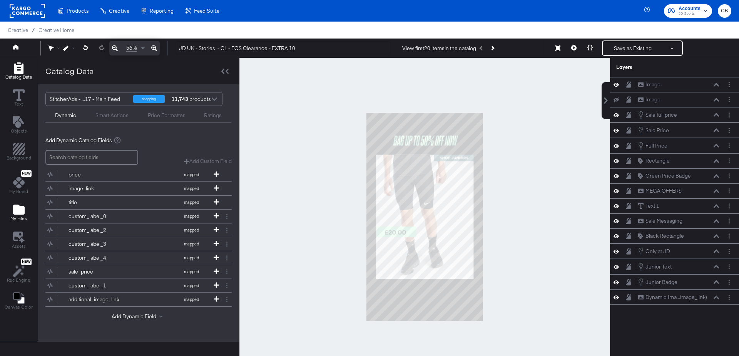
click at [19, 209] on icon "Add Files" at bounding box center [19, 209] width 12 height 10
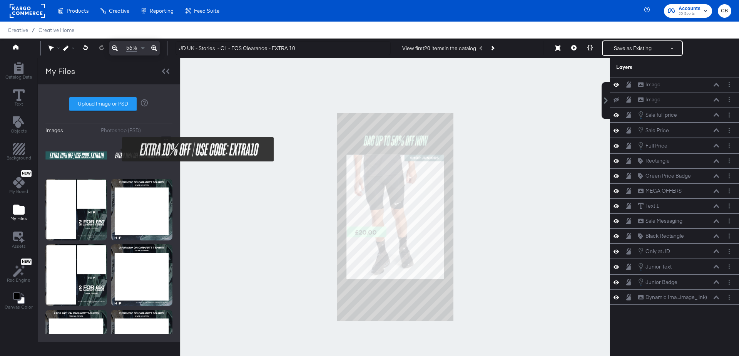
click at [117, 149] on img at bounding box center [142, 155] width 62 height 39
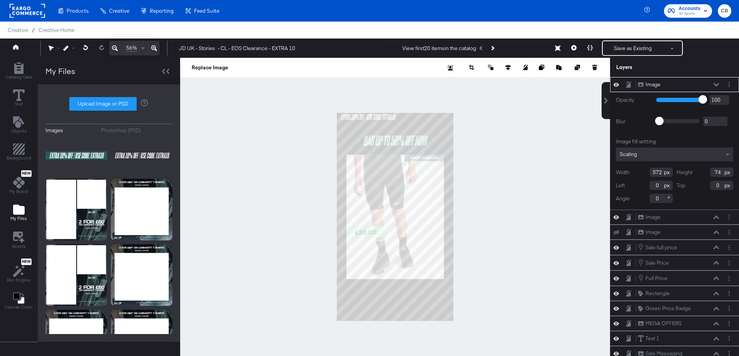
click at [659, 187] on input "0" at bounding box center [661, 185] width 23 height 9
type input "252"
click at [718, 185] on input "0" at bounding box center [721, 185] width 23 height 9
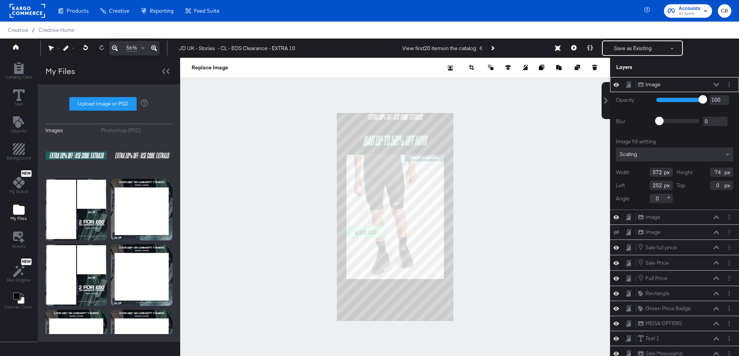
click at [718, 185] on input "0" at bounding box center [721, 185] width 23 height 9
type input "306"
click at [623, 220] on div "Image Image" at bounding box center [674, 217] width 123 height 8
click at [554, 183] on div at bounding box center [395, 217] width 430 height 318
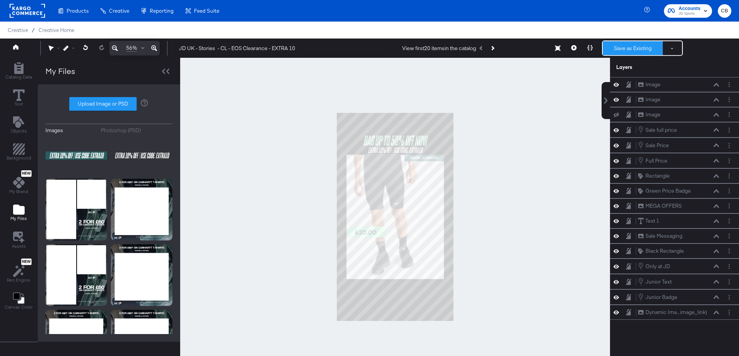
click at [637, 49] on button "Save as Existing" at bounding box center [633, 48] width 60 height 14
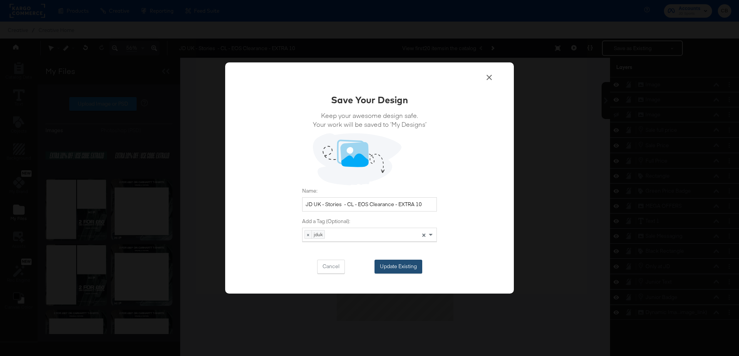
click at [393, 266] on button "Update Existing" at bounding box center [399, 267] width 48 height 14
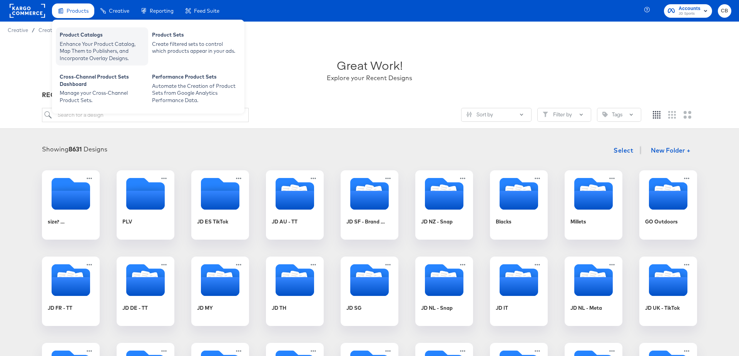
click at [78, 37] on div "Product Catalogs" at bounding box center [102, 35] width 85 height 9
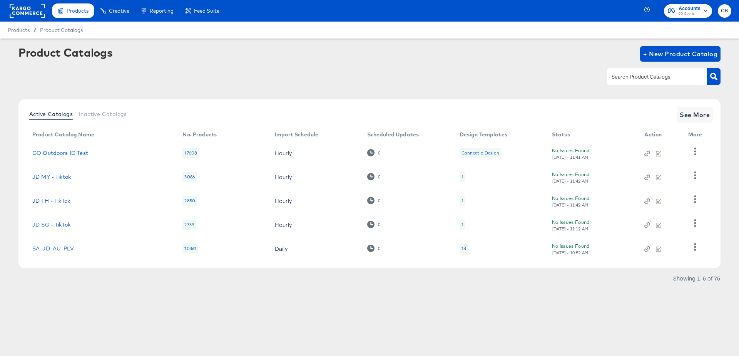
click at [615, 79] on input "text" at bounding box center [651, 76] width 82 height 9
type input "NZ"
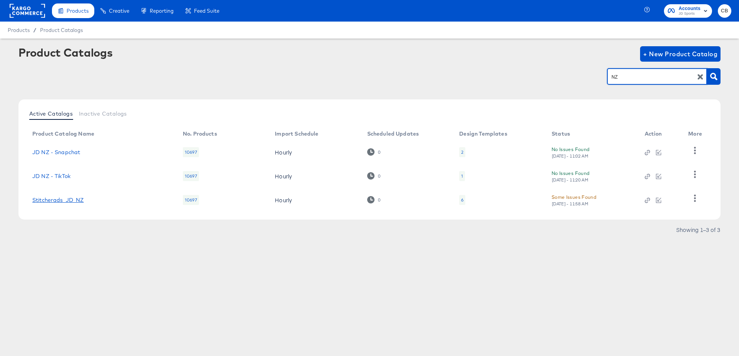
click at [59, 201] on link "Stitcherads_JD_NZ" at bounding box center [58, 200] width 52 height 6
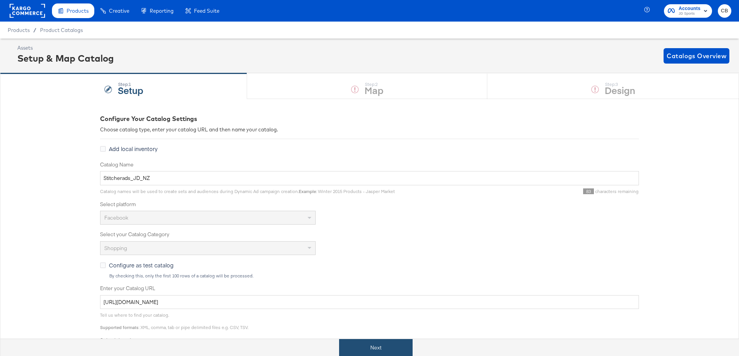
click at [360, 343] on button "Next" at bounding box center [376, 347] width 74 height 17
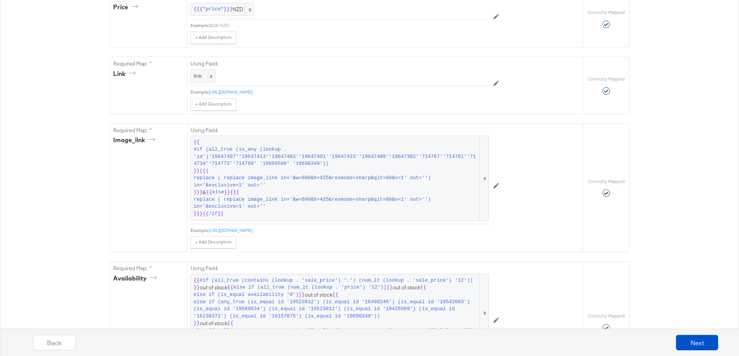
scroll to position [389, 0]
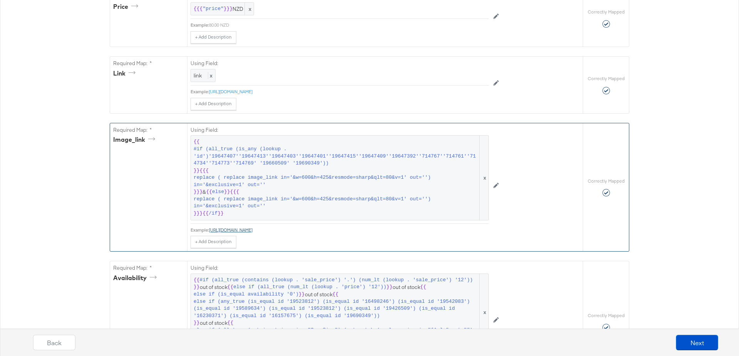
click at [253, 227] on link "https://cdn.media.amplience.net/t/jpl/jd_product_list?plu=jd_764272_al" at bounding box center [231, 230] width 44 height 6
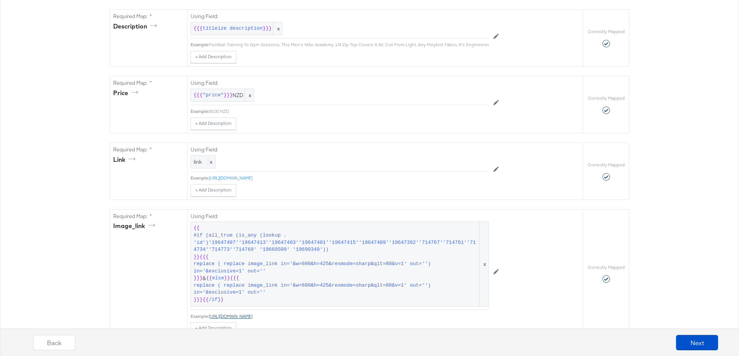
scroll to position [0, 0]
